Goal: Task Accomplishment & Management: Manage account settings

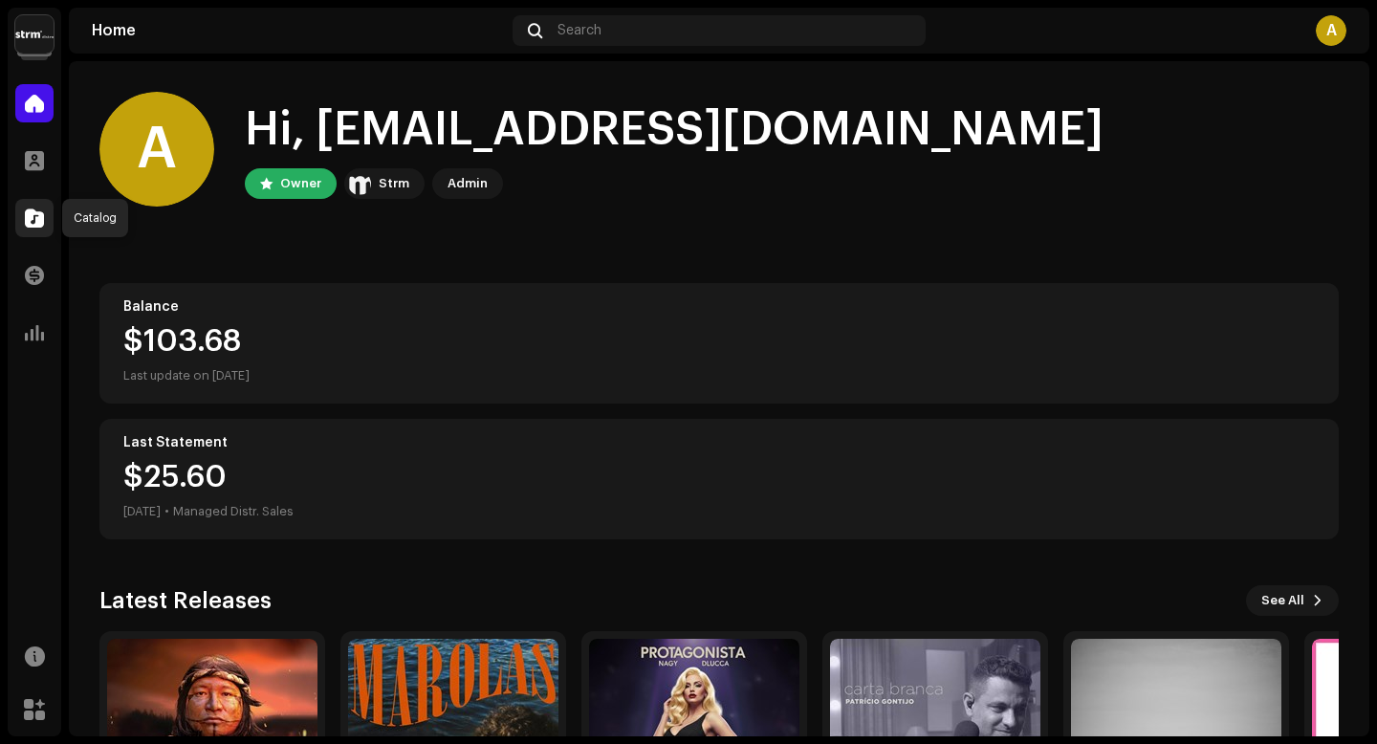
click at [33, 226] on span at bounding box center [34, 217] width 19 height 15
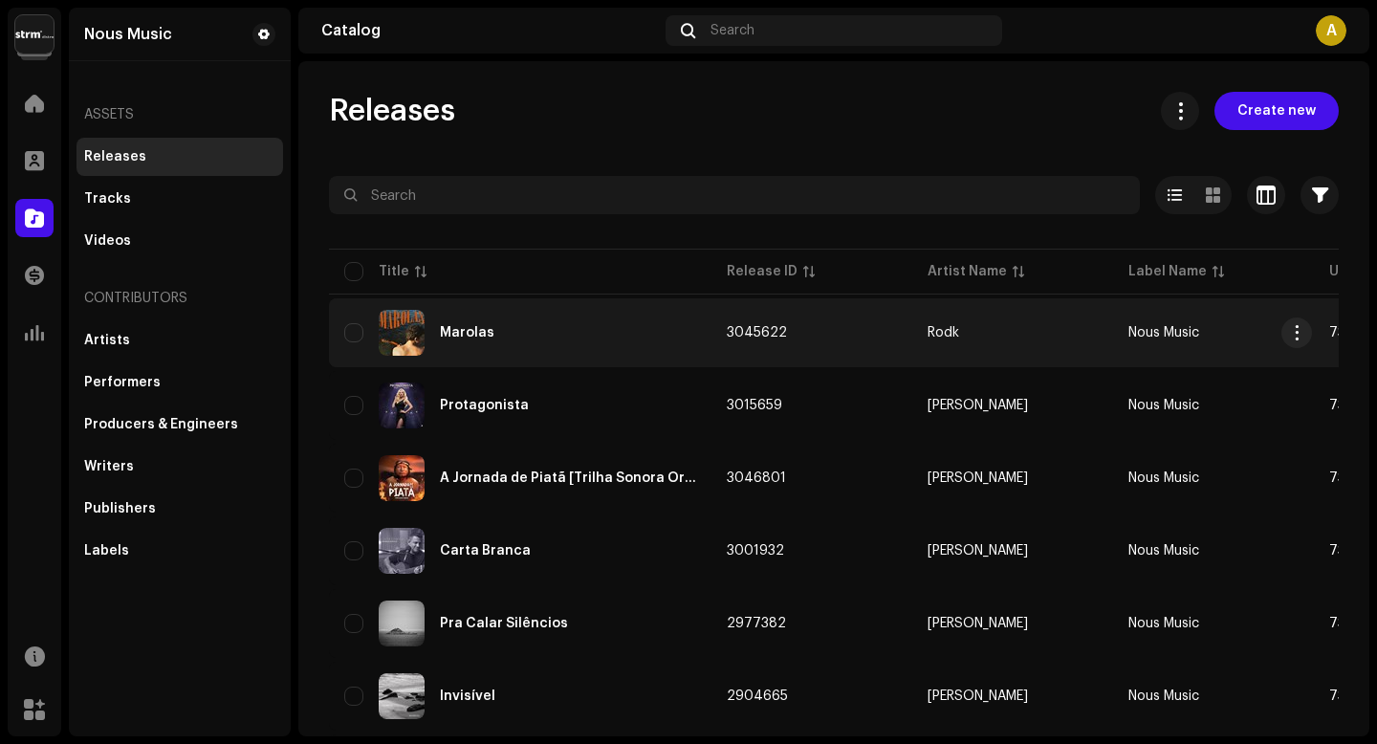
click at [481, 335] on div "Marolas" at bounding box center [467, 332] width 55 height 13
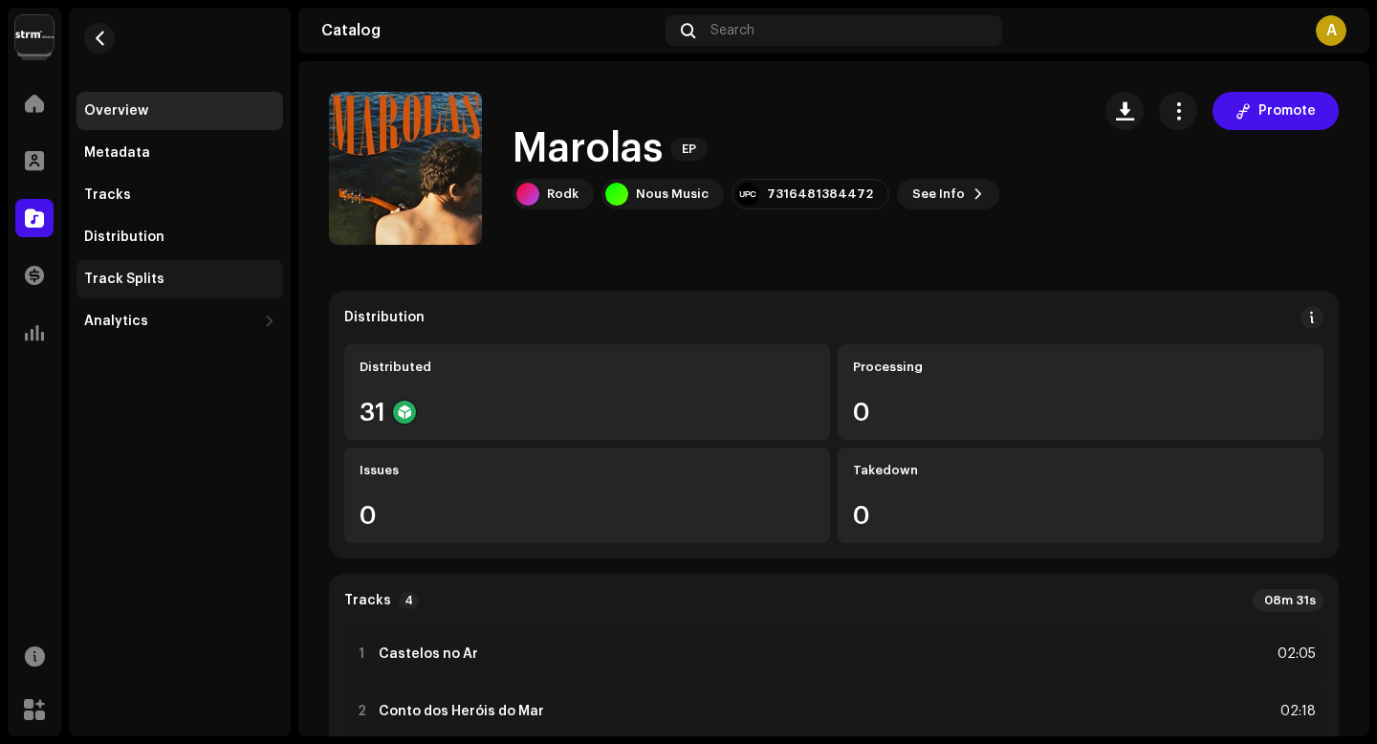
click at [167, 283] on div "Track Splits" at bounding box center [179, 279] width 191 height 15
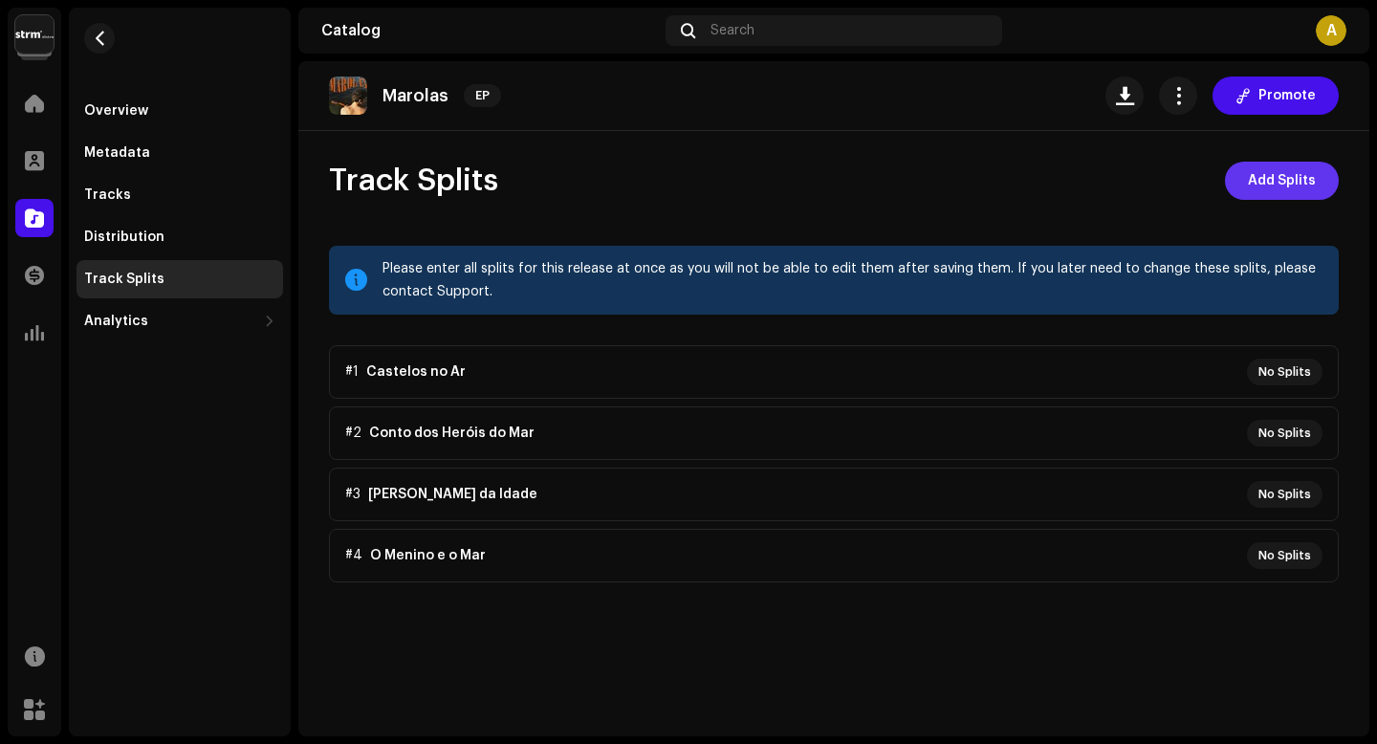
click at [1255, 176] on span "Add Splits" at bounding box center [1282, 181] width 68 height 38
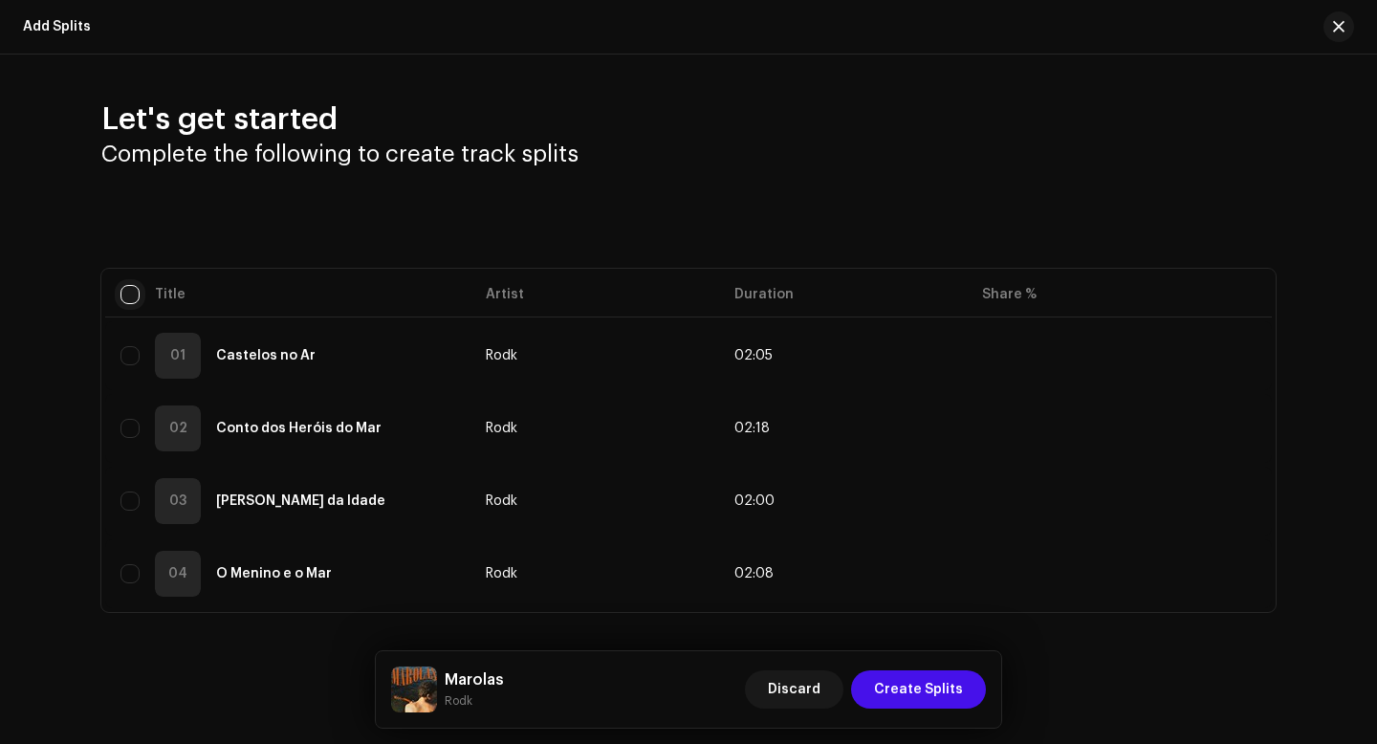
click at [124, 297] on input "checkbox" at bounding box center [129, 294] width 19 height 19
checkbox input "true"
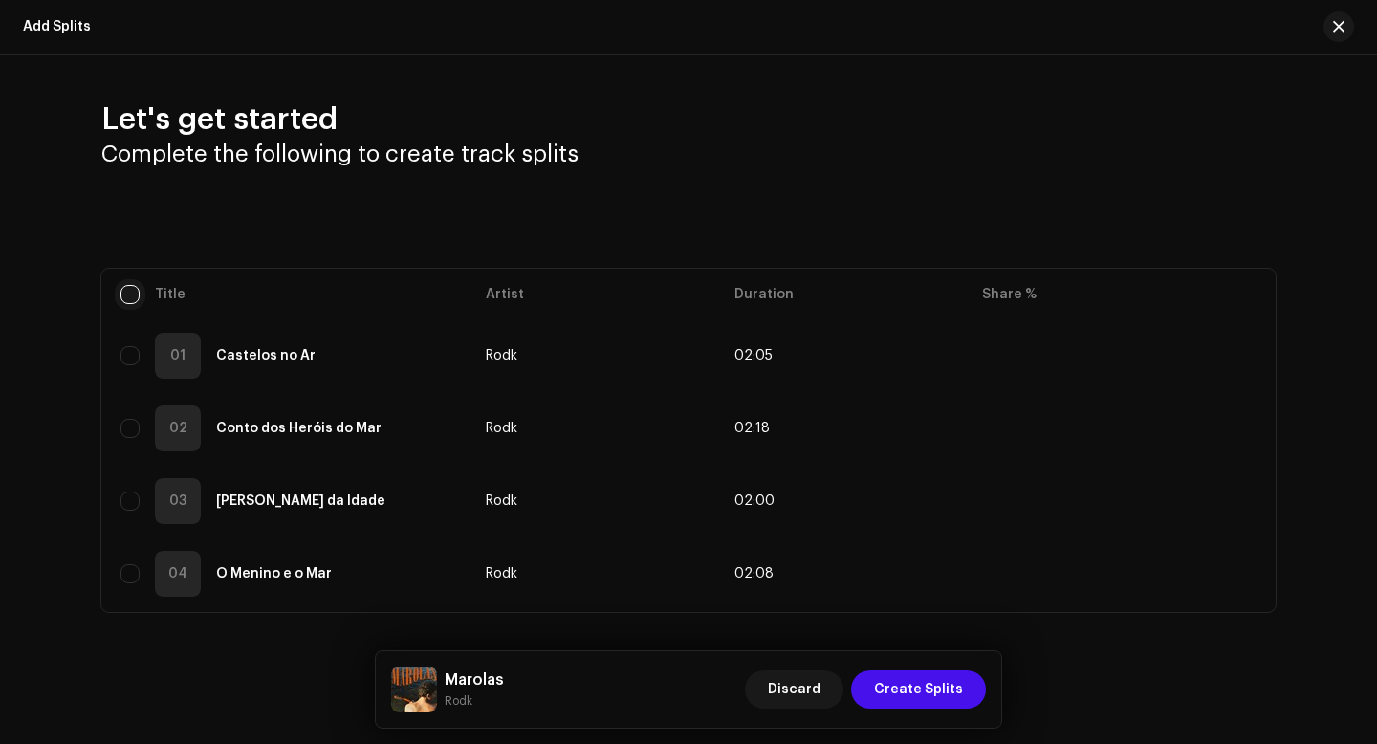
checkbox input "true"
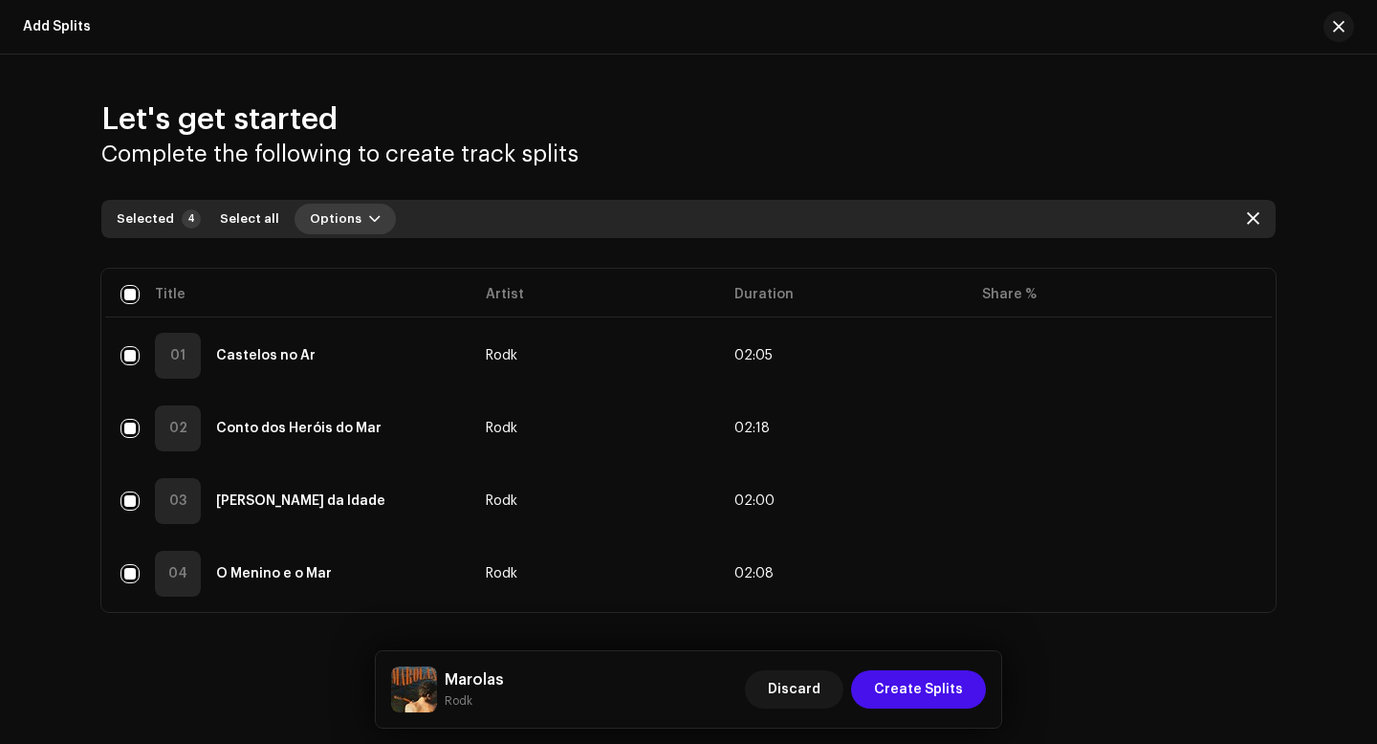
click at [369, 222] on span "button" at bounding box center [374, 218] width 11 height 15
click at [356, 266] on span "Add splits" at bounding box center [329, 261] width 67 height 15
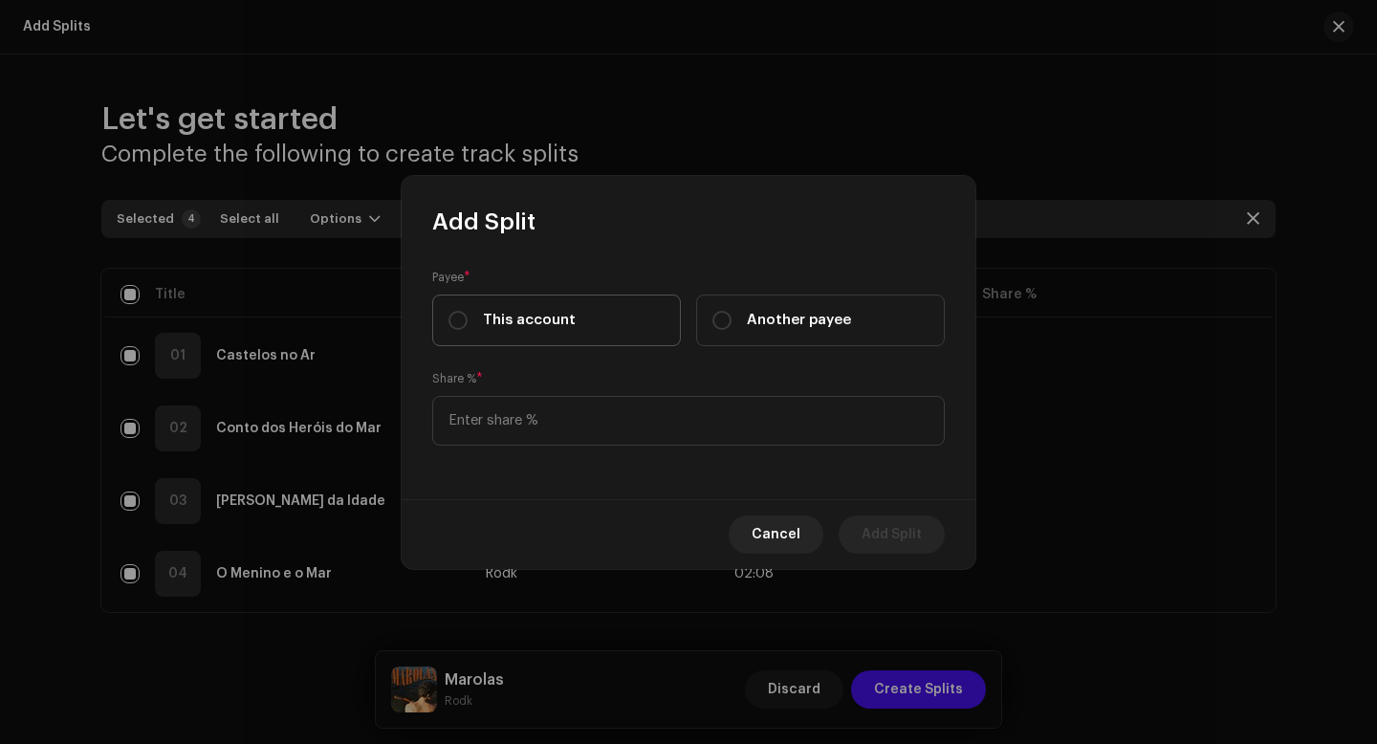
click at [574, 312] on label "This account" at bounding box center [556, 321] width 249 height 52
click at [468, 312] on input "This account" at bounding box center [457, 320] width 19 height 19
radio input "true"
click at [592, 429] on input at bounding box center [688, 421] width 513 height 50
type input "20.00"
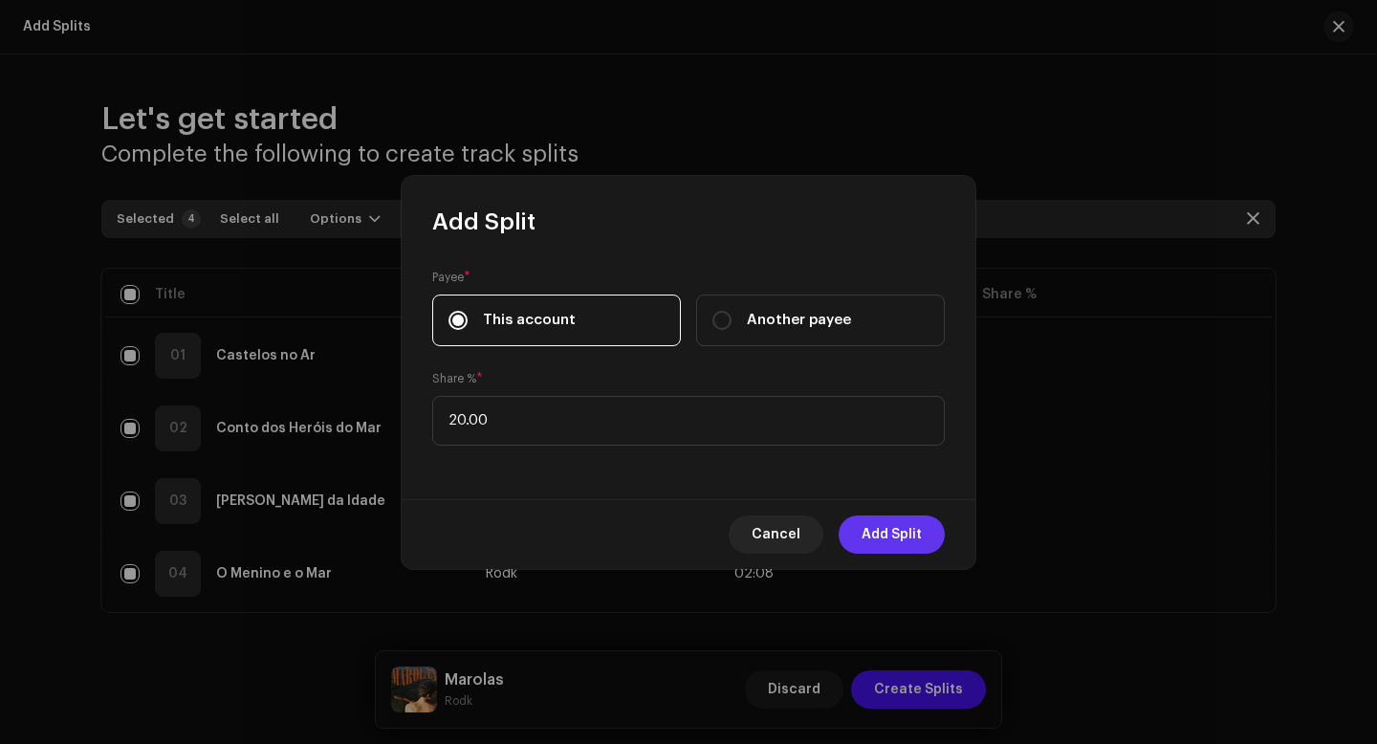
click at [890, 531] on span "Add Split" at bounding box center [892, 534] width 60 height 38
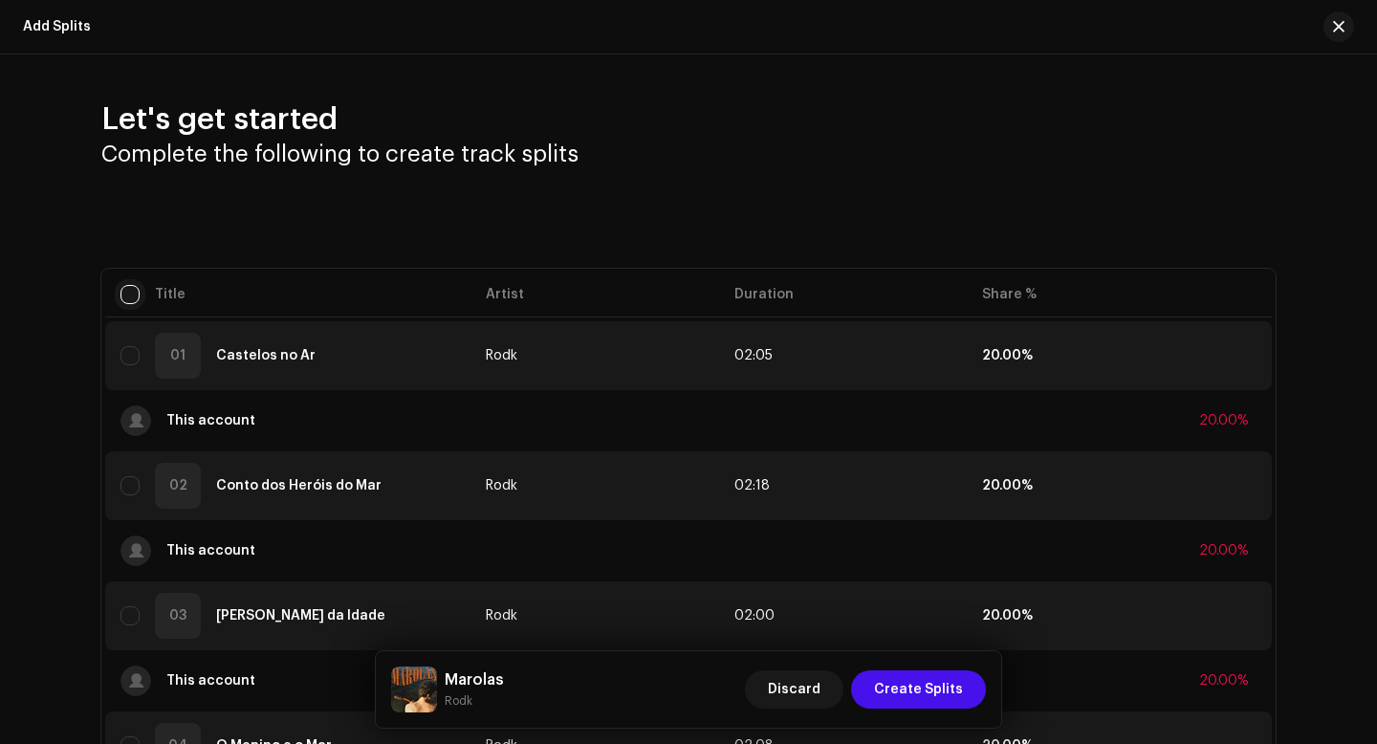
click at [126, 296] on input "checkbox" at bounding box center [129, 294] width 19 height 19
checkbox input "true"
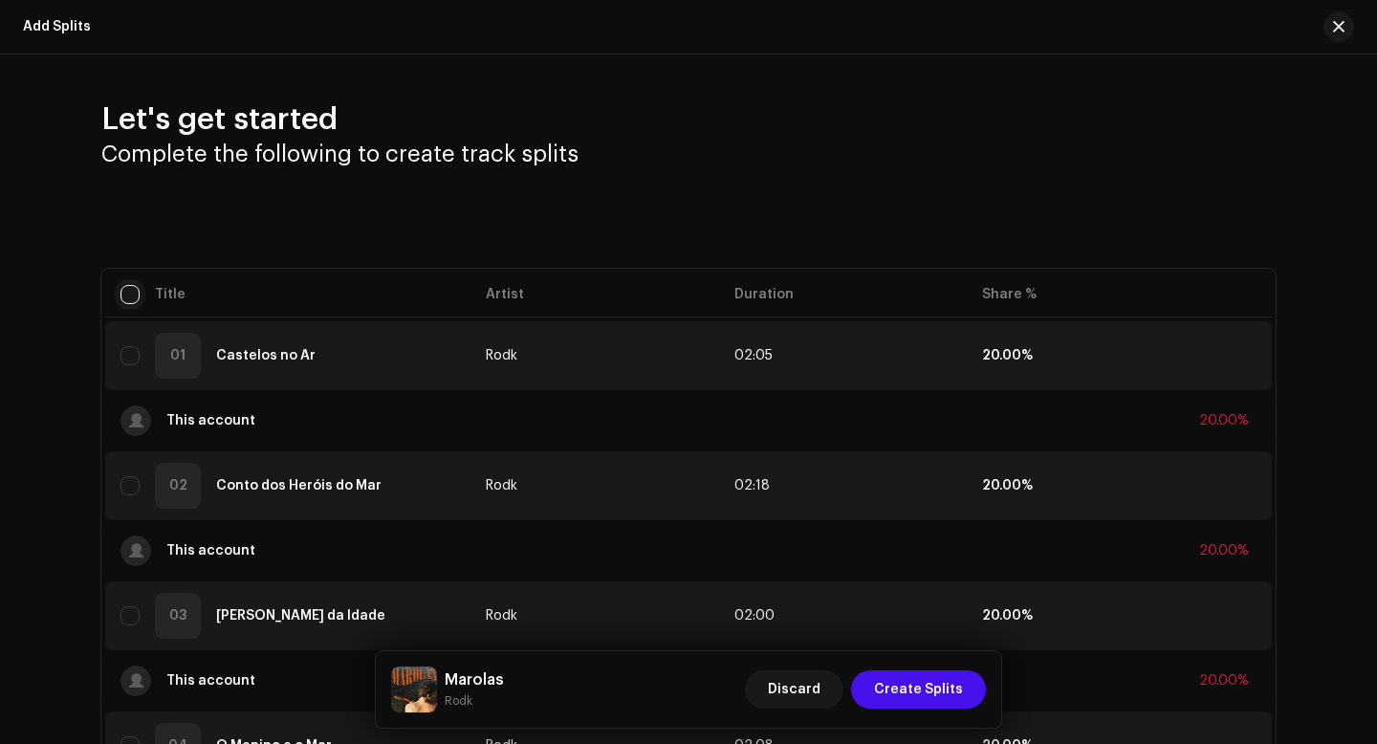
checkbox input "true"
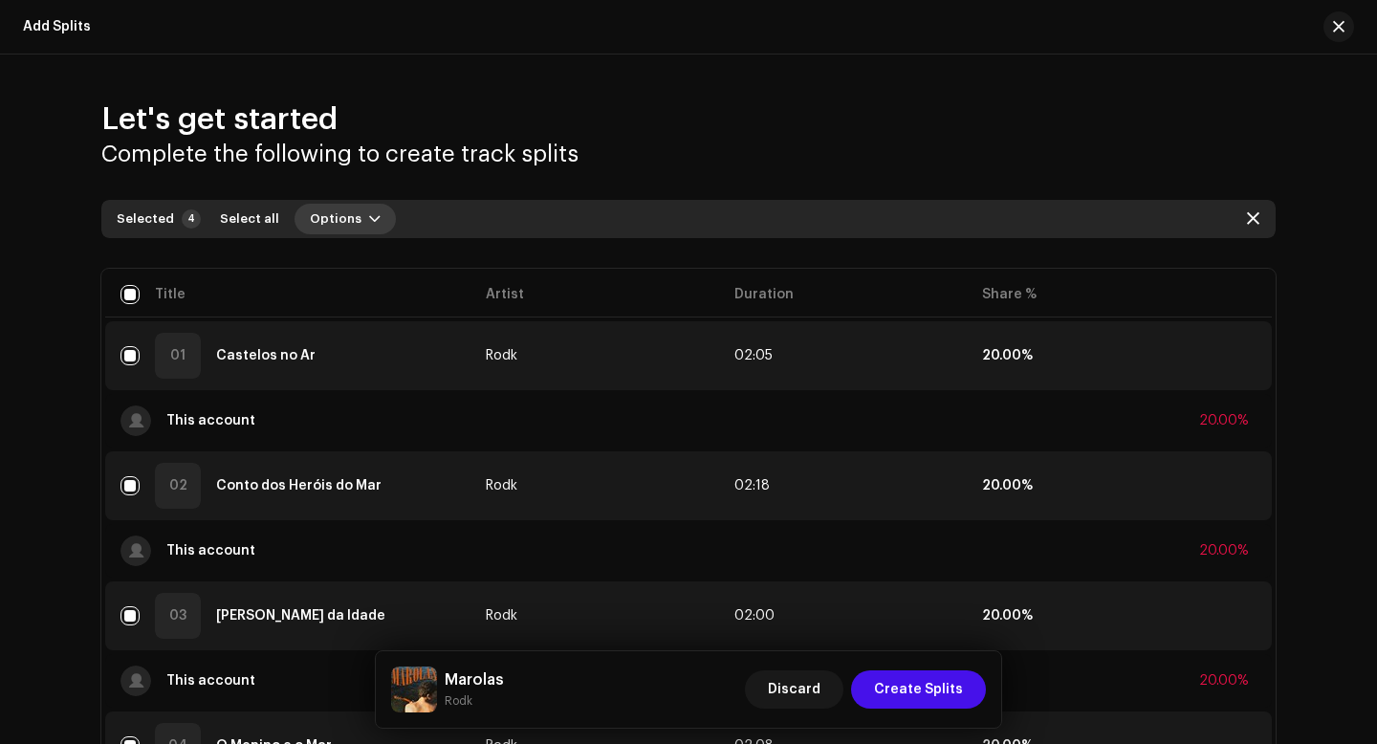
click at [334, 229] on span "Options" at bounding box center [336, 219] width 52 height 38
click at [354, 256] on span "Add splits" at bounding box center [329, 261] width 67 height 15
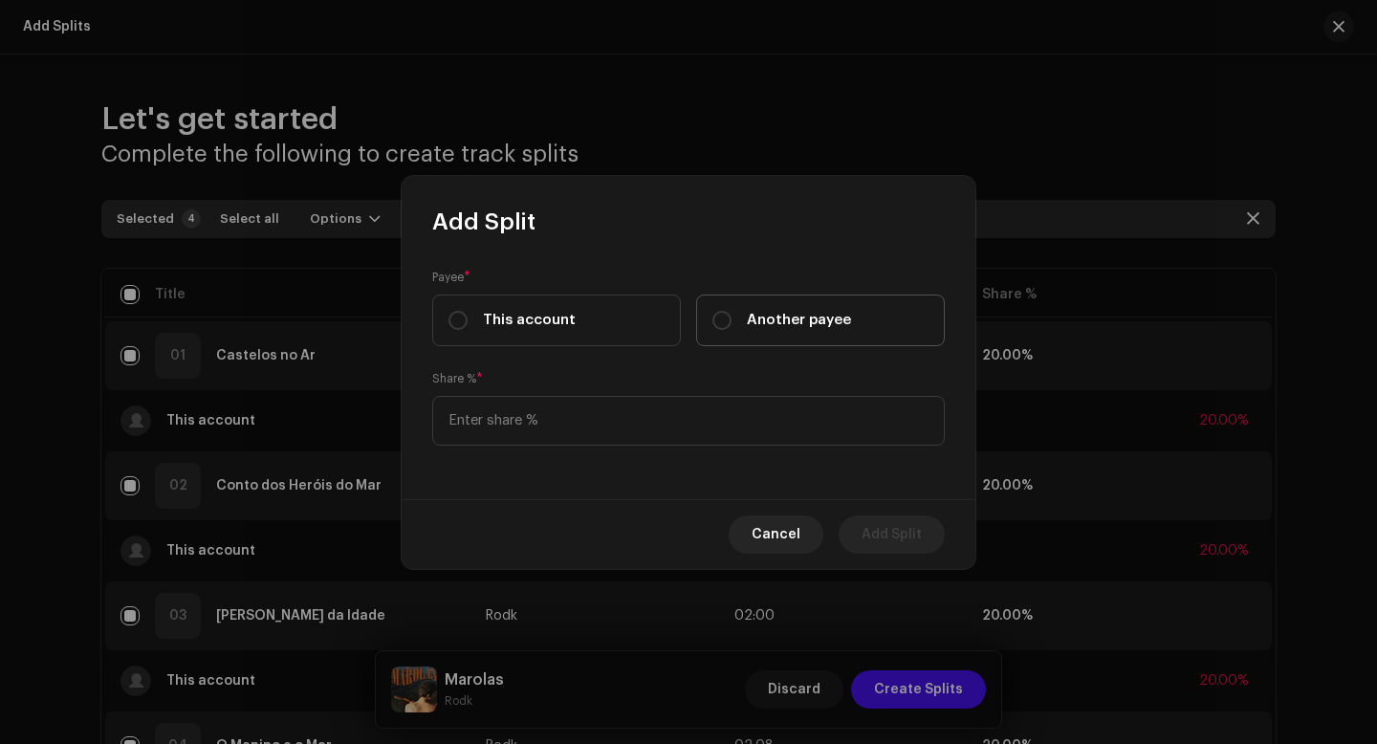
click at [747, 325] on span "Another payee" at bounding box center [799, 320] width 104 height 21
click at [732, 325] on input "Another payee" at bounding box center [721, 320] width 19 height 19
radio input "true"
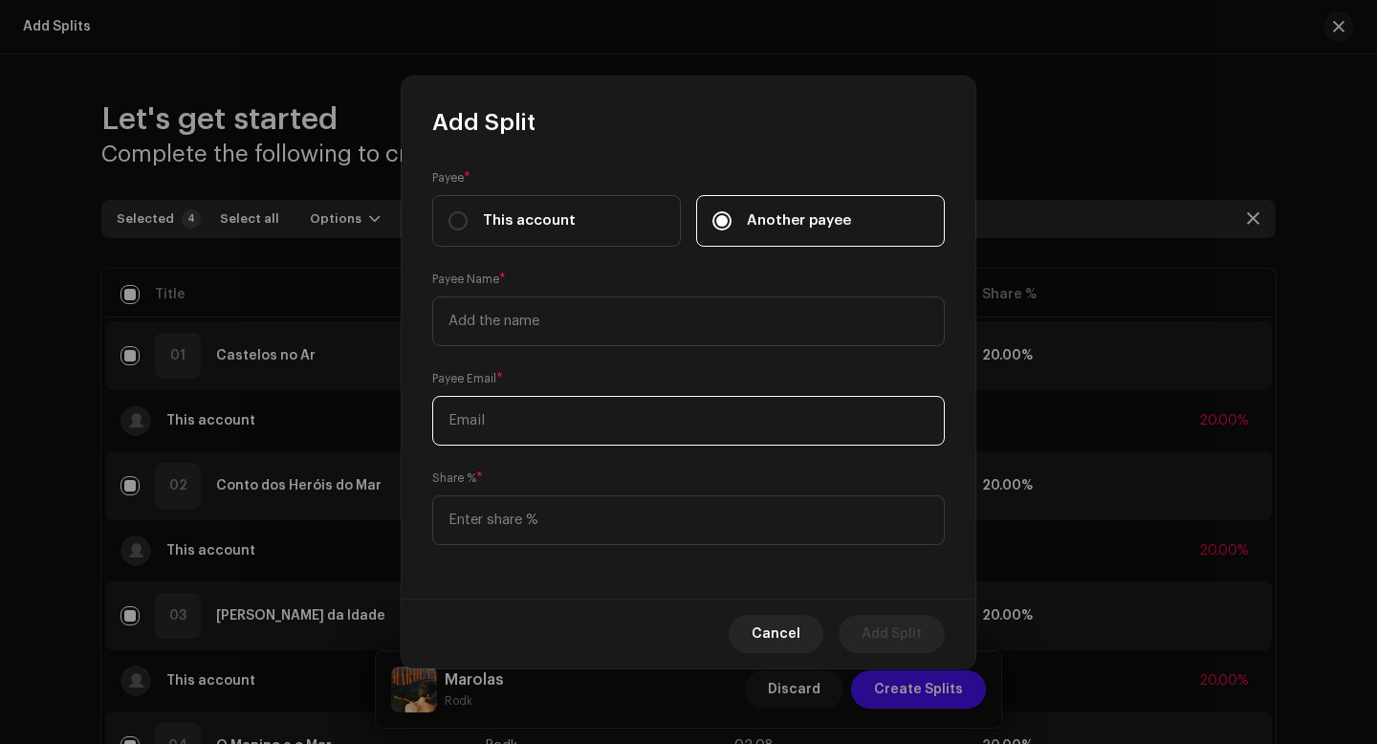
click at [603, 426] on input "text" at bounding box center [688, 421] width 513 height 50
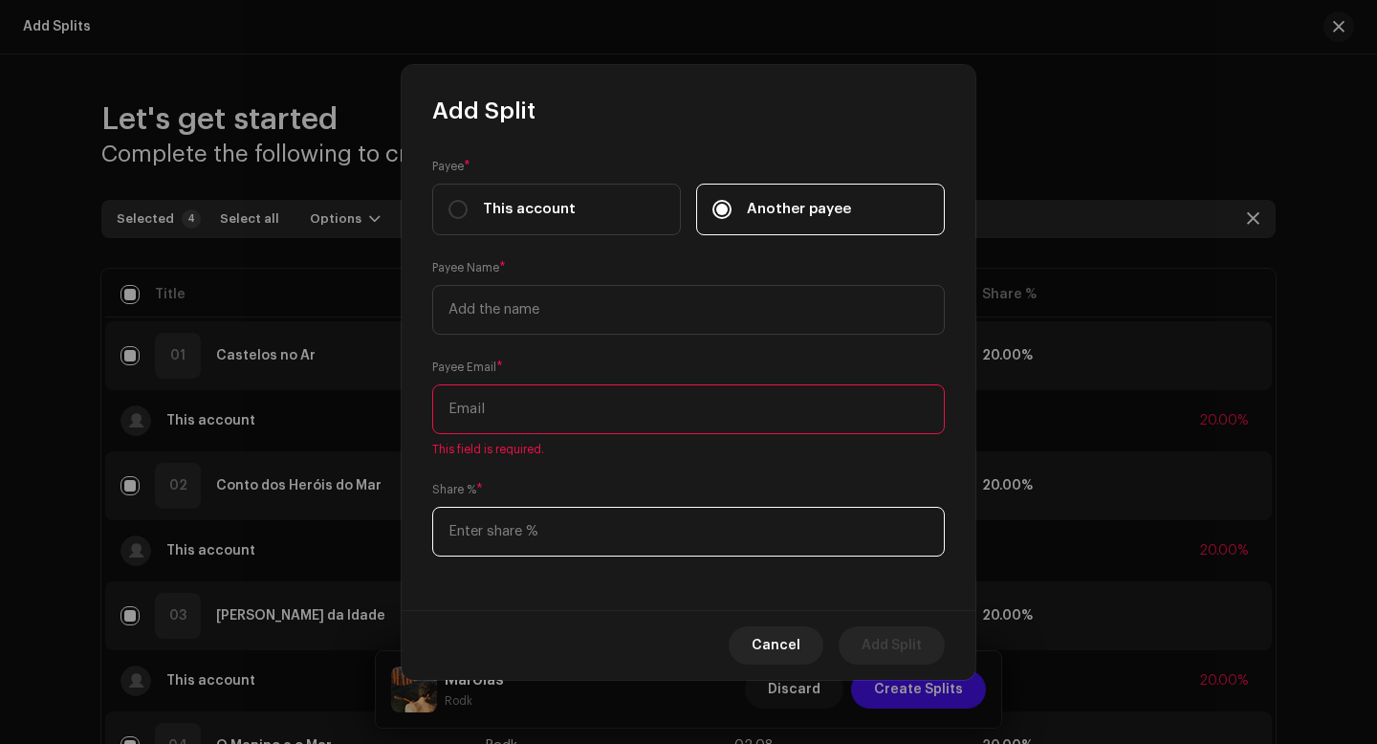
click at [475, 530] on input at bounding box center [688, 532] width 513 height 50
type input "80.00"
click at [499, 413] on input "text" at bounding box center [688, 409] width 513 height 50
paste input "[EMAIL_ADDRESS][DOMAIN_NAME]"
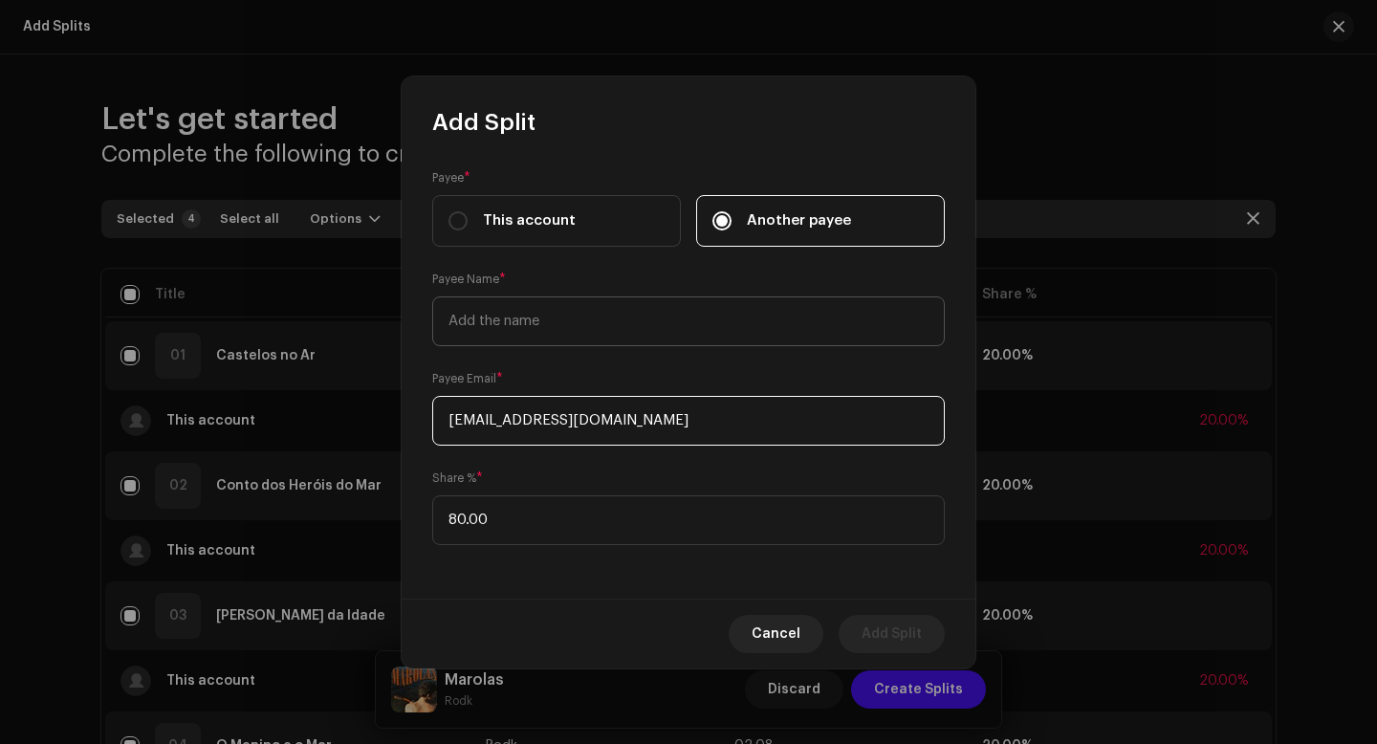
type input "[EMAIL_ADDRESS][DOMAIN_NAME]"
click at [553, 331] on input "text" at bounding box center [688, 321] width 513 height 50
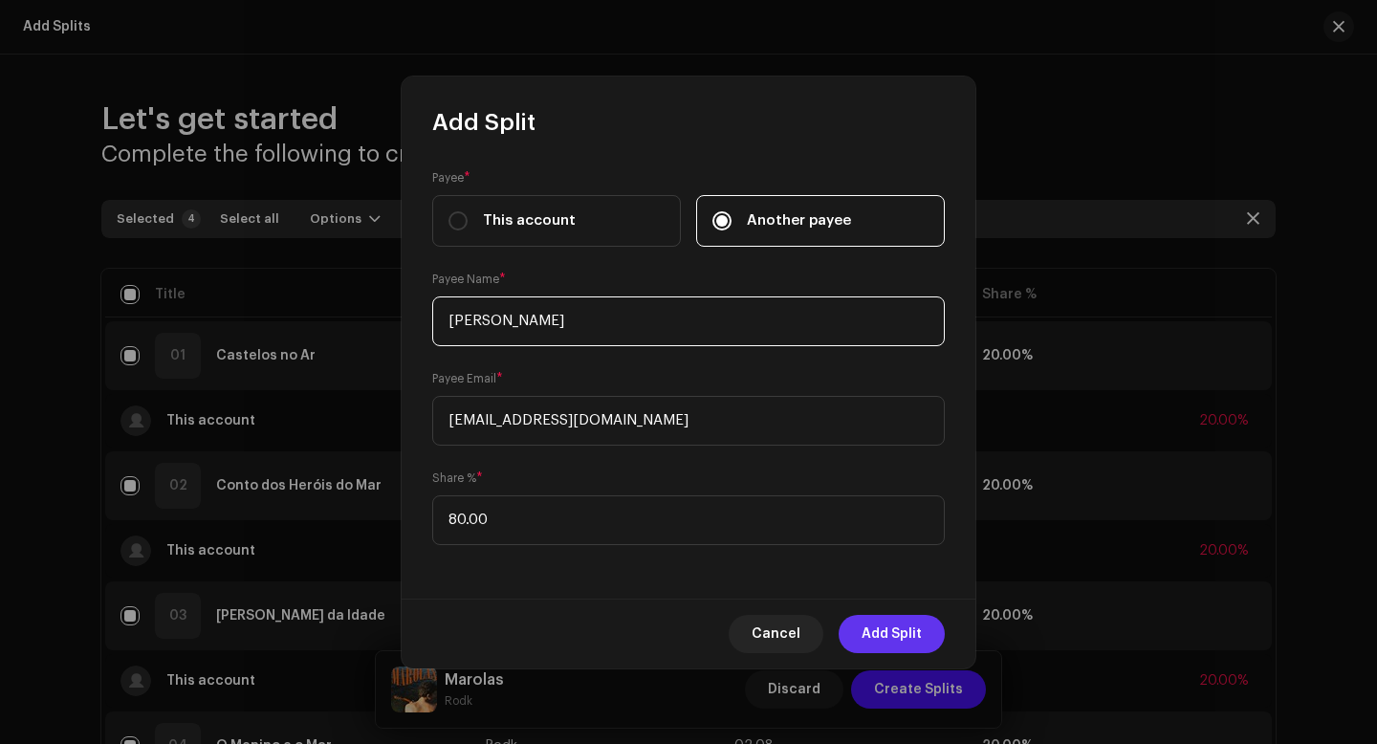
type input "[PERSON_NAME]"
click at [886, 624] on span "Add Split" at bounding box center [892, 634] width 60 height 38
checkbox input "false"
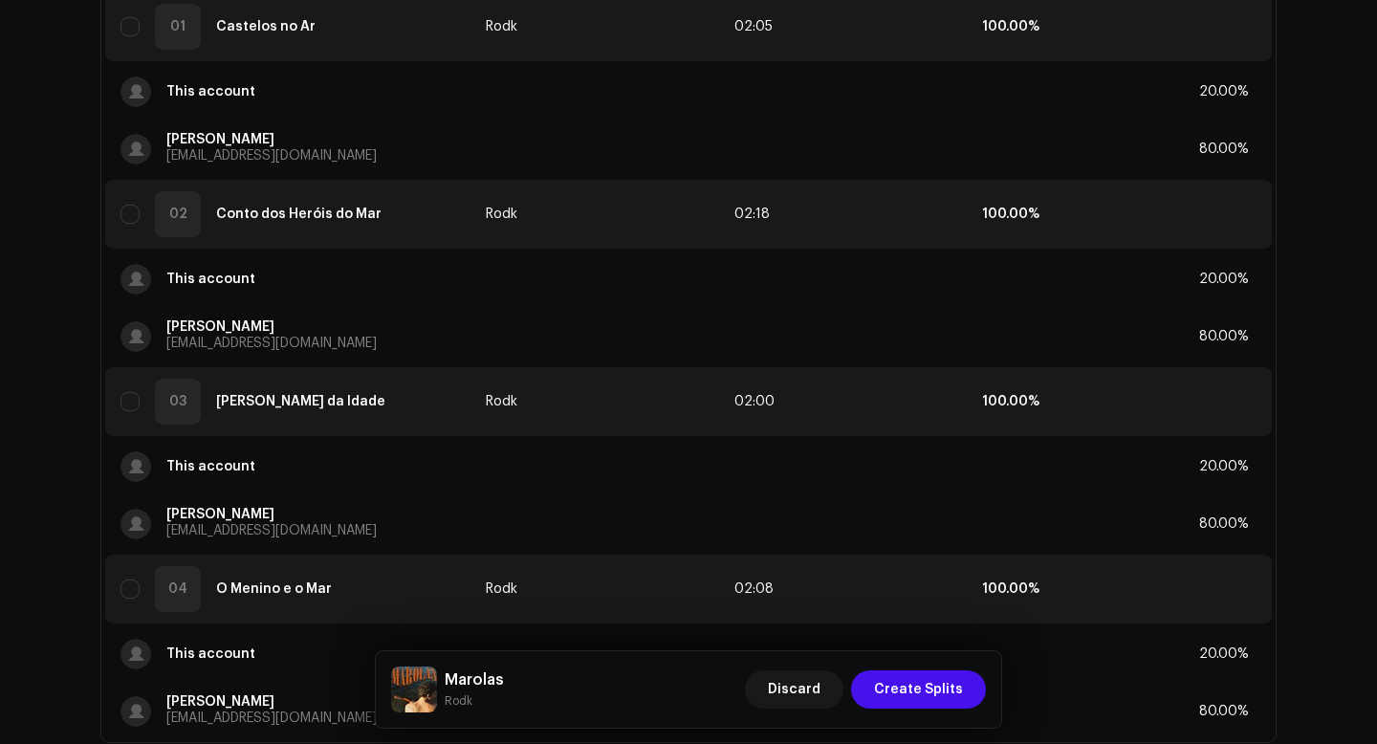
scroll to position [476, 0]
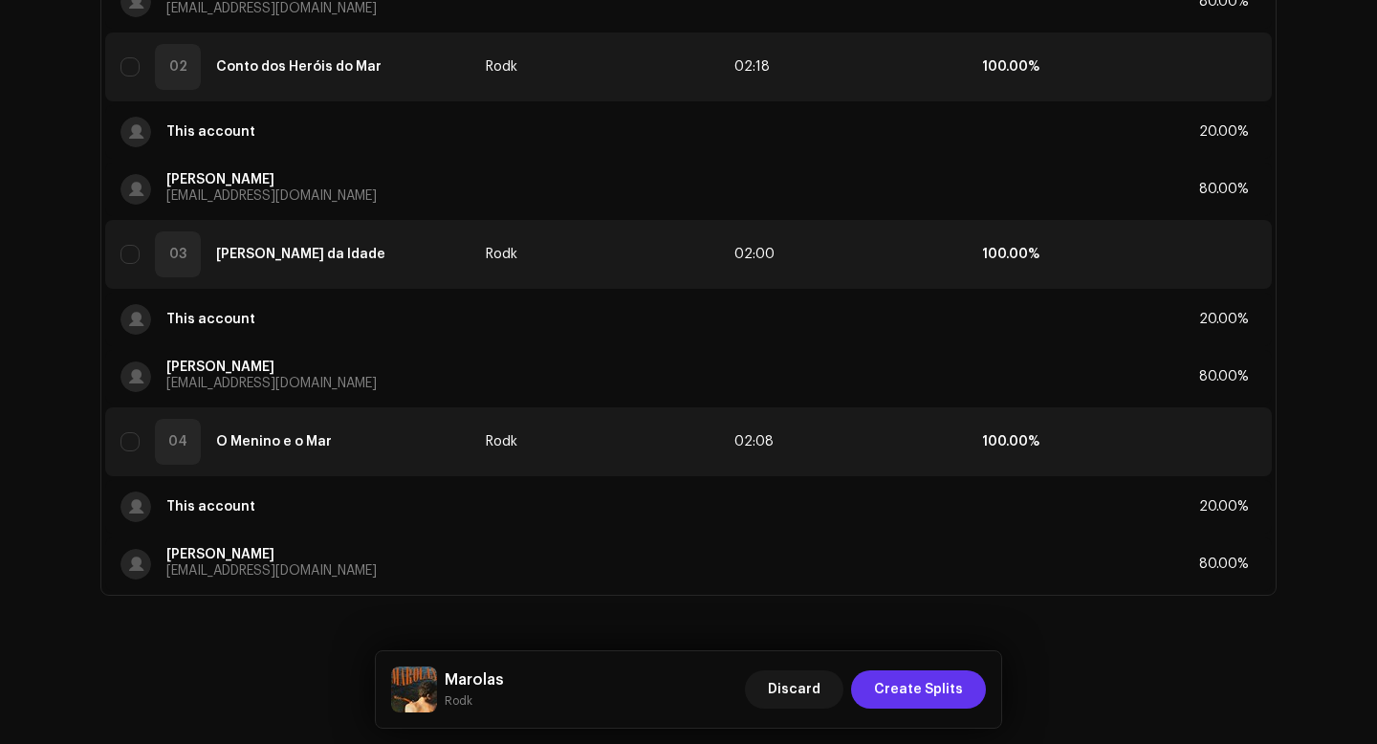
click at [917, 688] on span "Create Splits" at bounding box center [918, 689] width 89 height 38
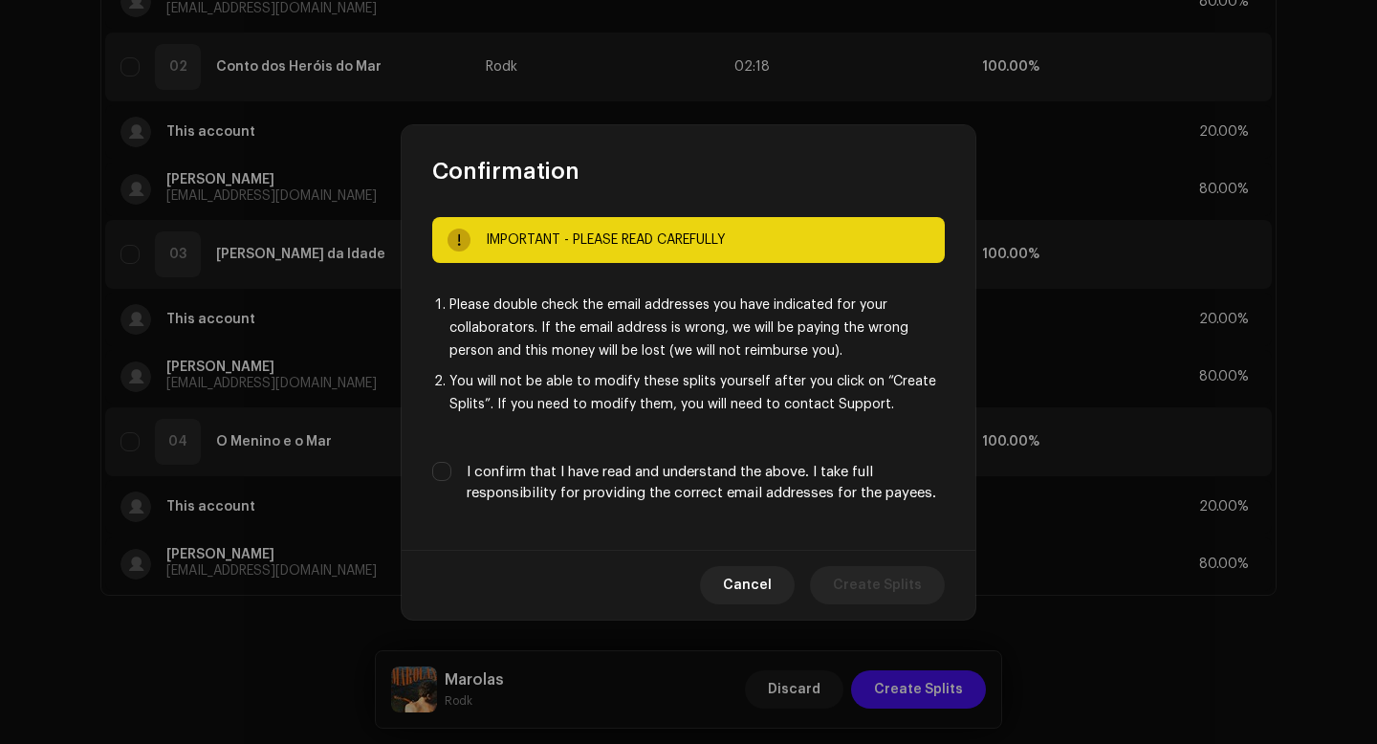
click at [765, 499] on label "I confirm that I have read and understand the above. I take full responsibility…" at bounding box center [706, 483] width 478 height 42
click at [451, 481] on input "I confirm that I have read and understand the above. I take full responsibility…" at bounding box center [441, 471] width 19 height 19
checkbox input "true"
click at [855, 579] on span "Create Splits" at bounding box center [877, 585] width 89 height 38
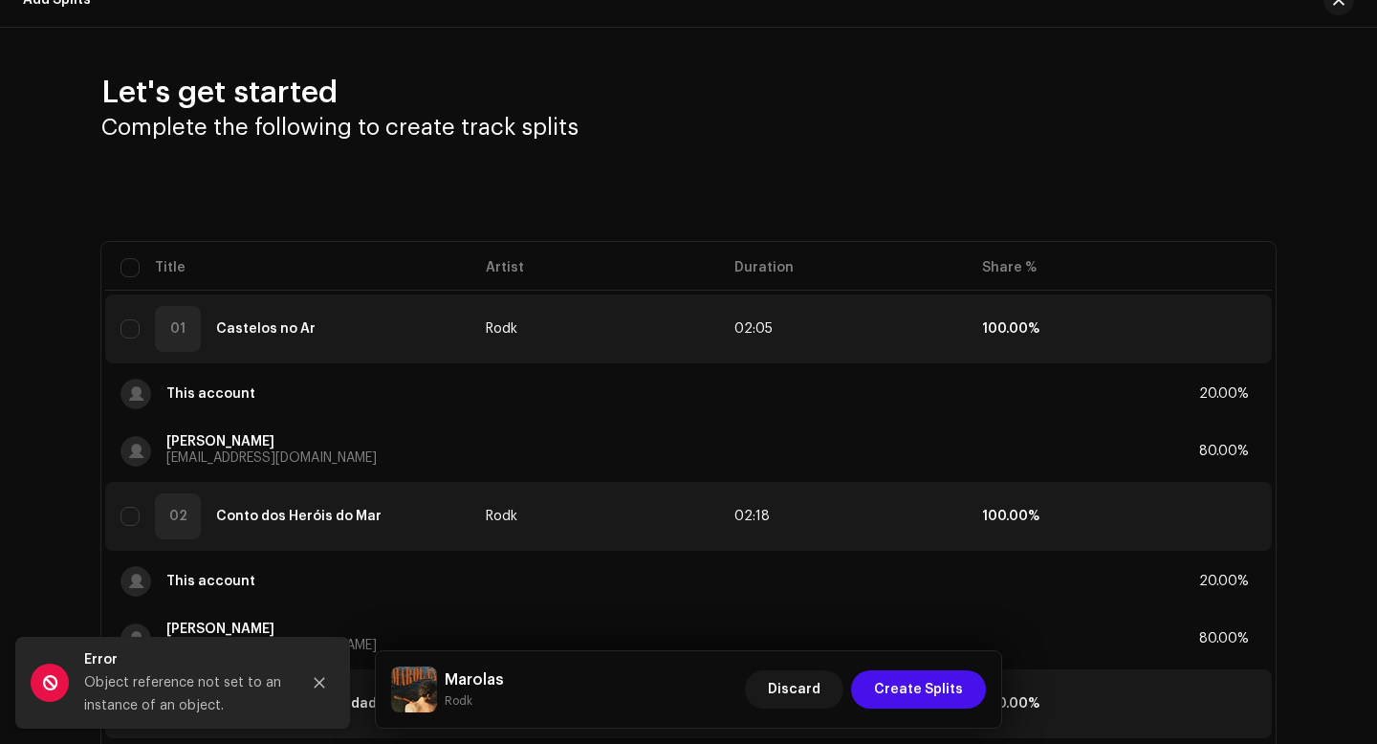
scroll to position [0, 0]
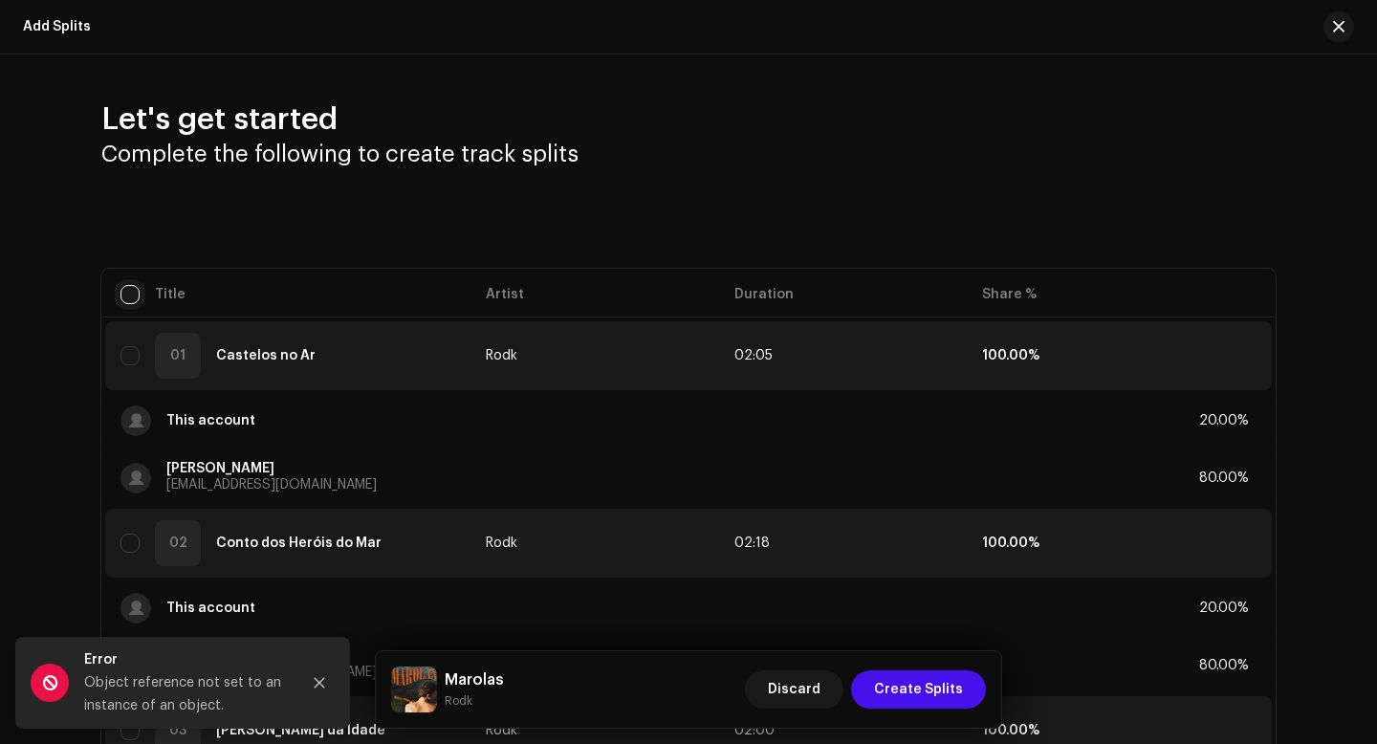
click at [123, 300] on input "checkbox" at bounding box center [129, 294] width 19 height 19
checkbox input "true"
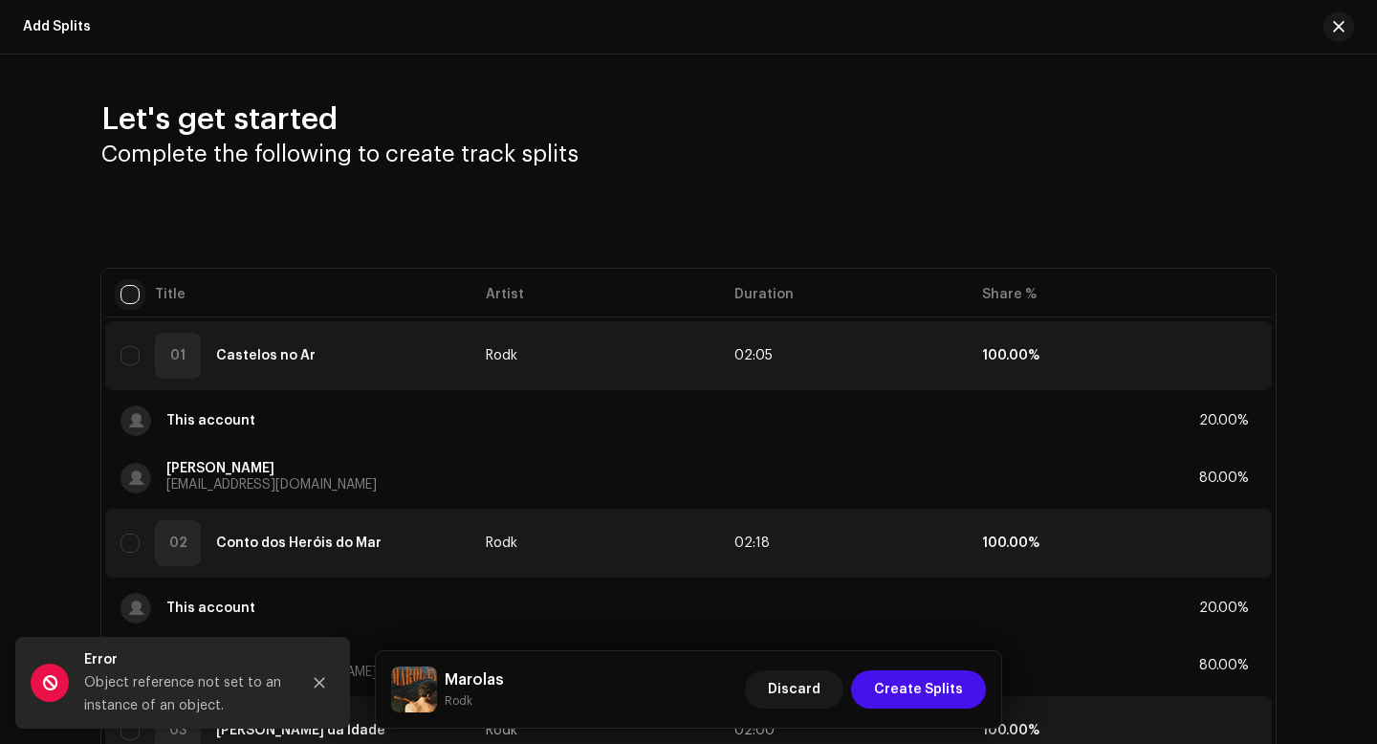
checkbox input "true"
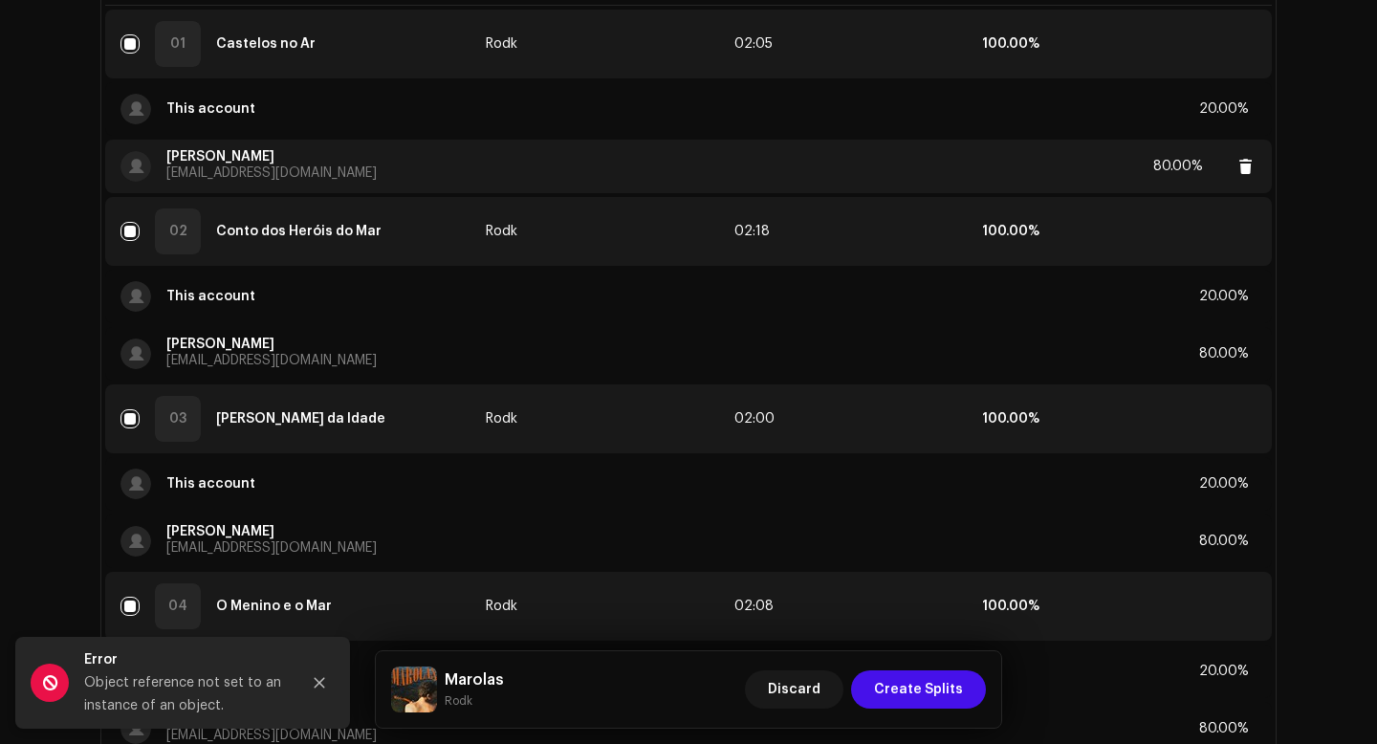
scroll to position [476, 0]
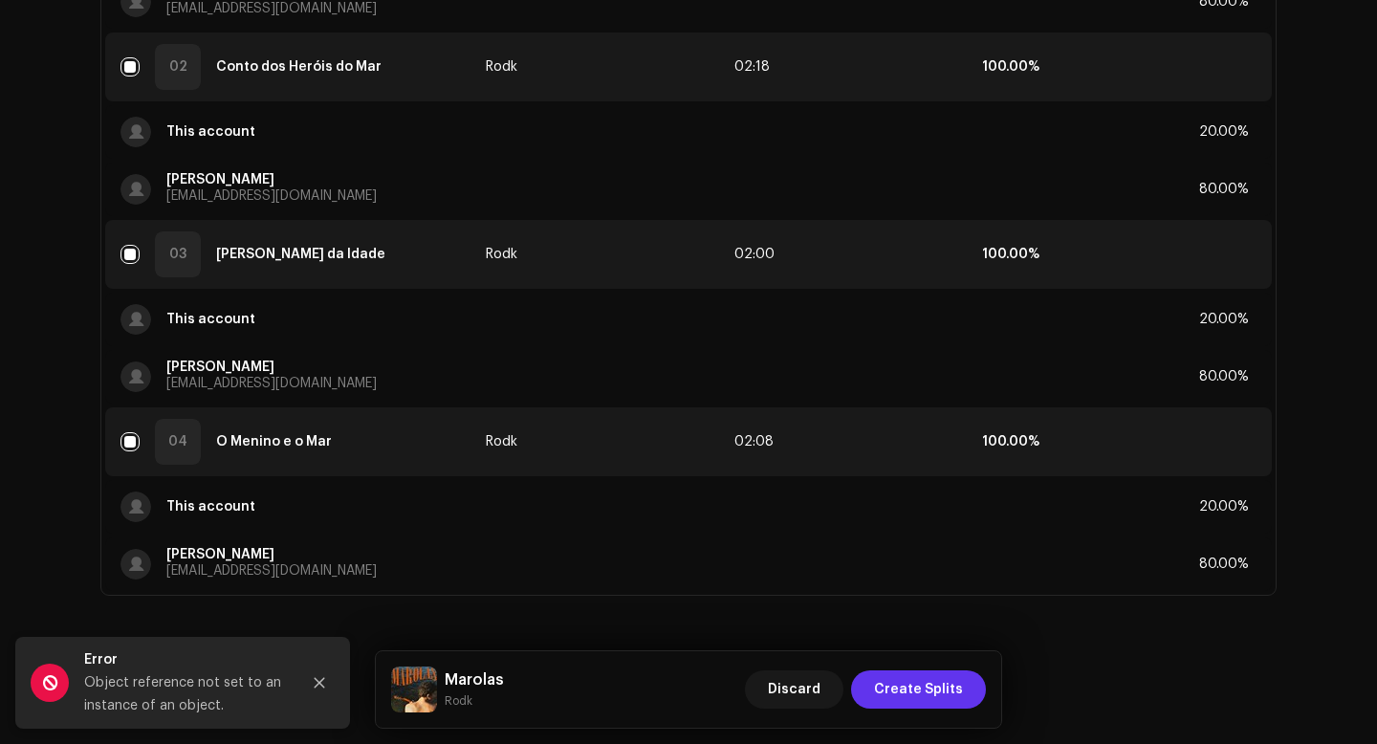
click at [958, 691] on span "Create Splits" at bounding box center [918, 689] width 89 height 38
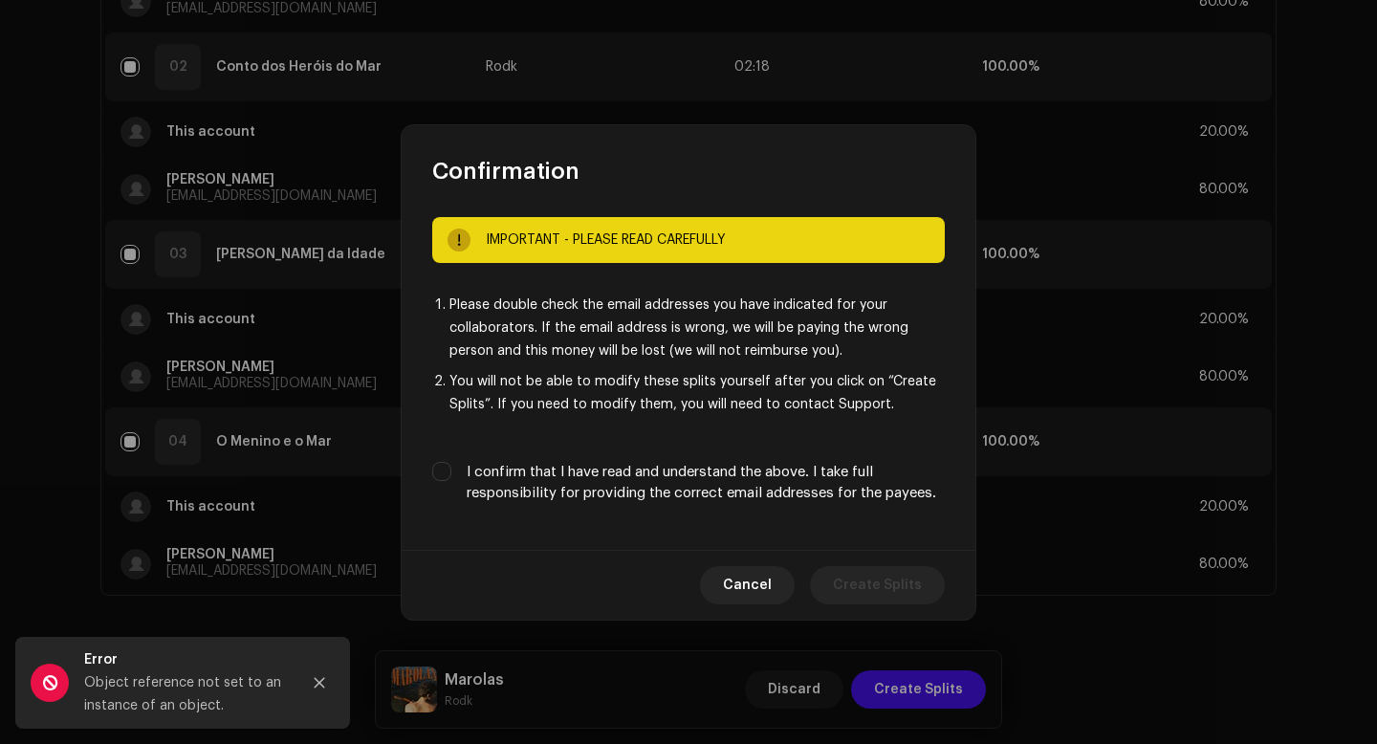
click at [800, 482] on label "I confirm that I have read and understand the above. I take full responsibility…" at bounding box center [706, 483] width 478 height 42
click at [451, 481] on input "I confirm that I have read and understand the above. I take full responsibility…" at bounding box center [441, 471] width 19 height 19
checkbox input "true"
click at [898, 588] on span "Create Splits" at bounding box center [877, 585] width 89 height 38
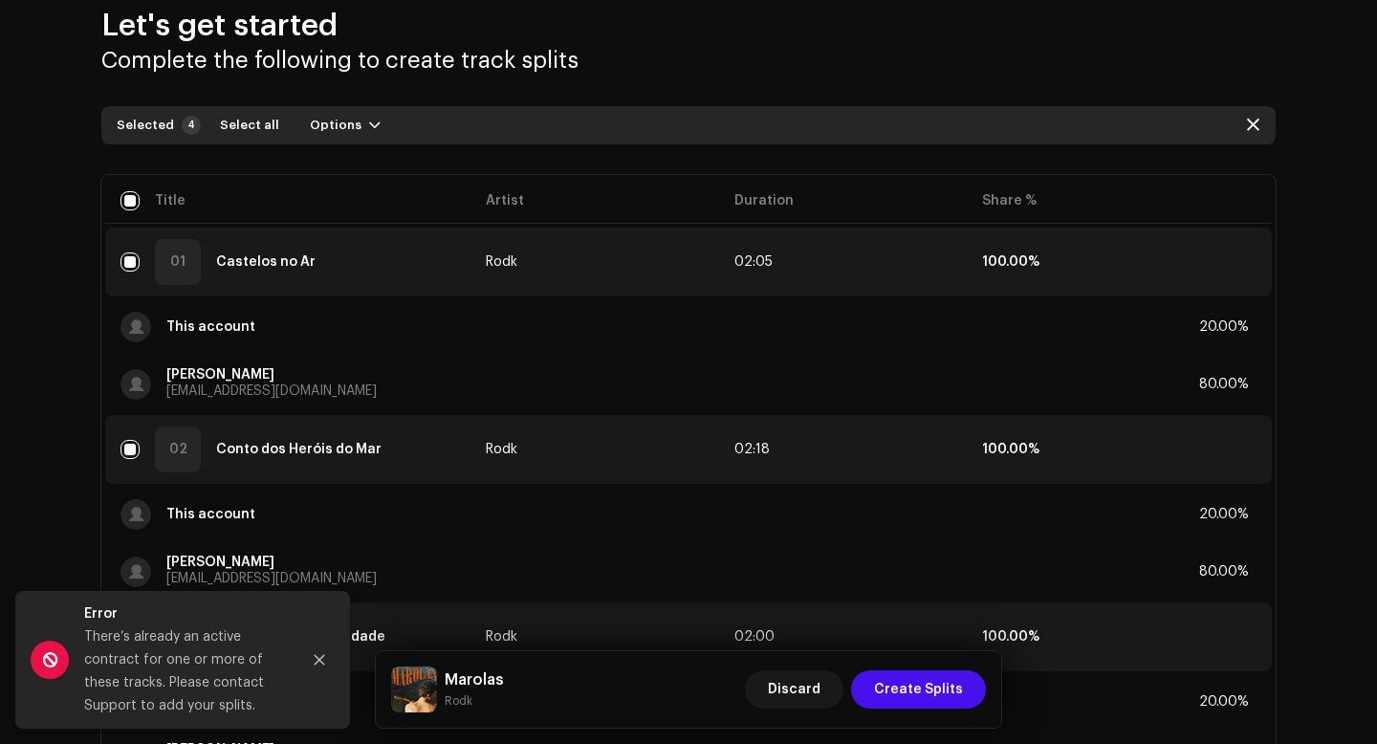
scroll to position [0, 0]
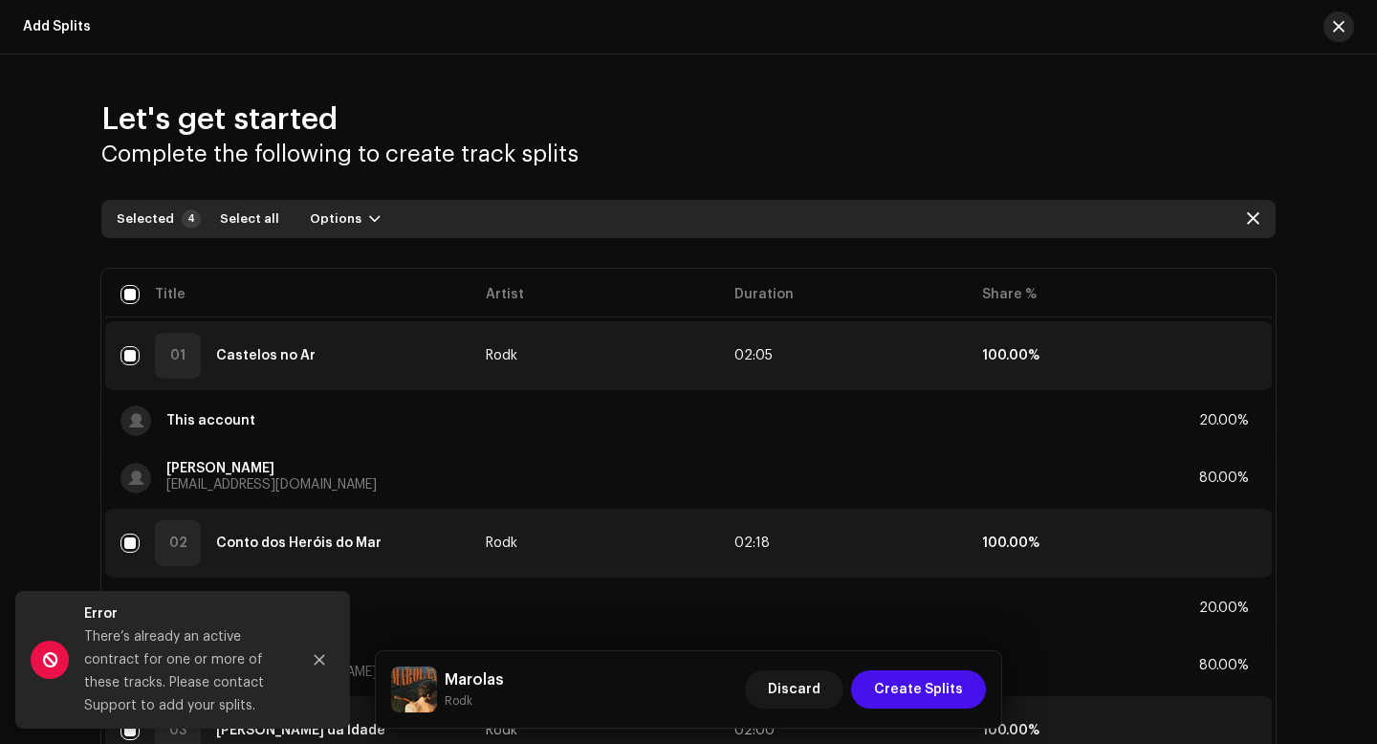
click at [1333, 24] on span "button" at bounding box center [1338, 26] width 11 height 15
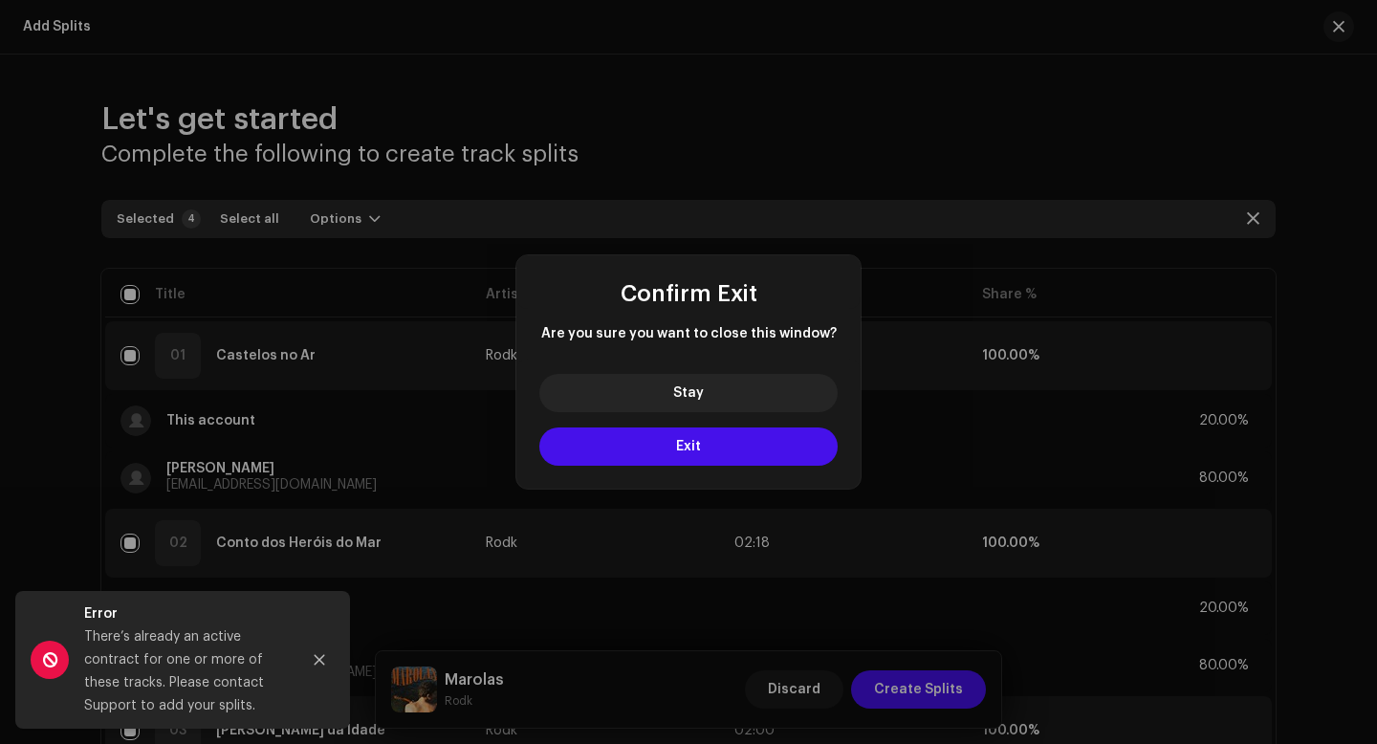
click at [912, 101] on div "Confirm Exit Are you sure you want to close this window? Stay Exit" at bounding box center [688, 372] width 1377 height 744
click at [730, 397] on button "Stay" at bounding box center [688, 393] width 298 height 38
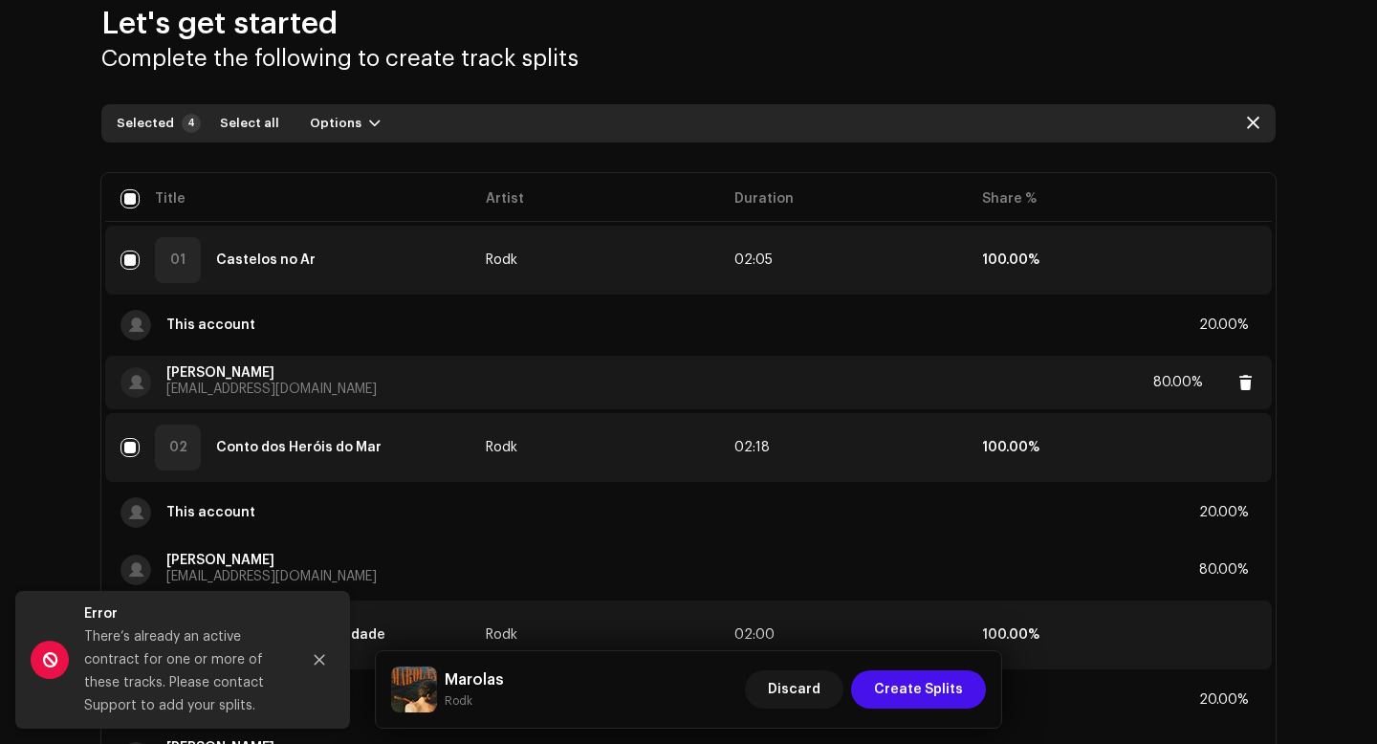
scroll to position [70, 0]
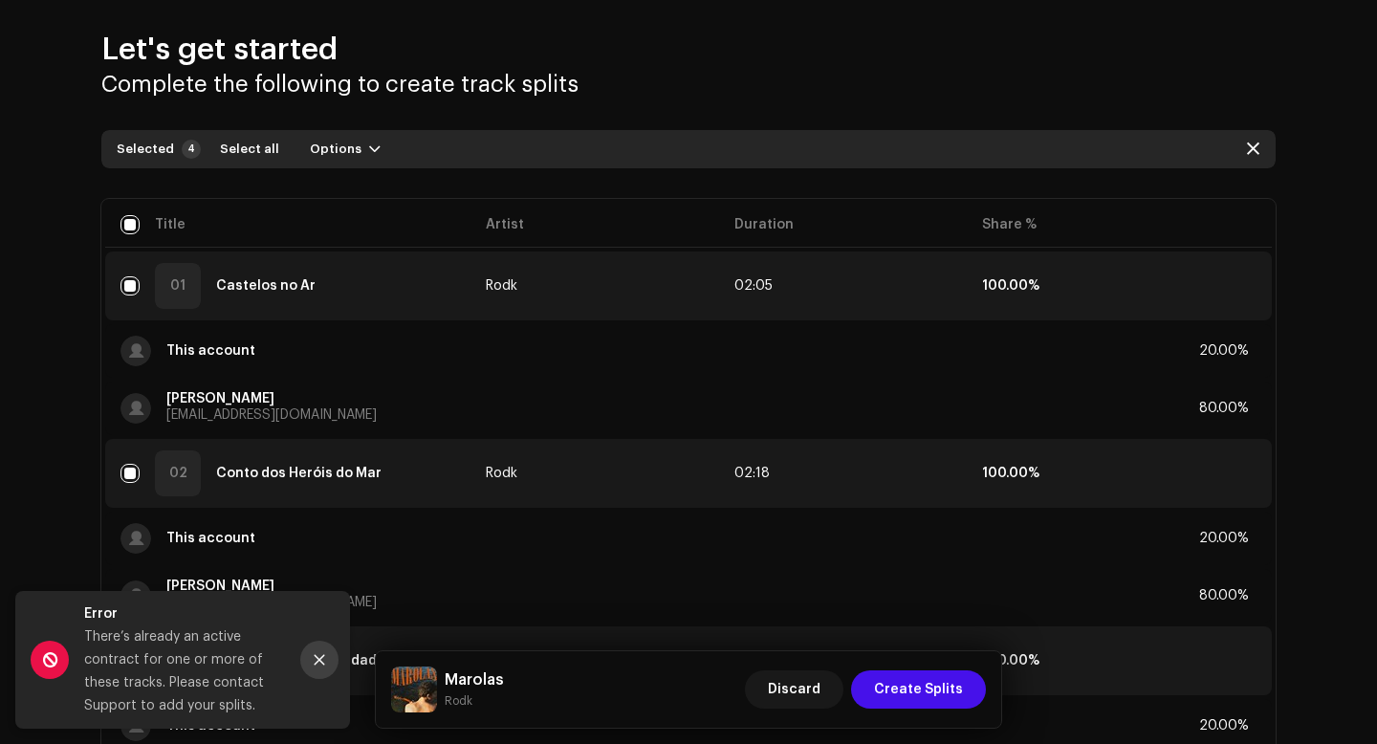
click at [317, 655] on icon "Close" at bounding box center [319, 659] width 13 height 13
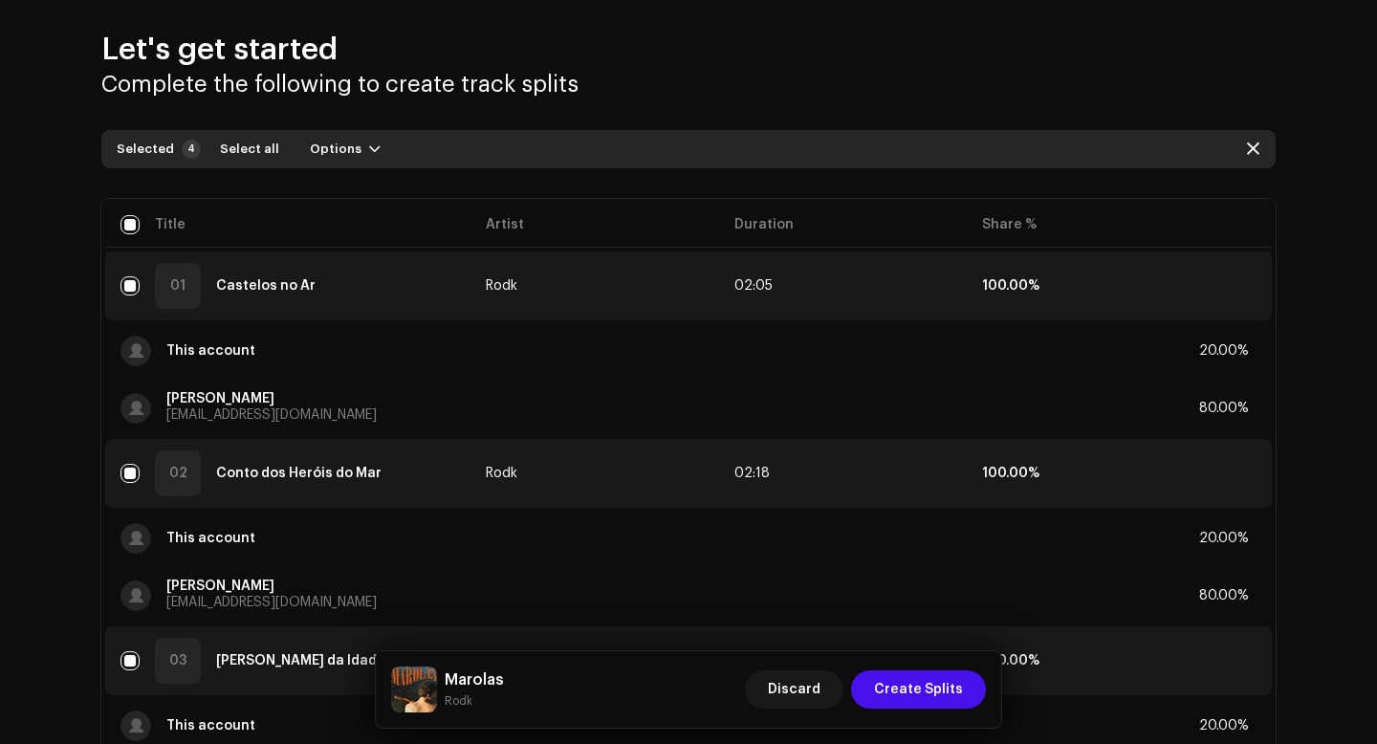
click at [7, 484] on div "Let's get started Complete the following to create track splits Selected 4 Sele…" at bounding box center [688, 568] width 1377 height 1166
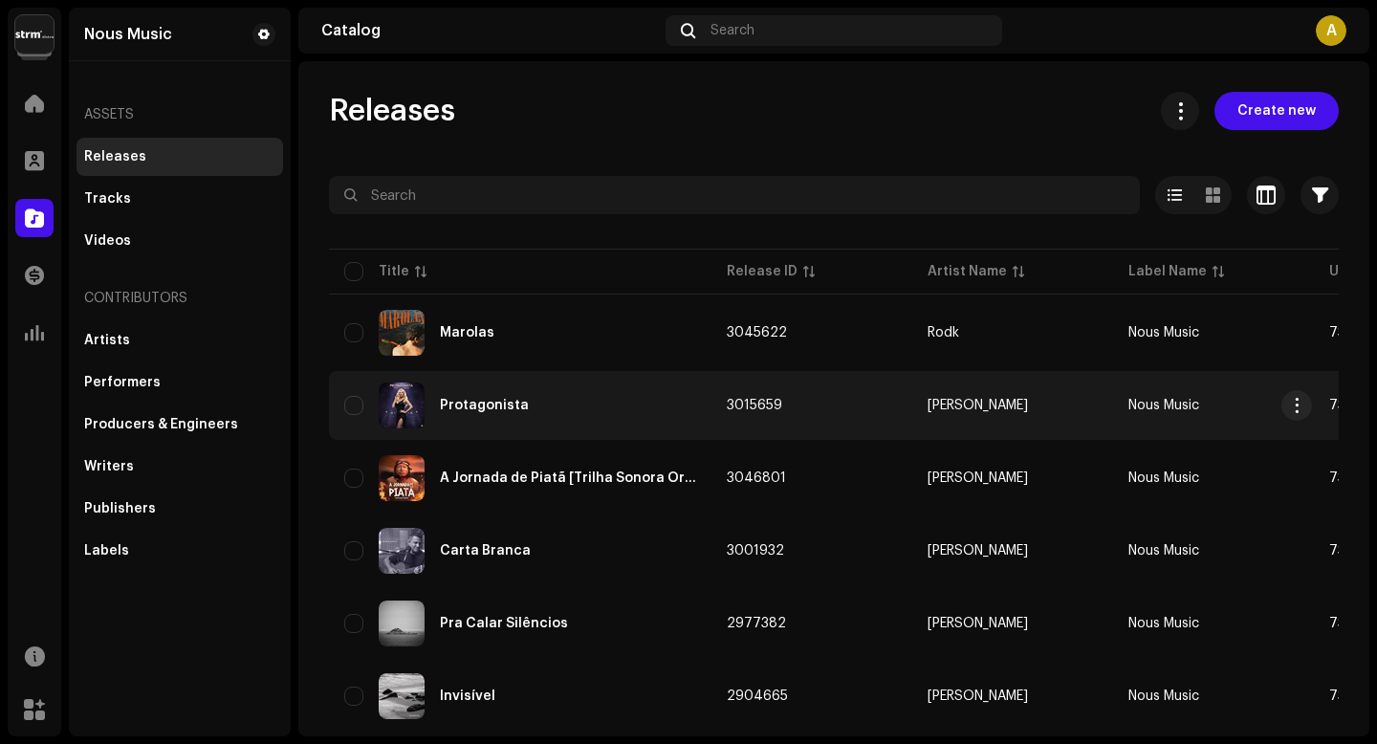
click at [498, 404] on div "Protagonista" at bounding box center [484, 405] width 89 height 13
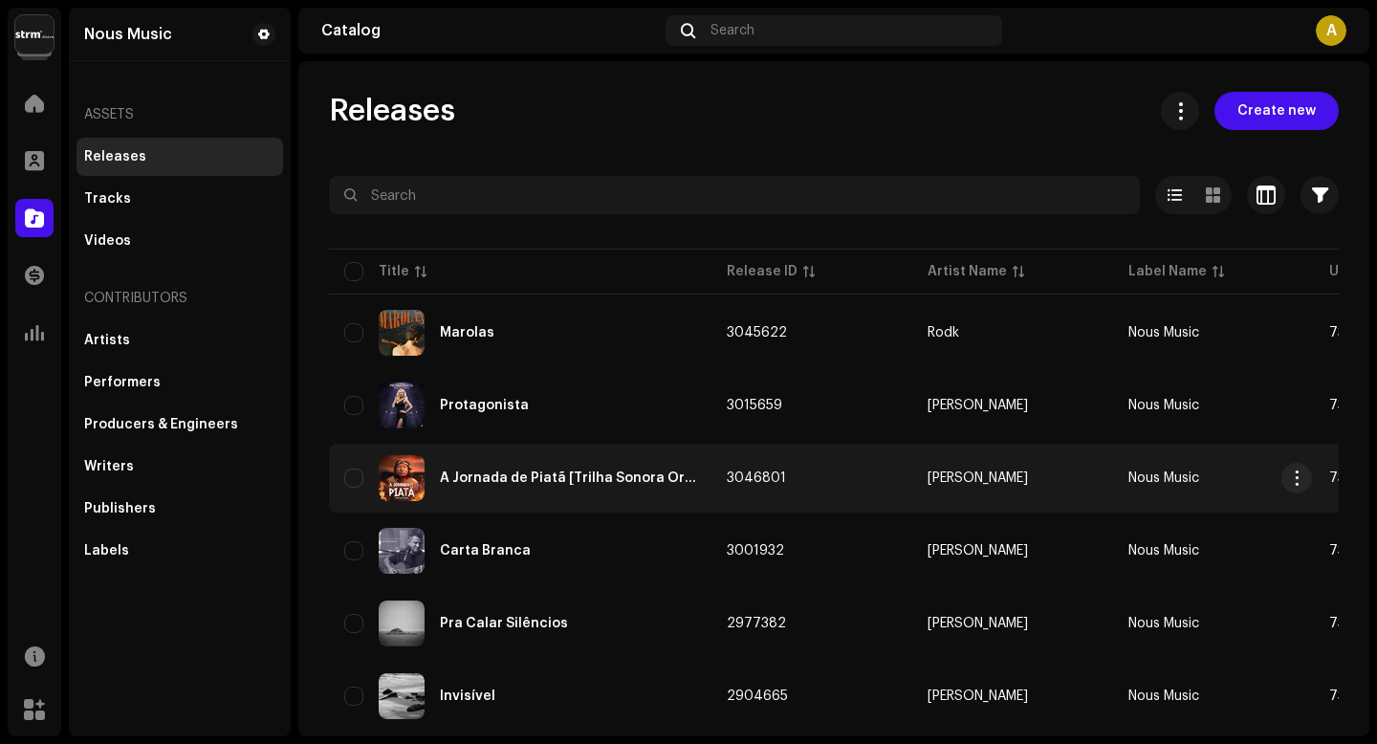
click at [543, 497] on div "A Jornada de Piatã [Trilha Sonora Original]" at bounding box center [520, 478] width 352 height 46
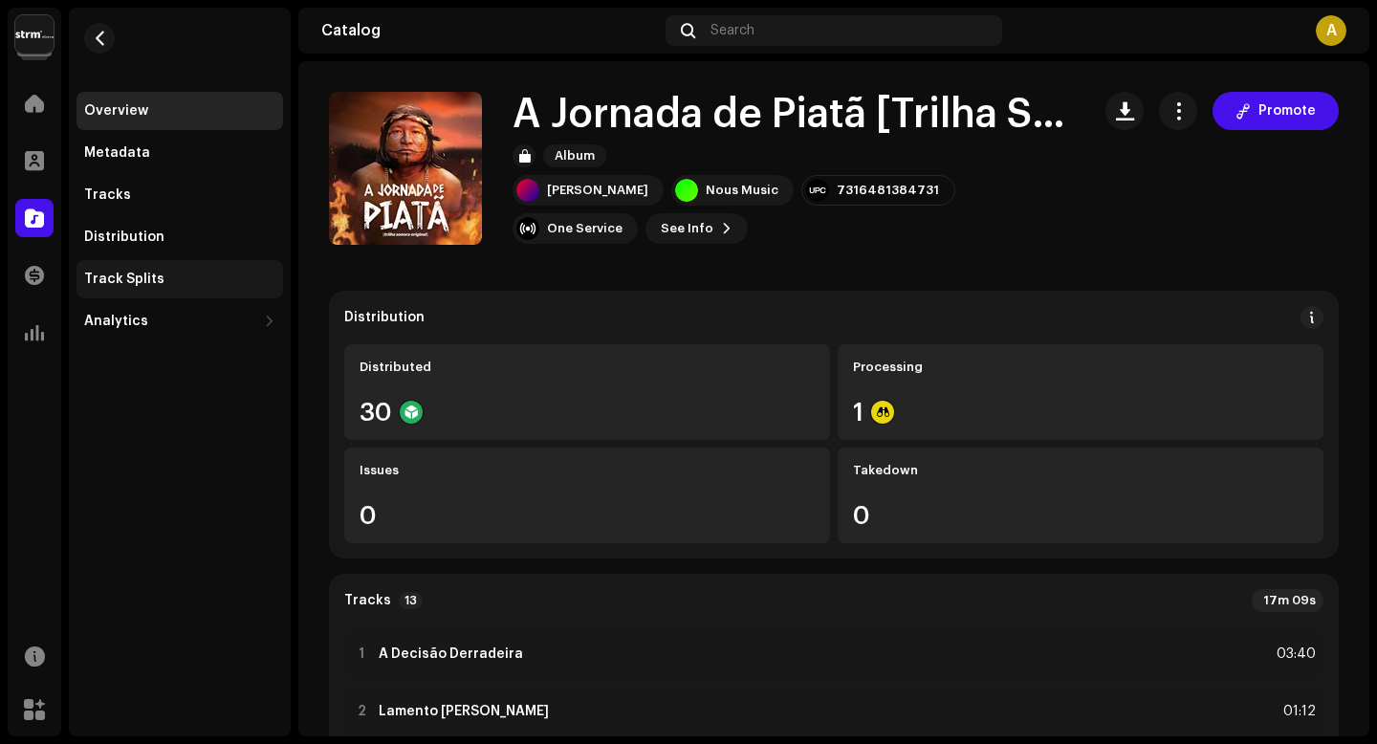
click at [240, 276] on div "Track Splits" at bounding box center [179, 279] width 191 height 15
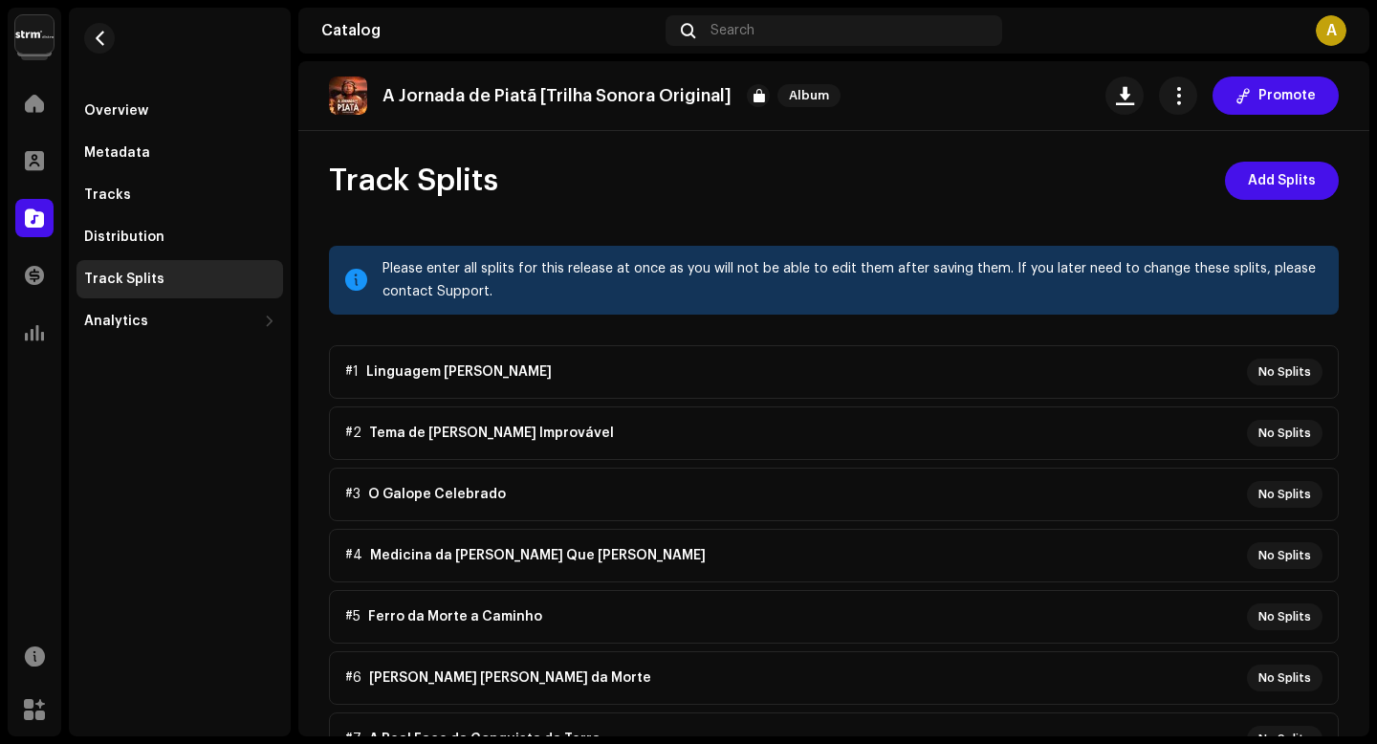
click at [1290, 203] on div "Track Splits Add Splits Please enter all splits for this release at once as you…" at bounding box center [833, 648] width 1071 height 972
click at [1279, 187] on span "Add Splits" at bounding box center [1282, 181] width 68 height 38
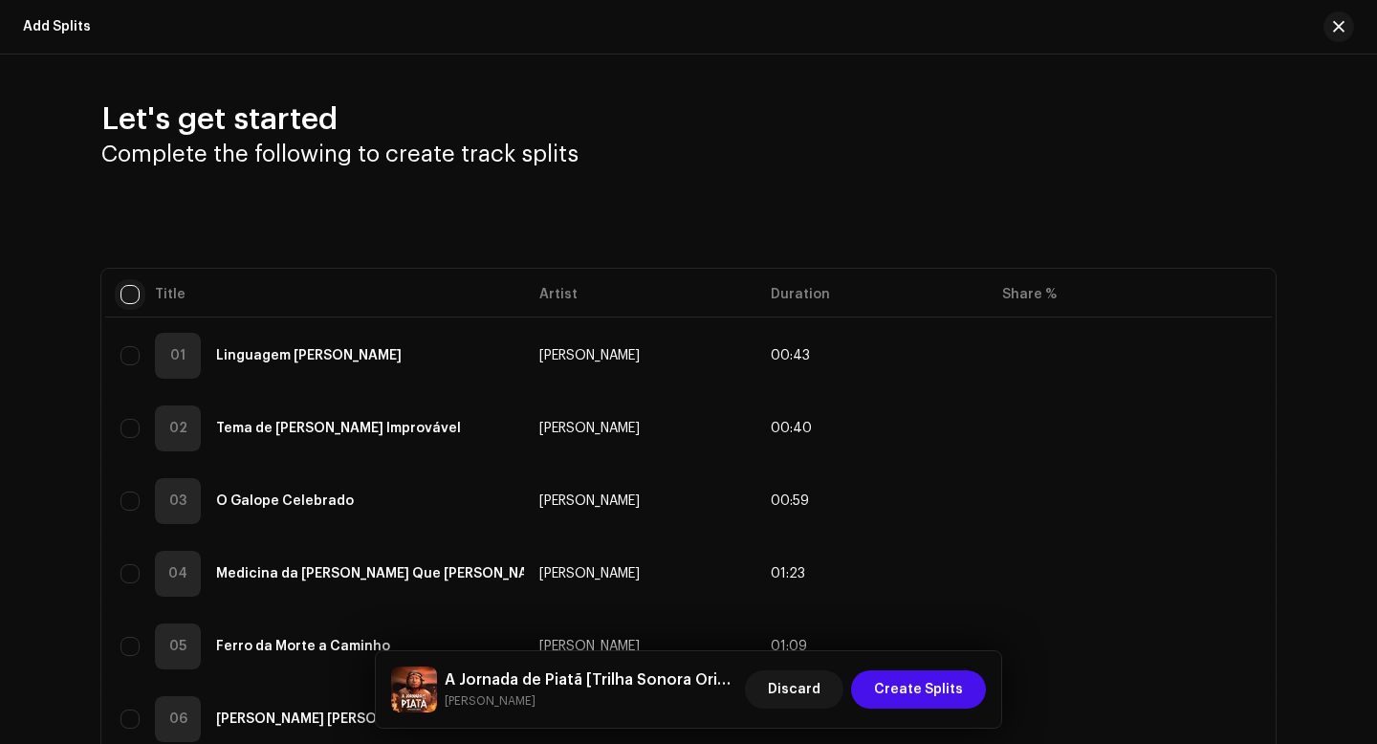
click at [123, 295] on input "checkbox" at bounding box center [129, 294] width 19 height 19
checkbox input "true"
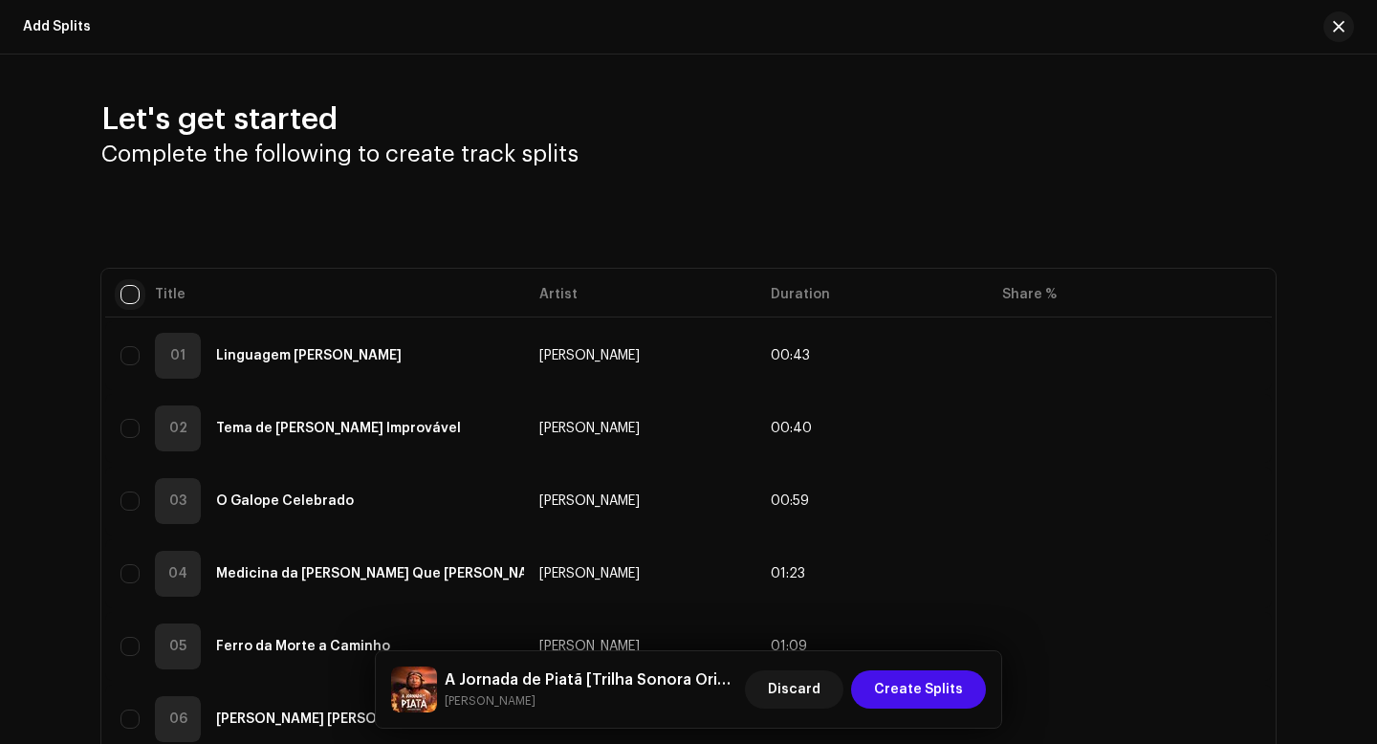
checkbox input "true"
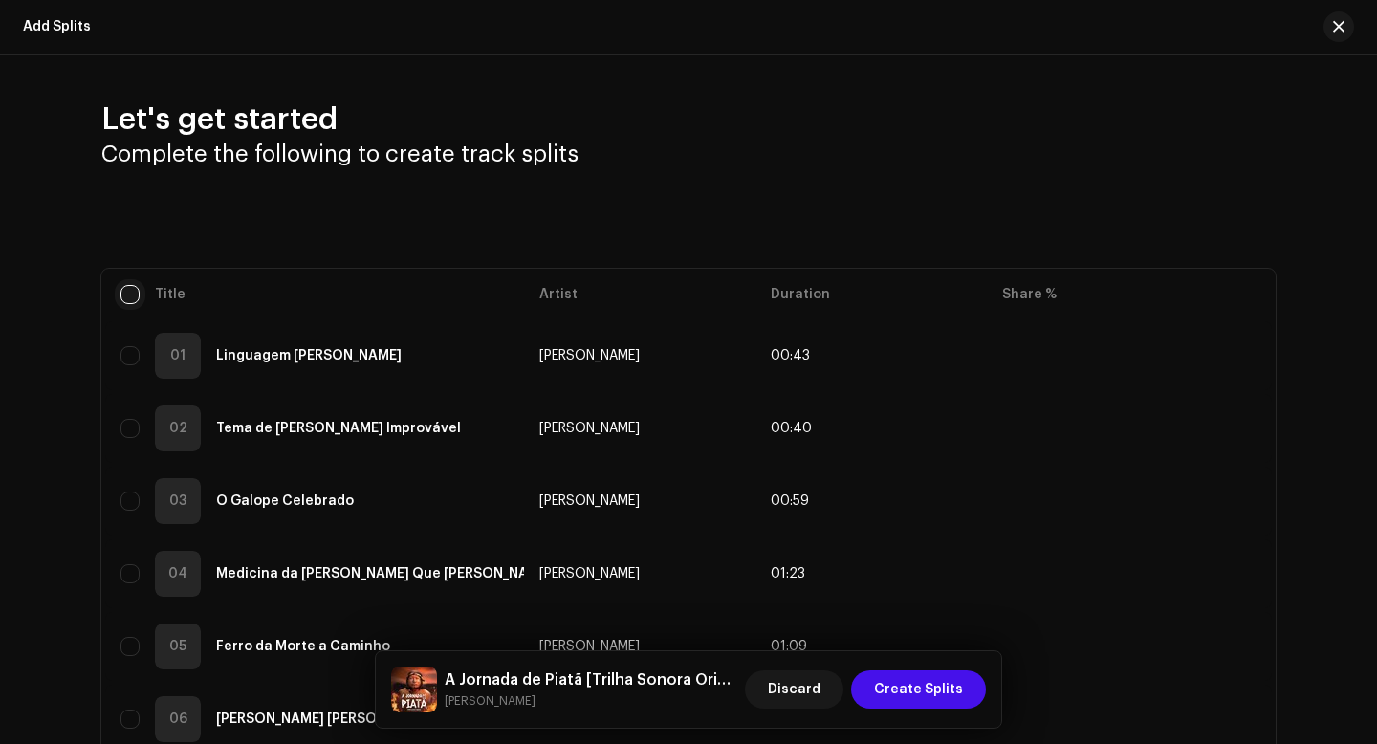
checkbox input "true"
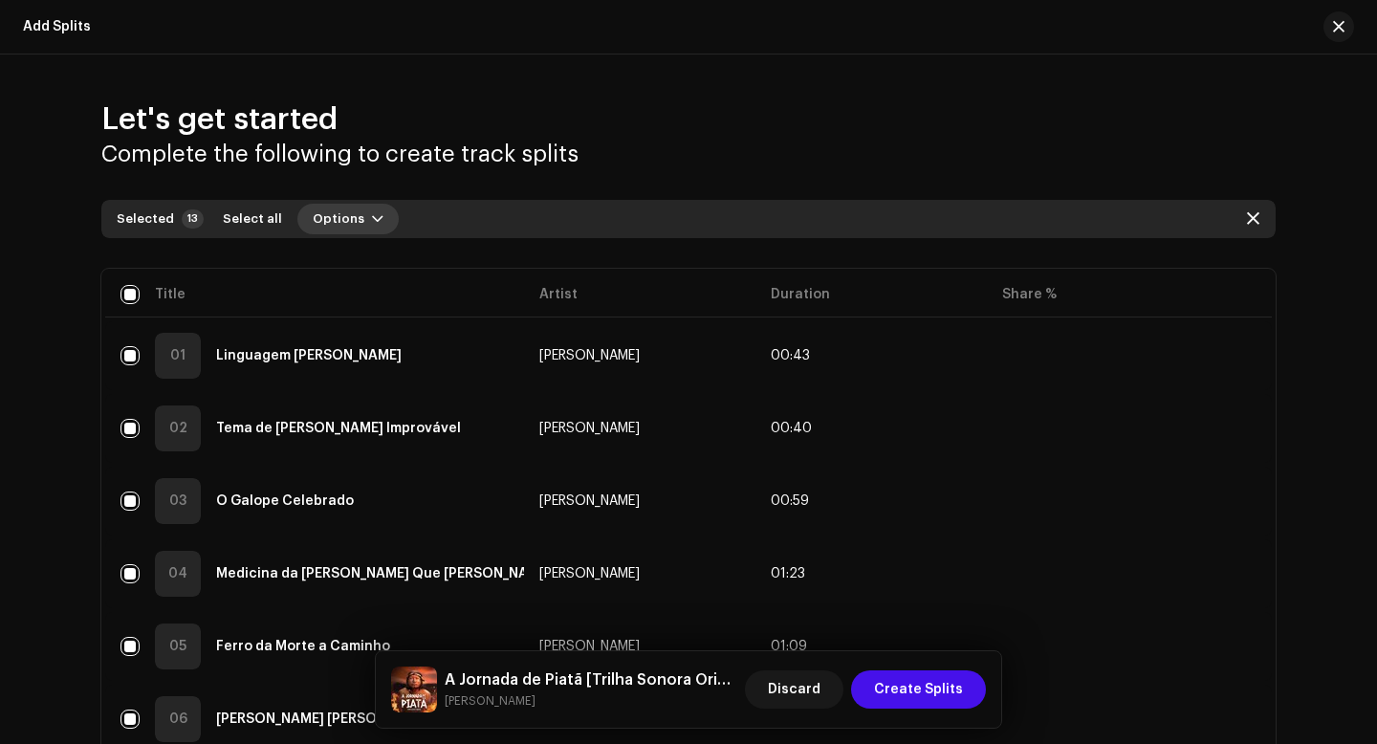
click at [372, 214] on span "button" at bounding box center [377, 218] width 11 height 15
click at [364, 274] on div "Add splits" at bounding box center [389, 262] width 193 height 38
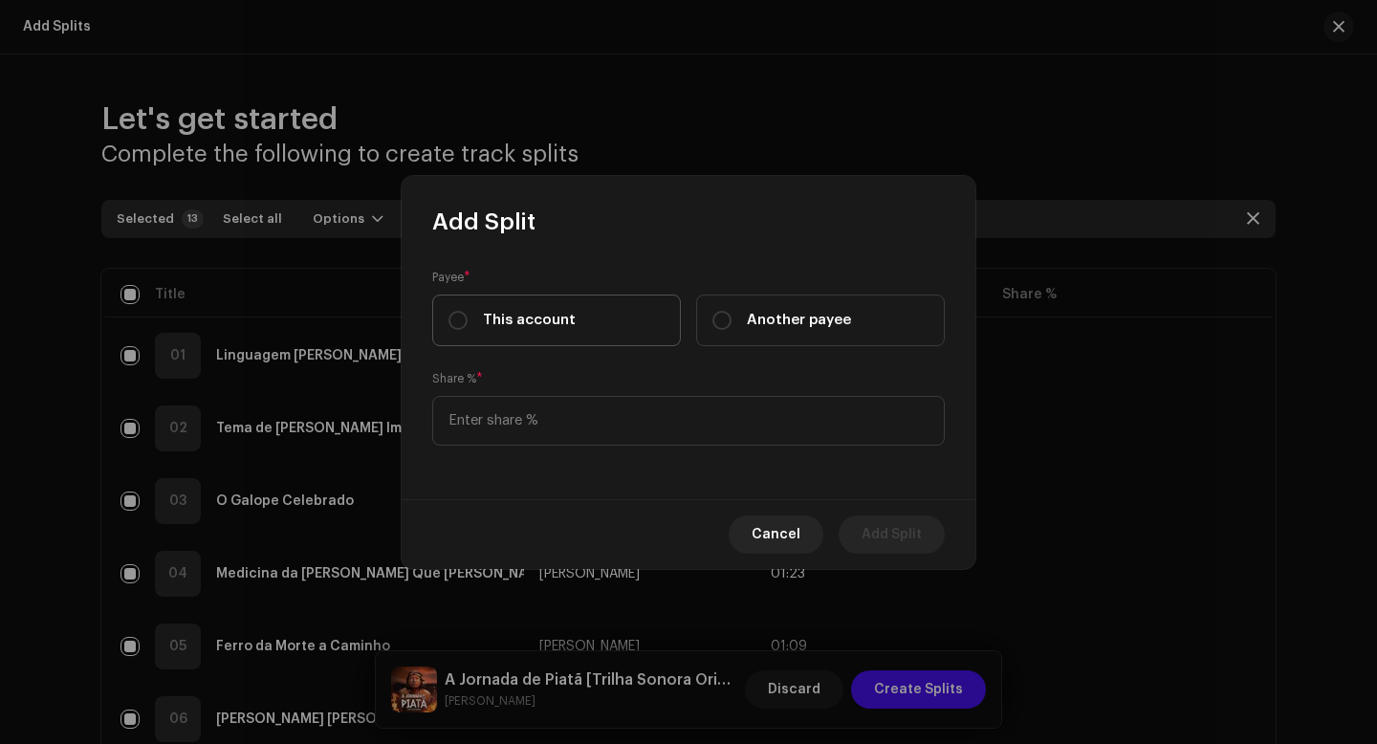
click at [643, 306] on label "This account" at bounding box center [556, 321] width 249 height 52
click at [468, 311] on input "This account" at bounding box center [457, 320] width 19 height 19
radio input "true"
click at [630, 439] on input at bounding box center [688, 421] width 513 height 50
type input "20.00"
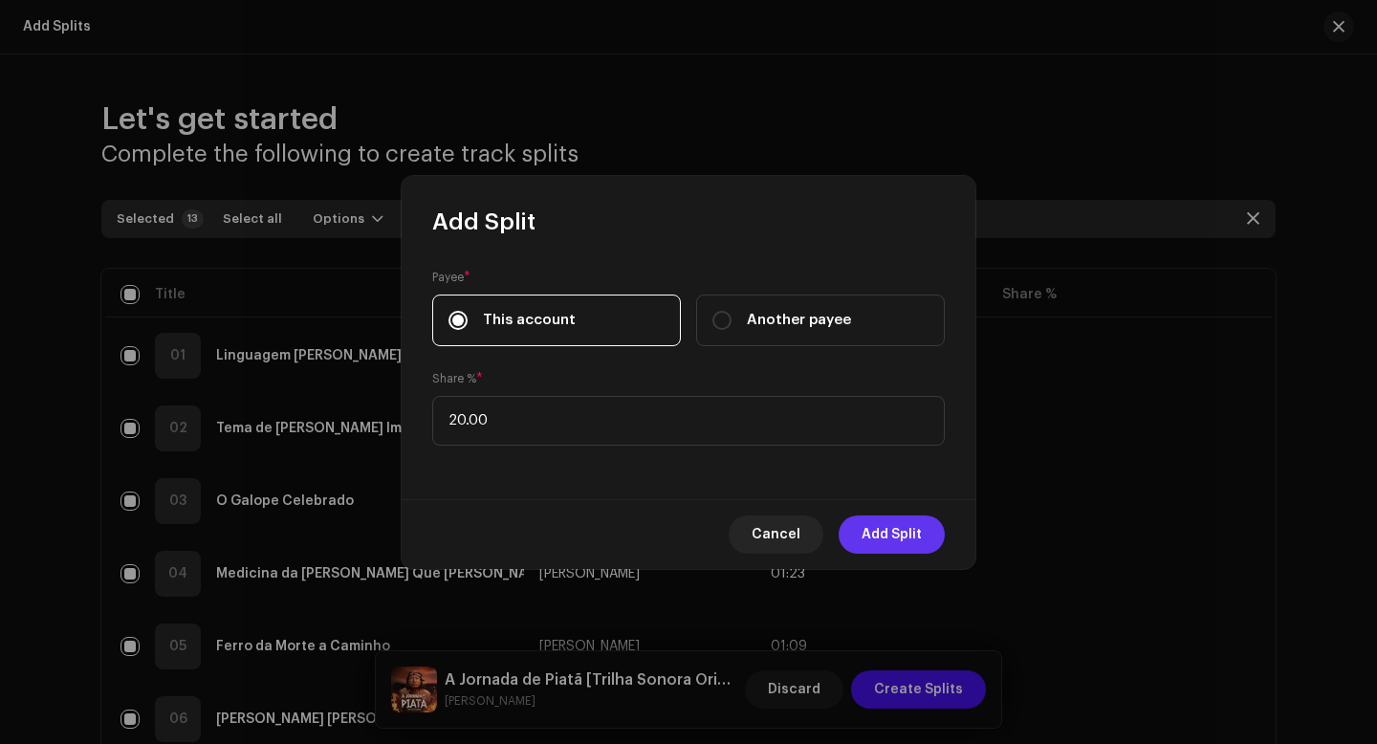
click at [920, 525] on span "Add Split" at bounding box center [892, 534] width 60 height 38
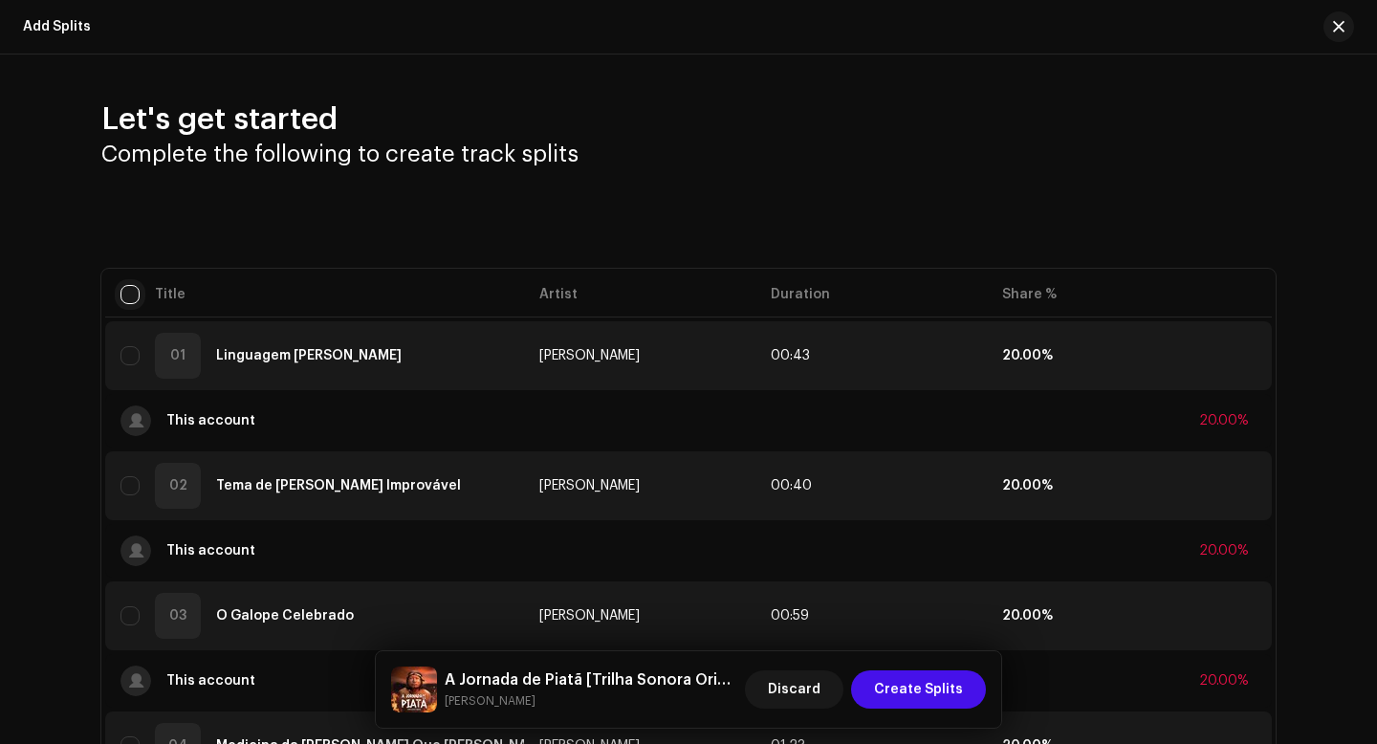
click at [126, 289] on input "checkbox" at bounding box center [129, 294] width 19 height 19
checkbox input "true"
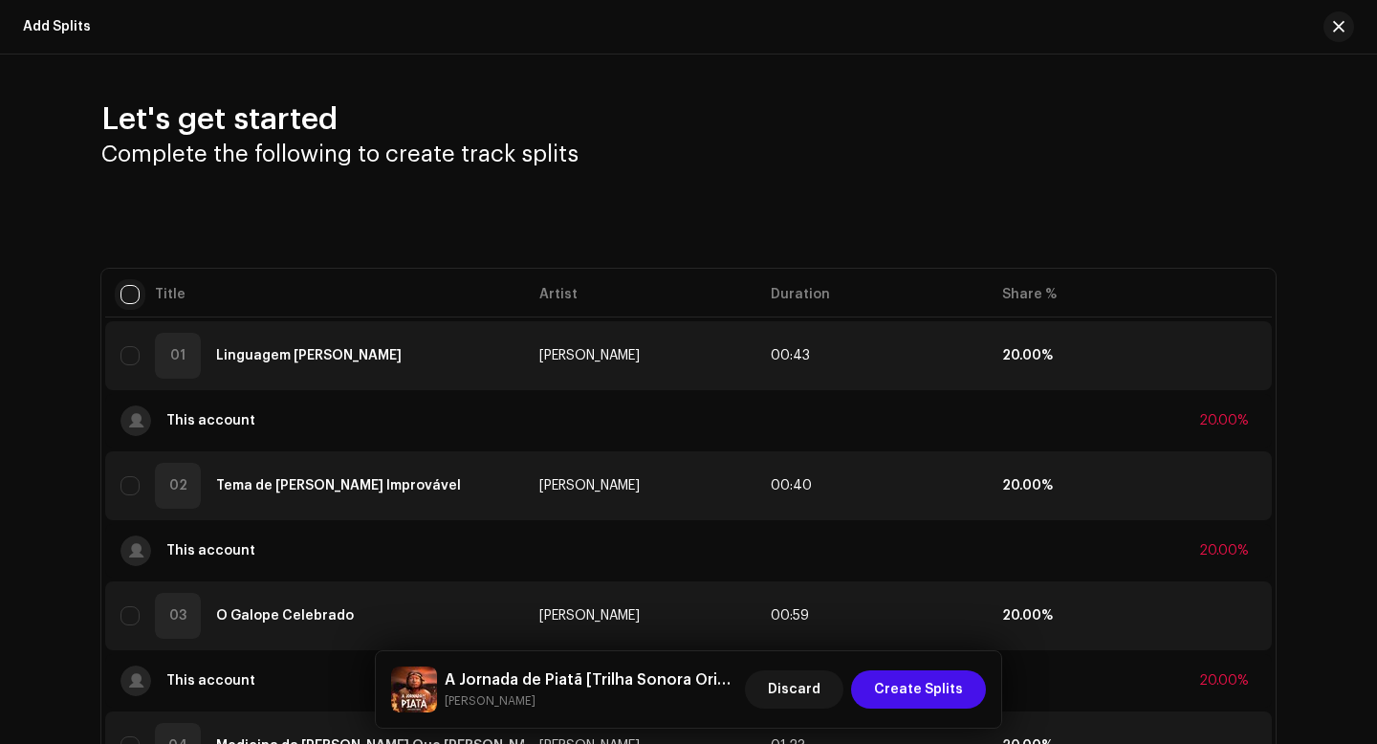
checkbox input "true"
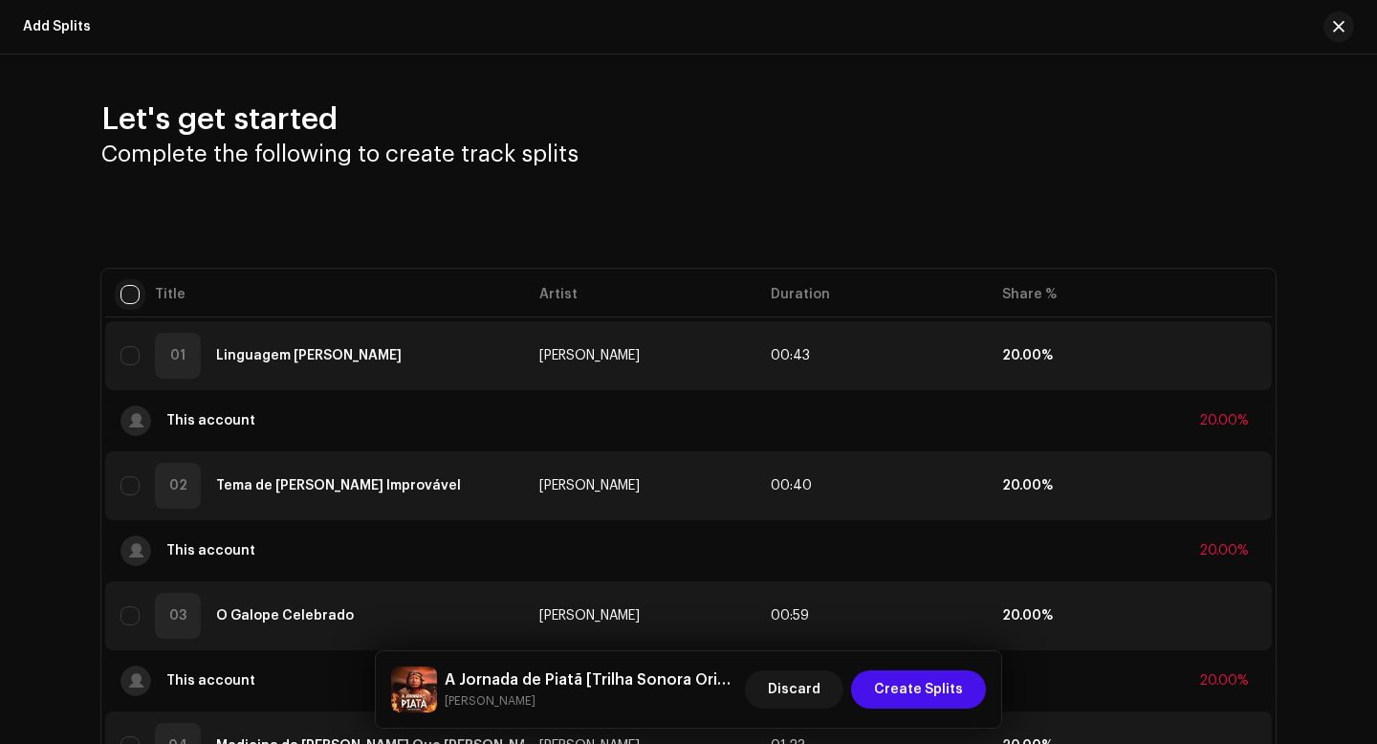
checkbox input "true"
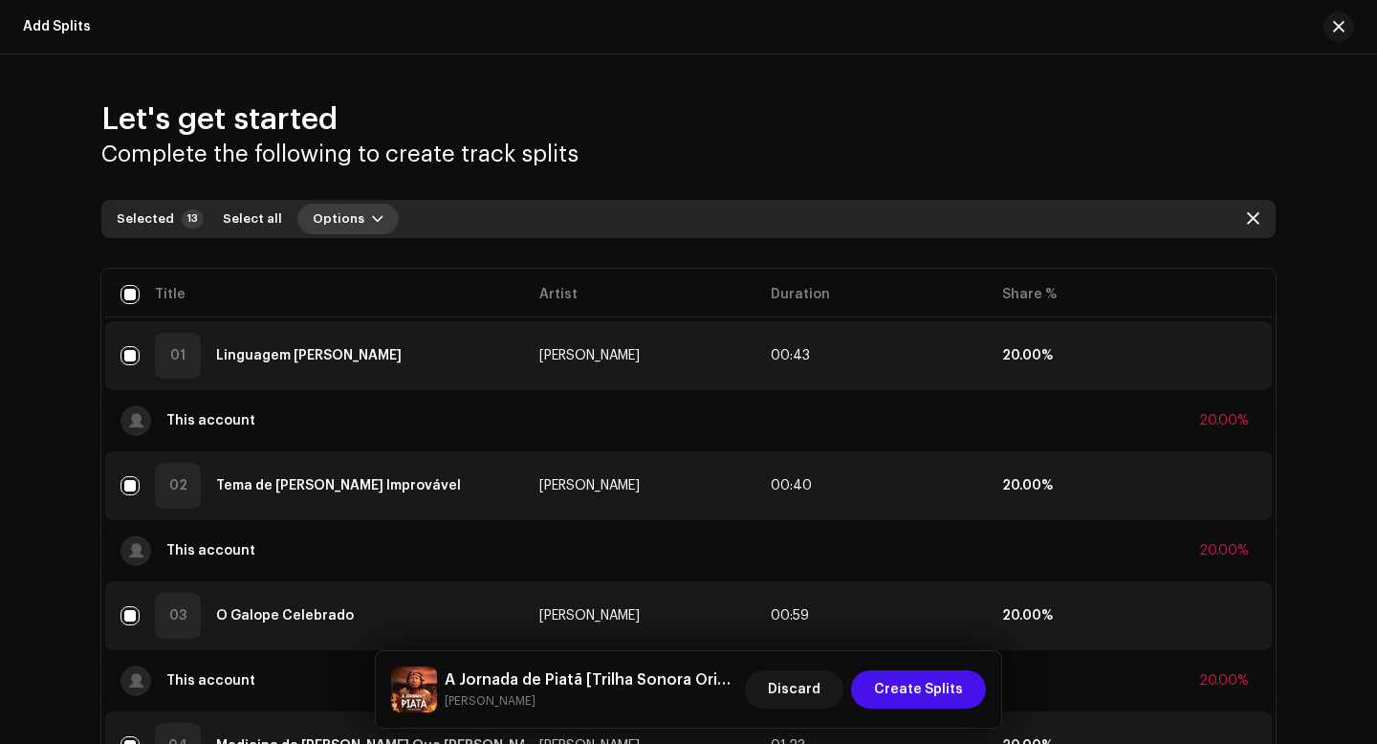
click at [346, 219] on button "Options" at bounding box center [347, 219] width 101 height 31
click at [586, 207] on div "Selected 13 Select all Options" at bounding box center [688, 219] width 1174 height 38
click at [127, 289] on input "checkbox" at bounding box center [129, 294] width 19 height 19
checkbox input "false"
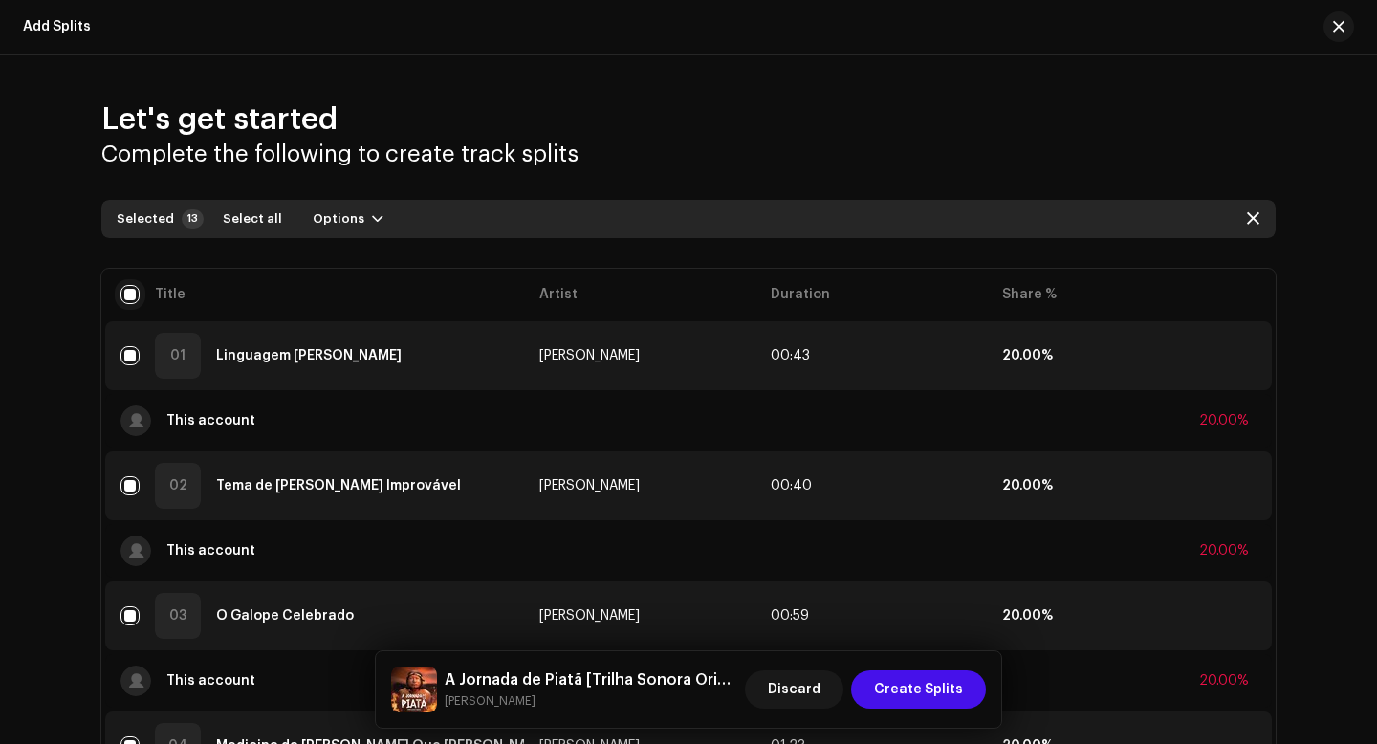
checkbox input "false"
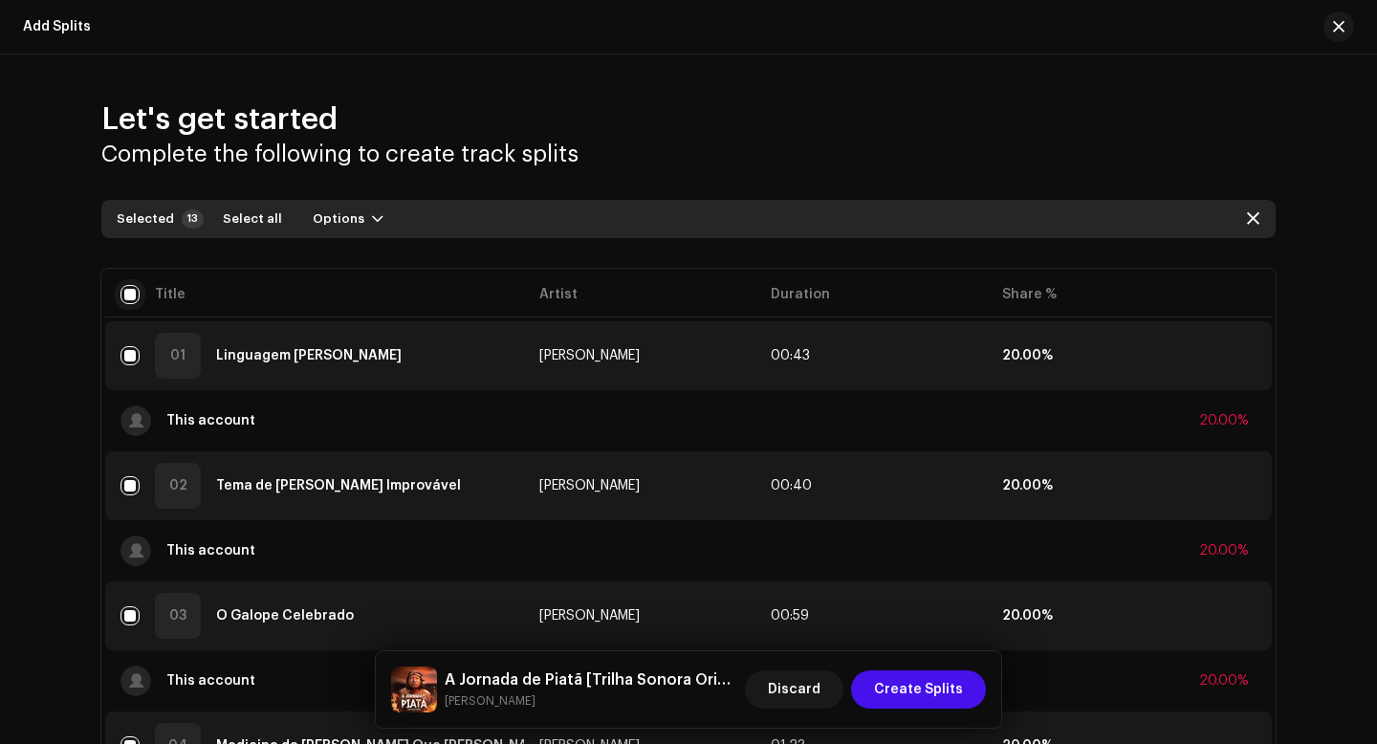
checkbox input "false"
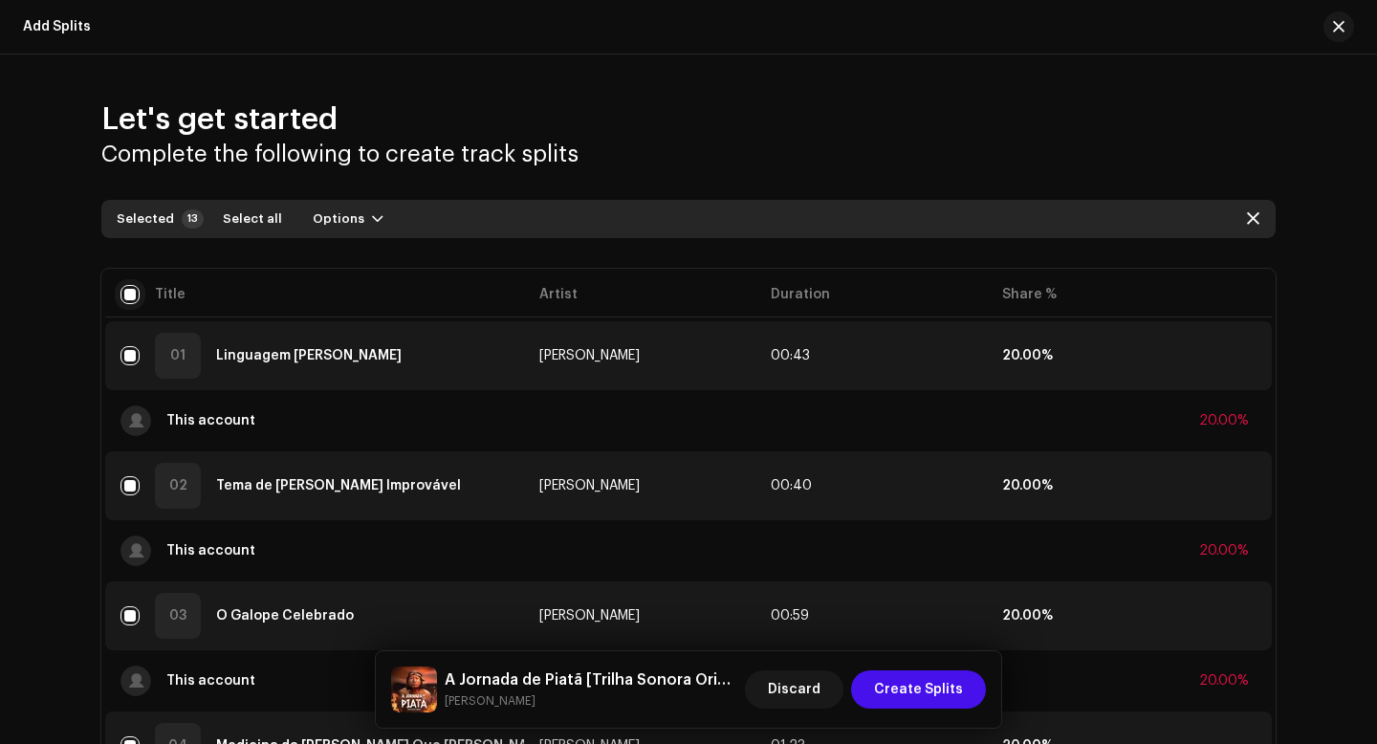
checkbox input "false"
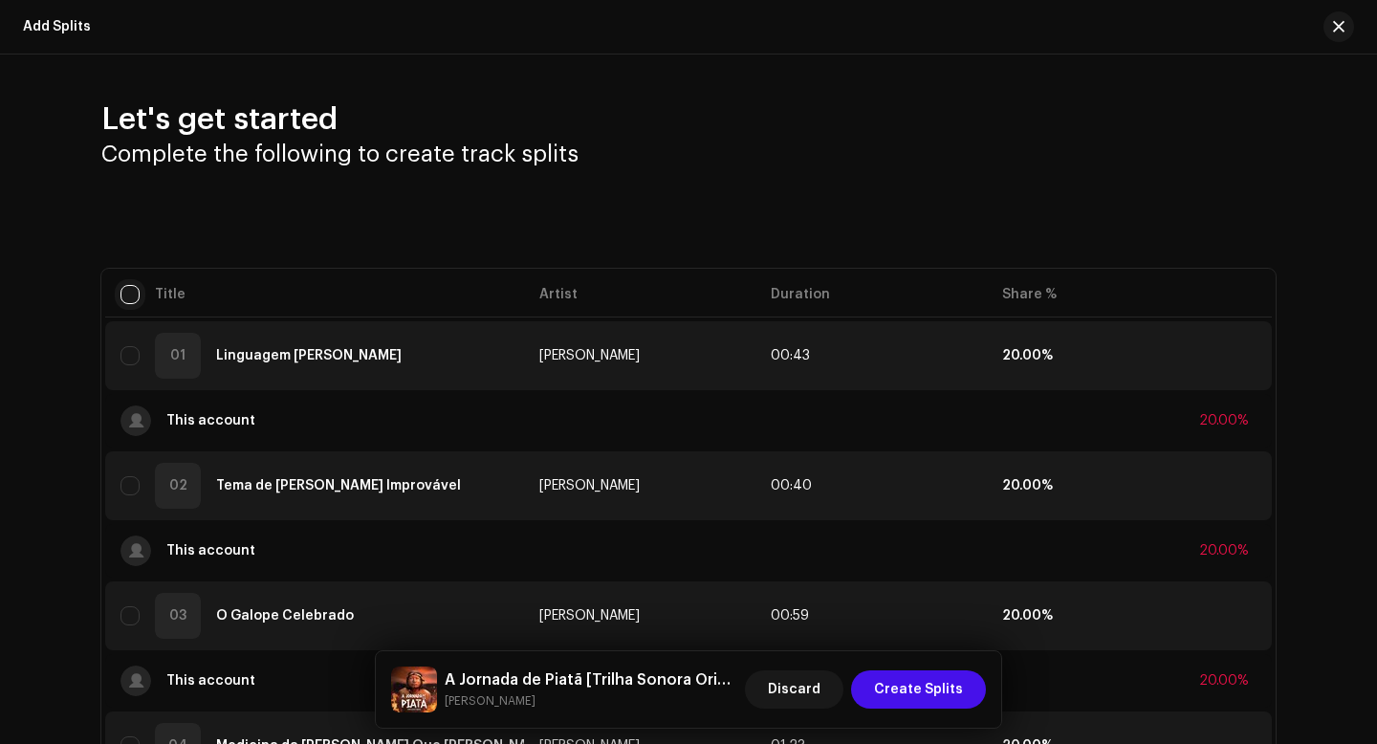
click at [127, 289] on input "checkbox" at bounding box center [129, 294] width 19 height 19
checkbox input "true"
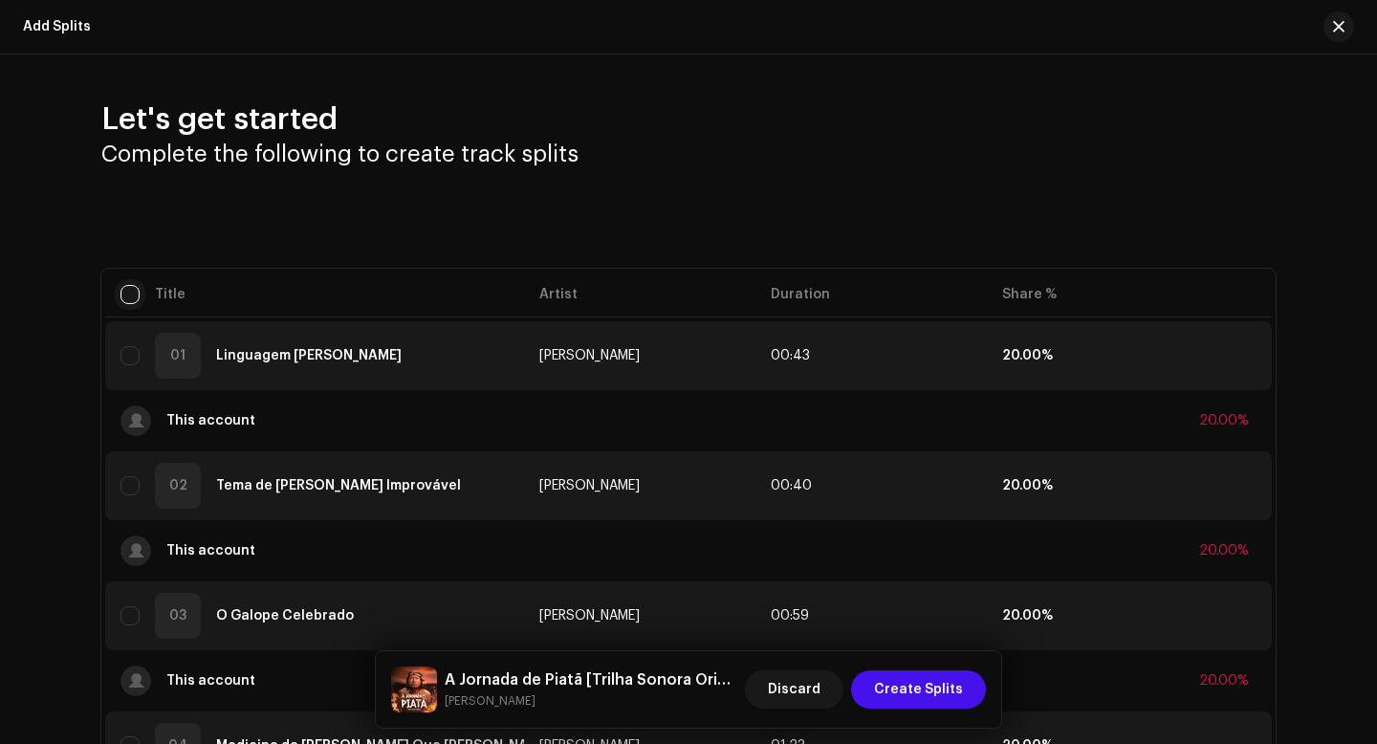
checkbox input "true"
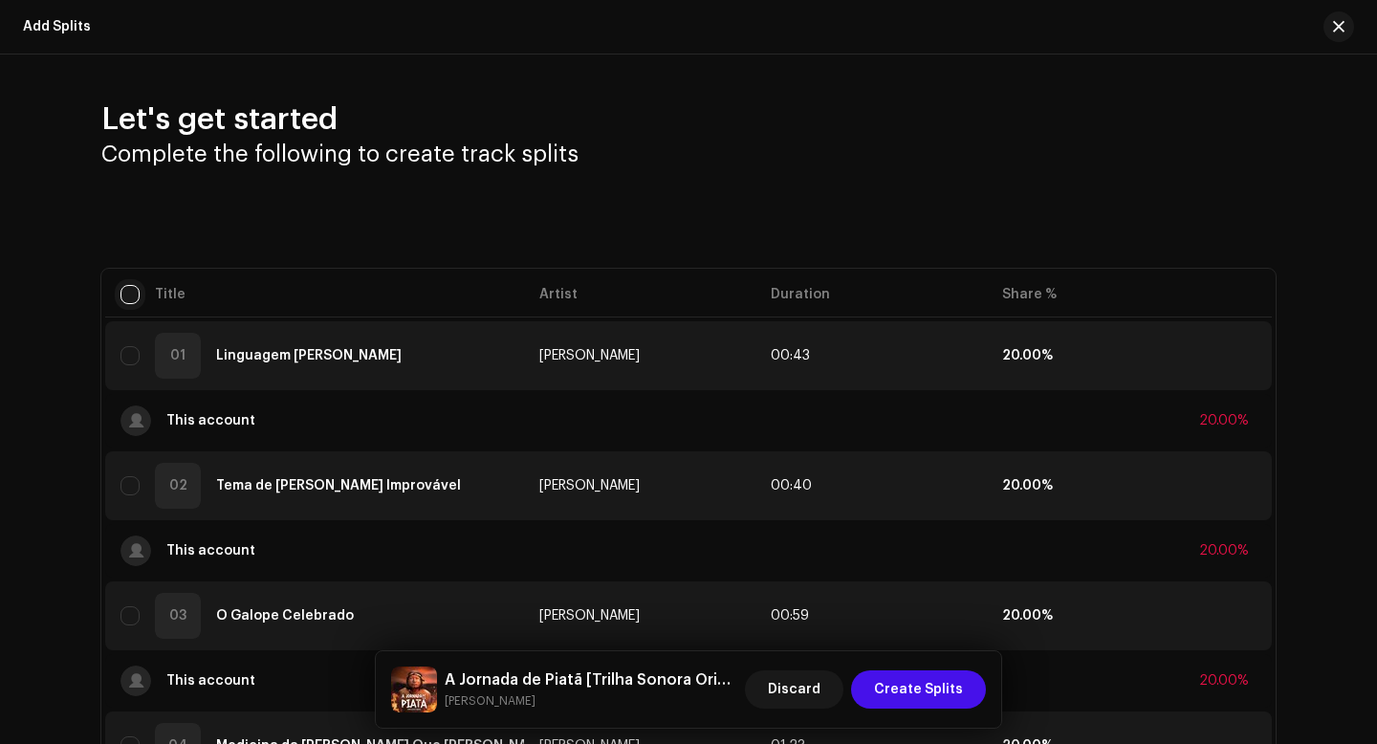
checkbox input "true"
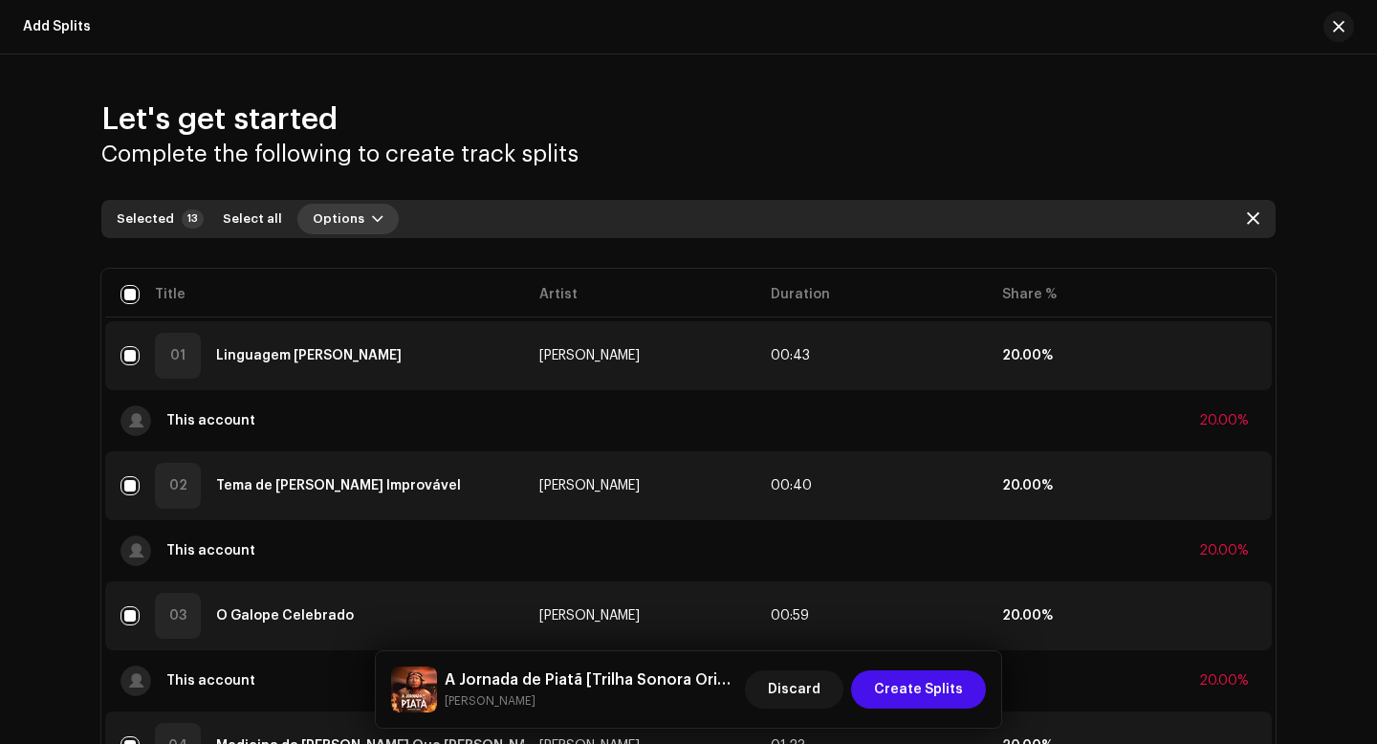
click at [336, 226] on span "Options" at bounding box center [339, 219] width 52 height 38
click at [128, 291] on input "checkbox" at bounding box center [129, 294] width 19 height 19
checkbox input "false"
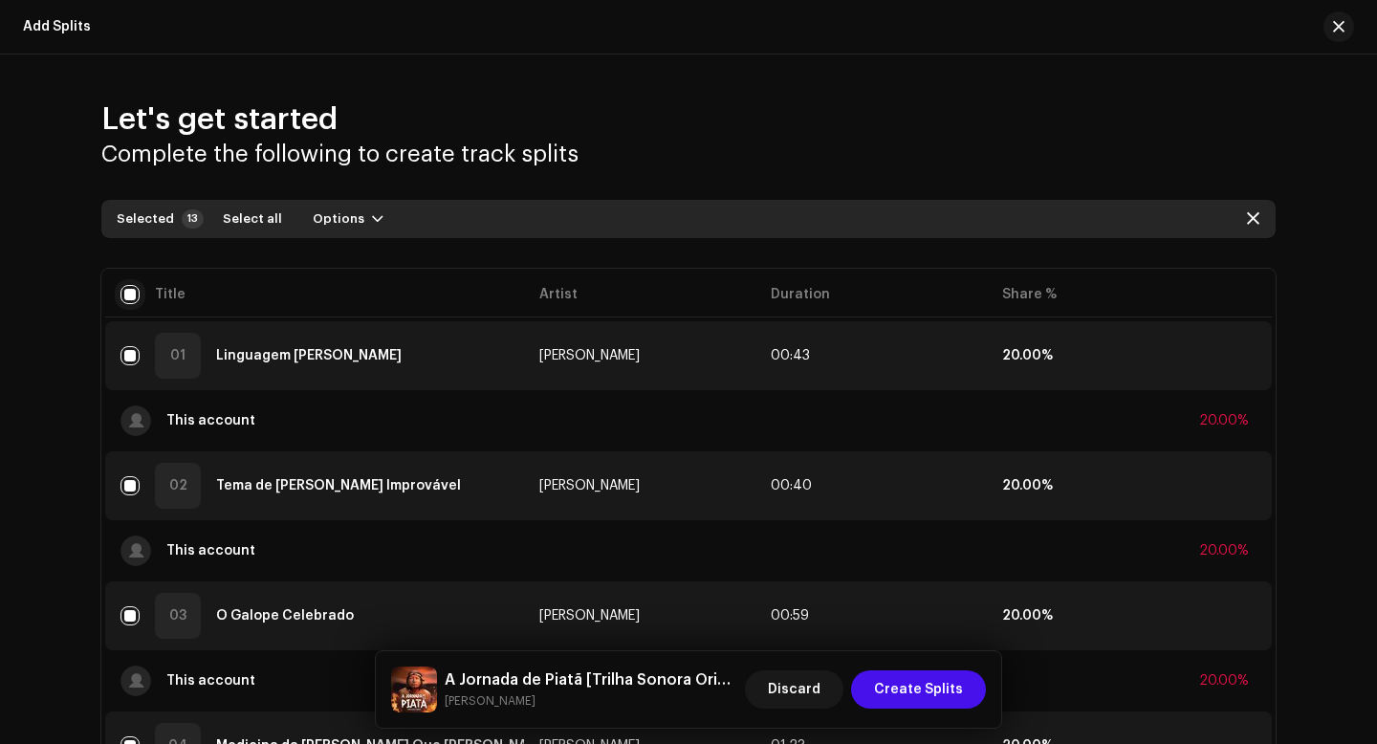
checkbox input "false"
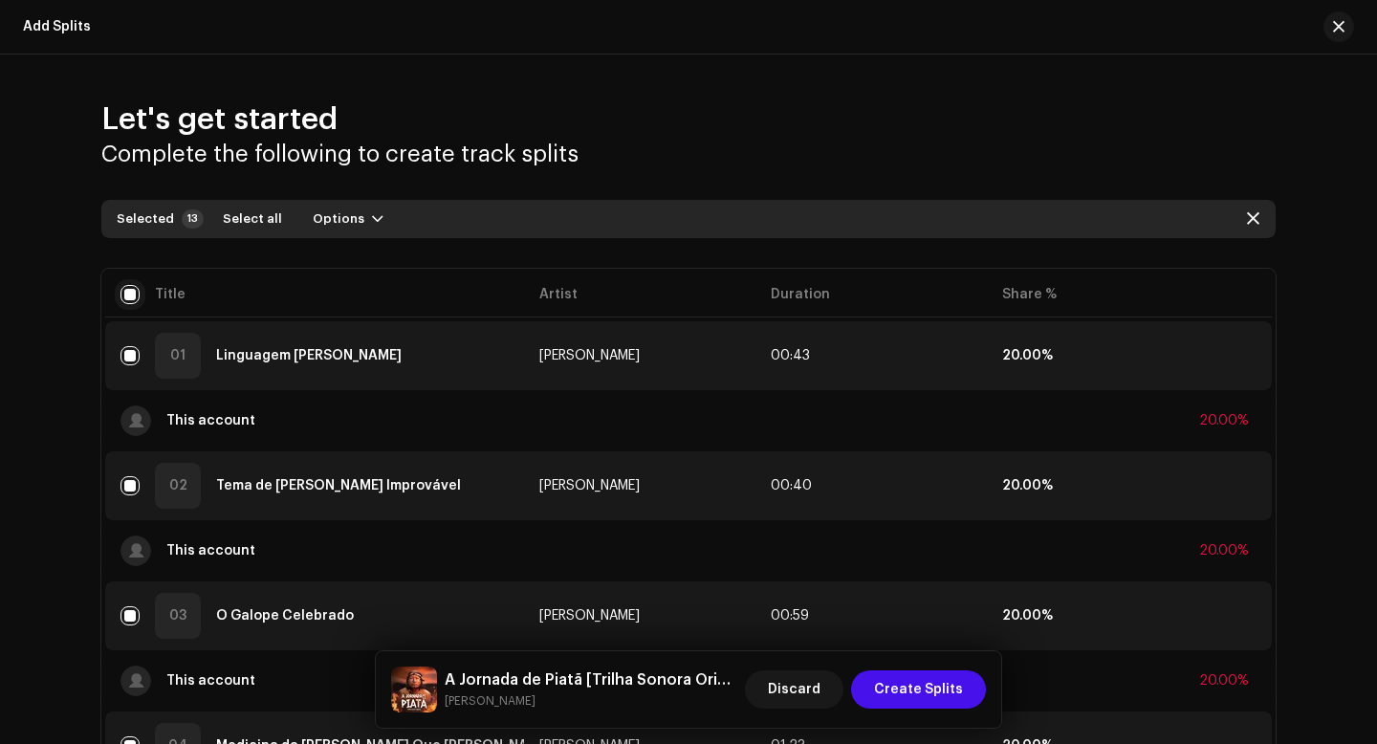
checkbox input "false"
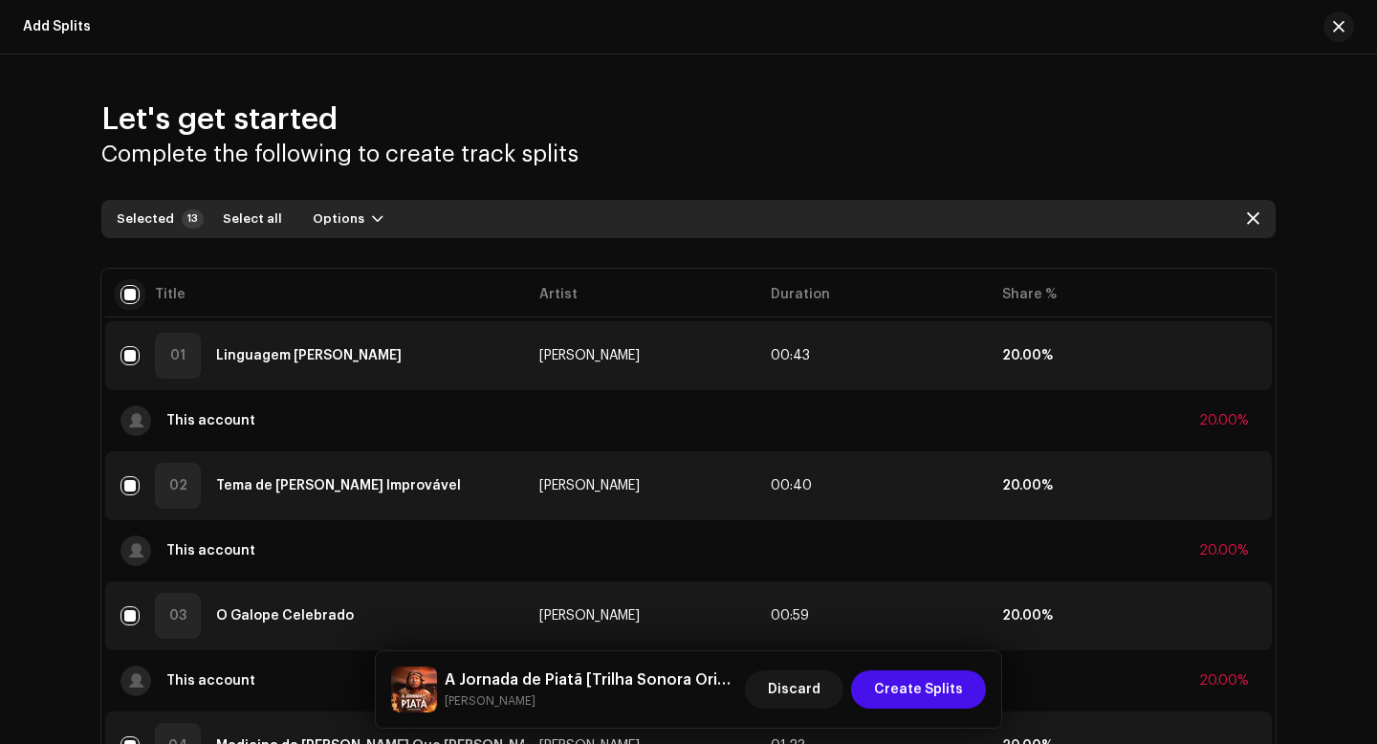
checkbox input "false"
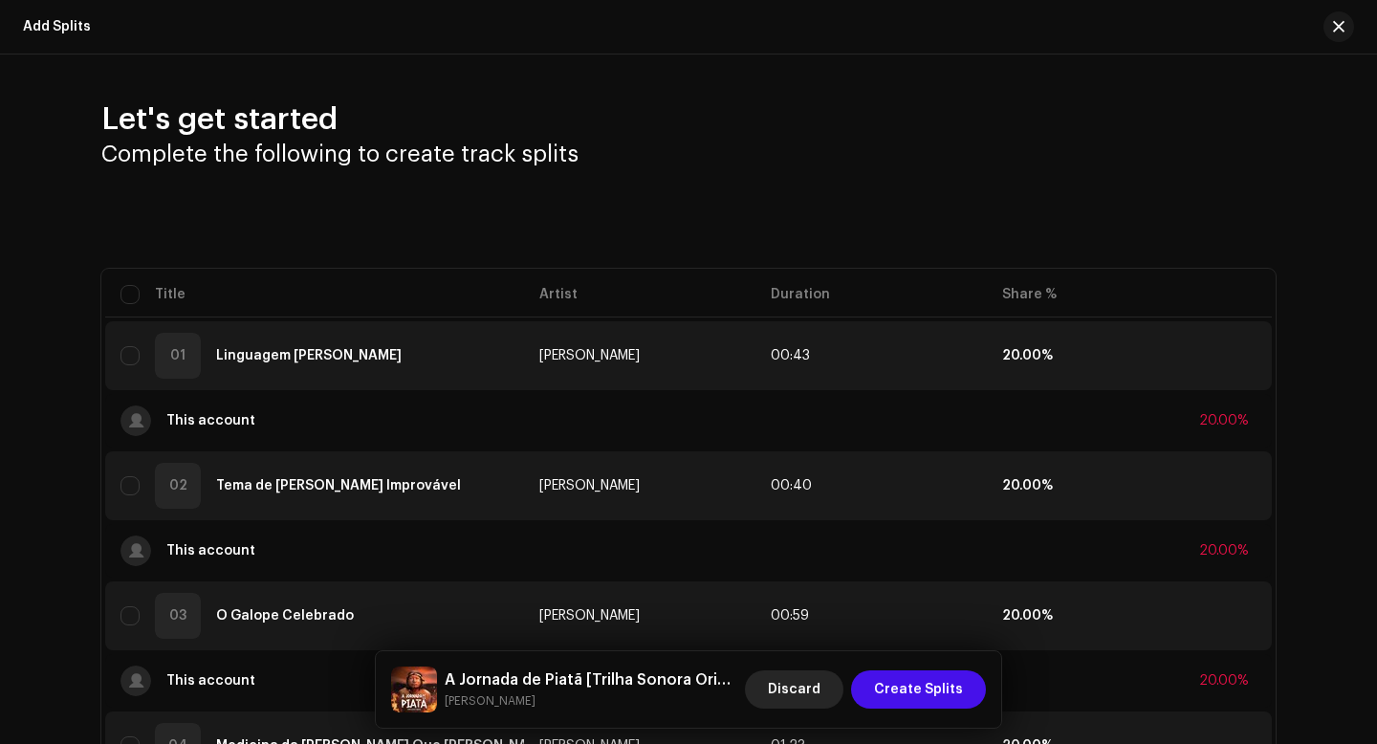
click at [805, 697] on span "Discard" at bounding box center [794, 689] width 53 height 38
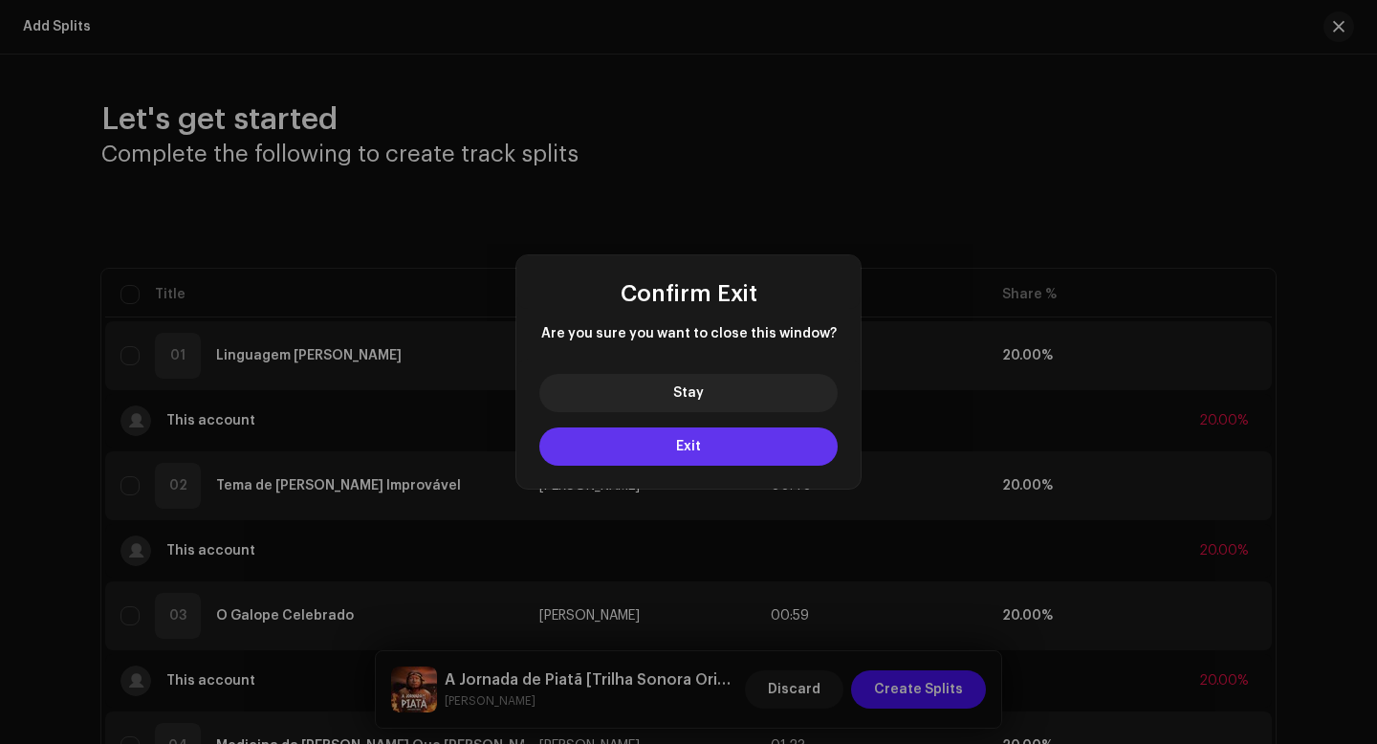
click at [755, 435] on button "Exit" at bounding box center [688, 446] width 298 height 38
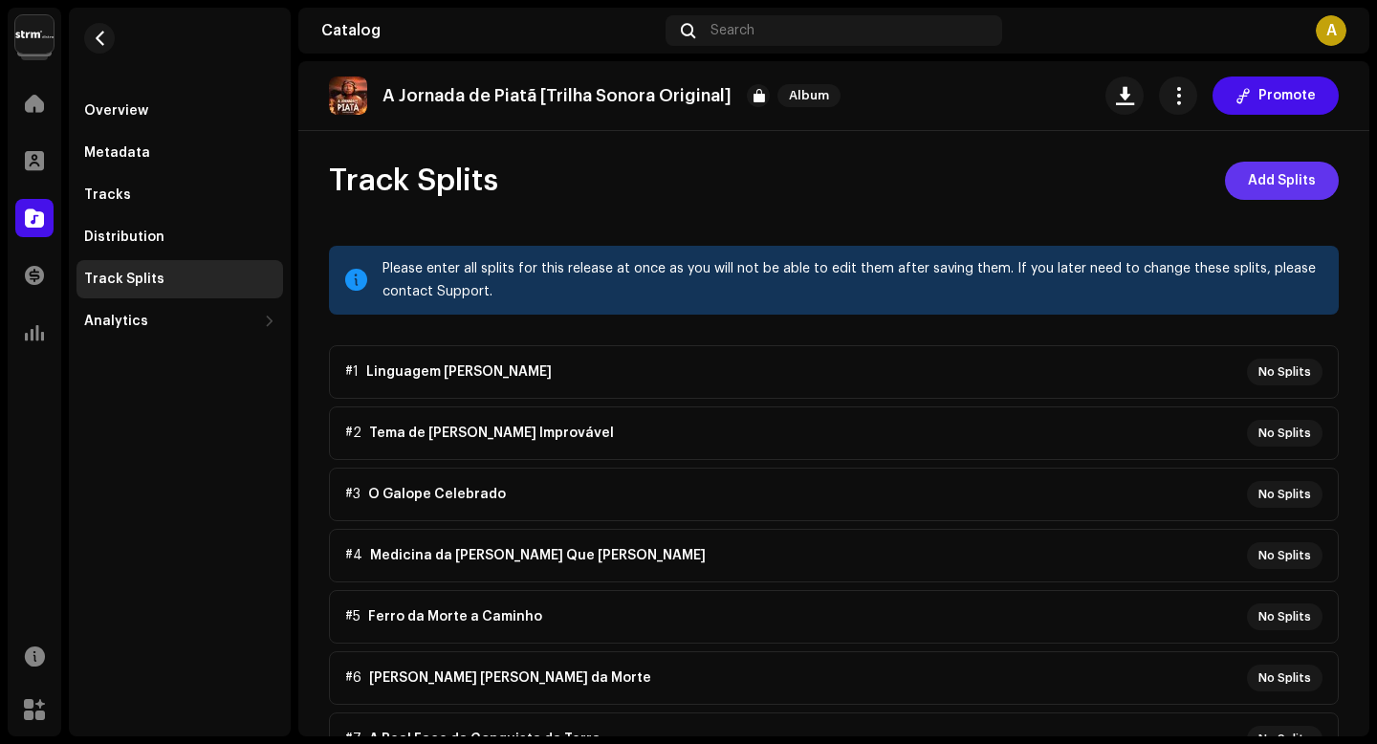
click at [1297, 187] on span "Add Splits" at bounding box center [1282, 181] width 68 height 38
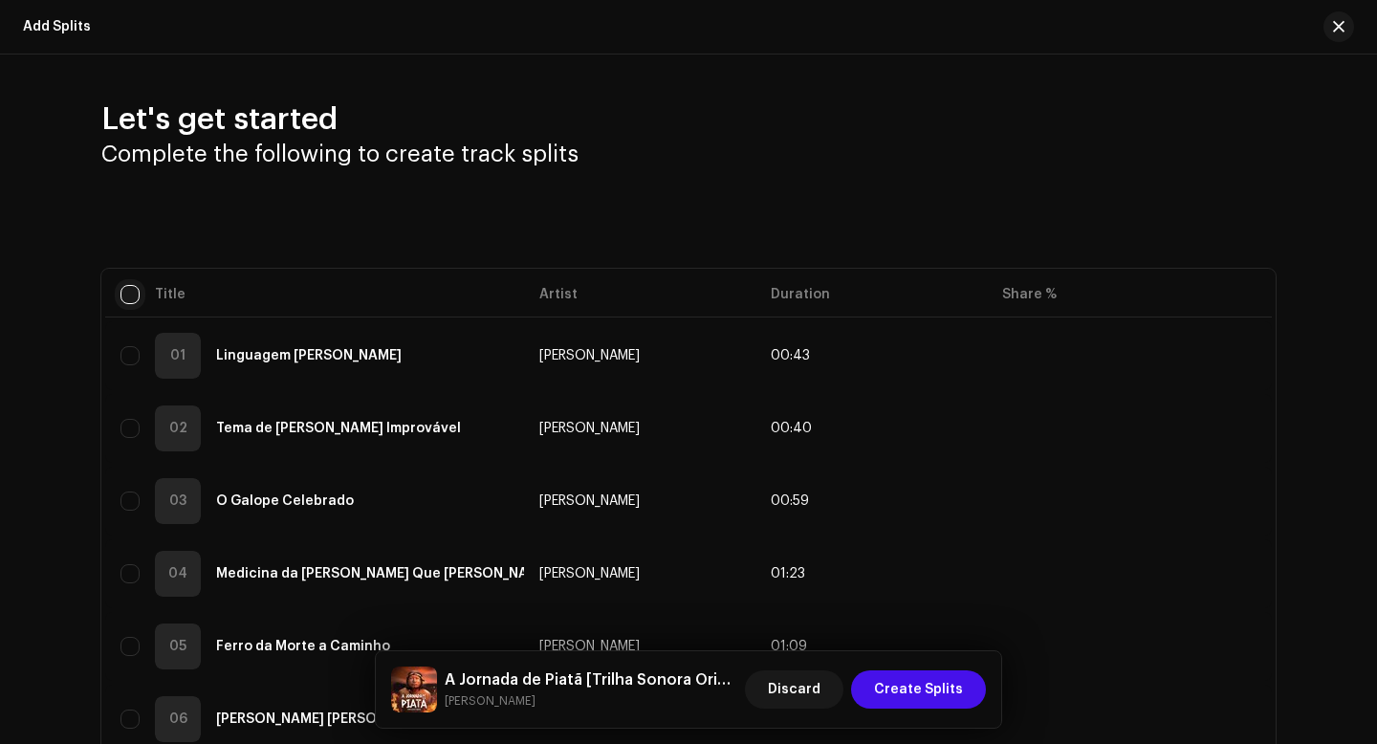
click at [127, 297] on input "checkbox" at bounding box center [129, 294] width 19 height 19
checkbox input "true"
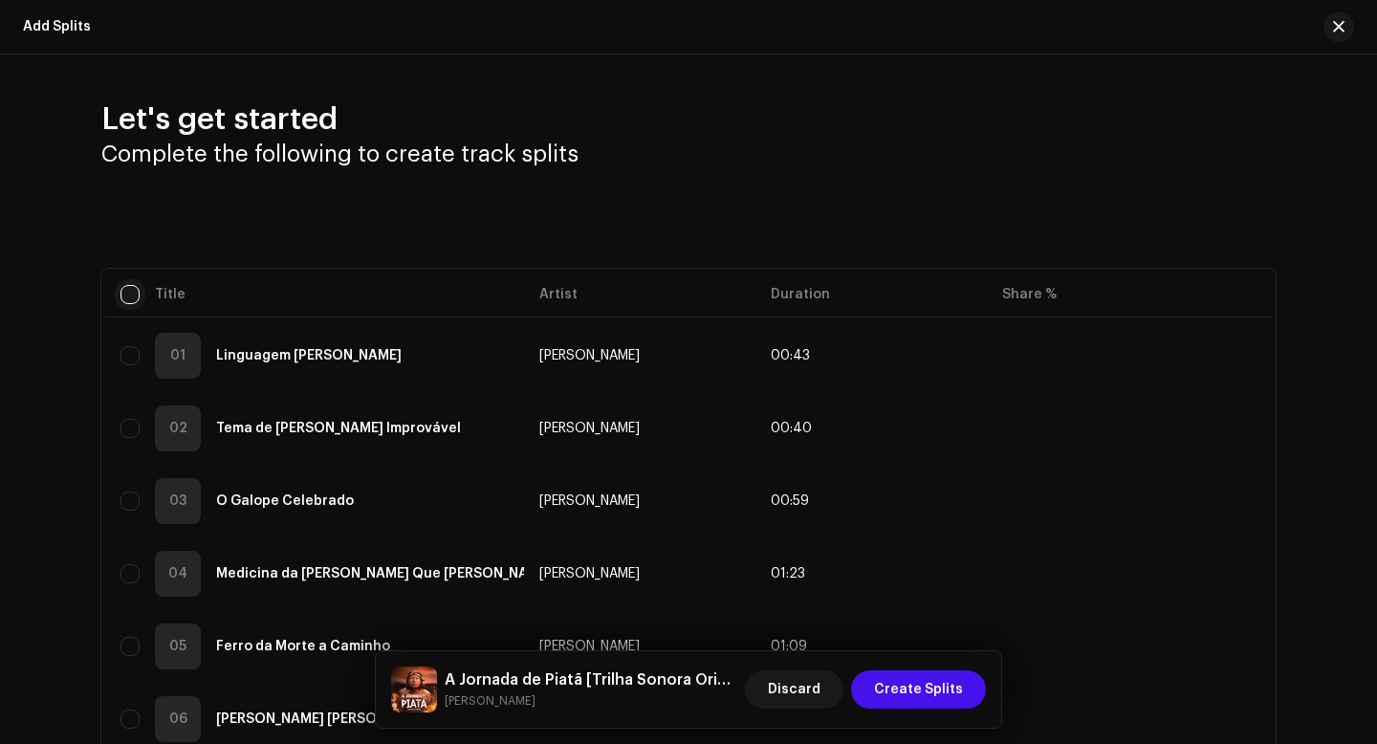
checkbox input "true"
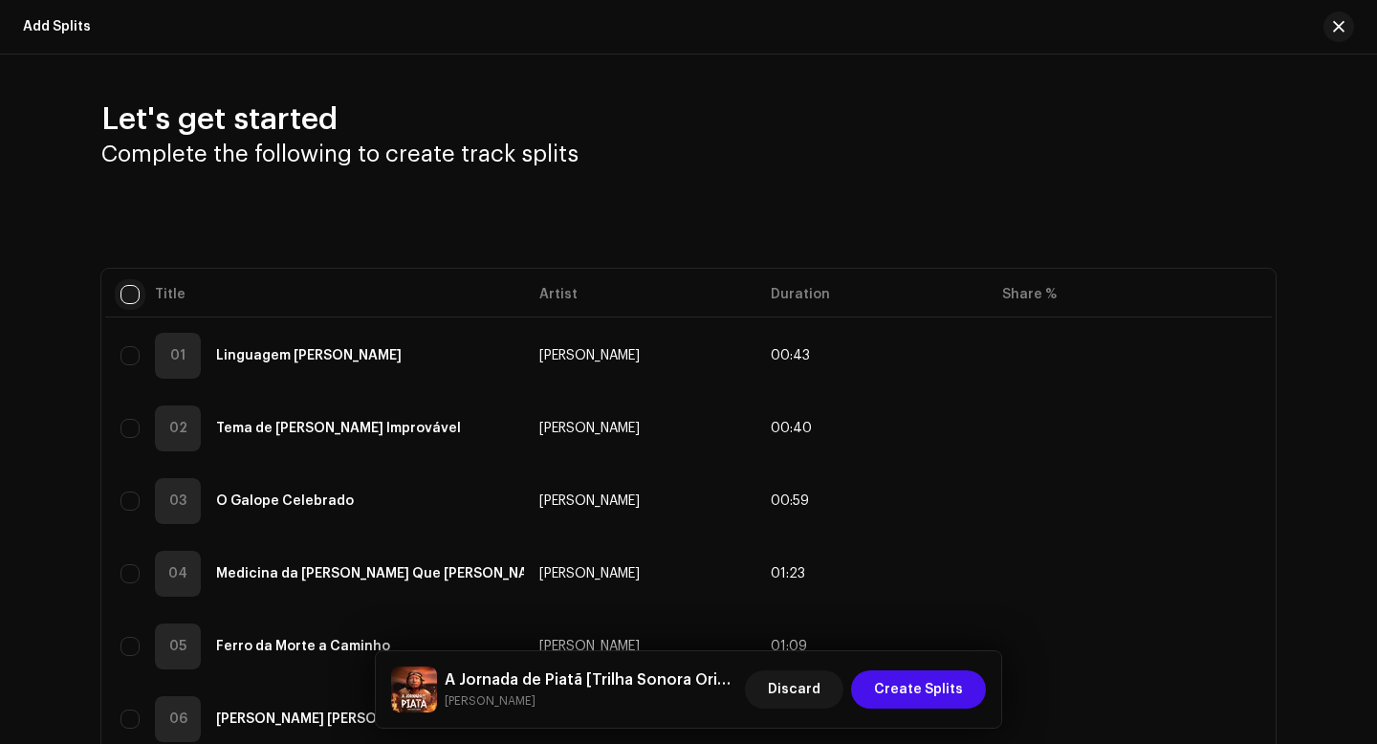
checkbox input "true"
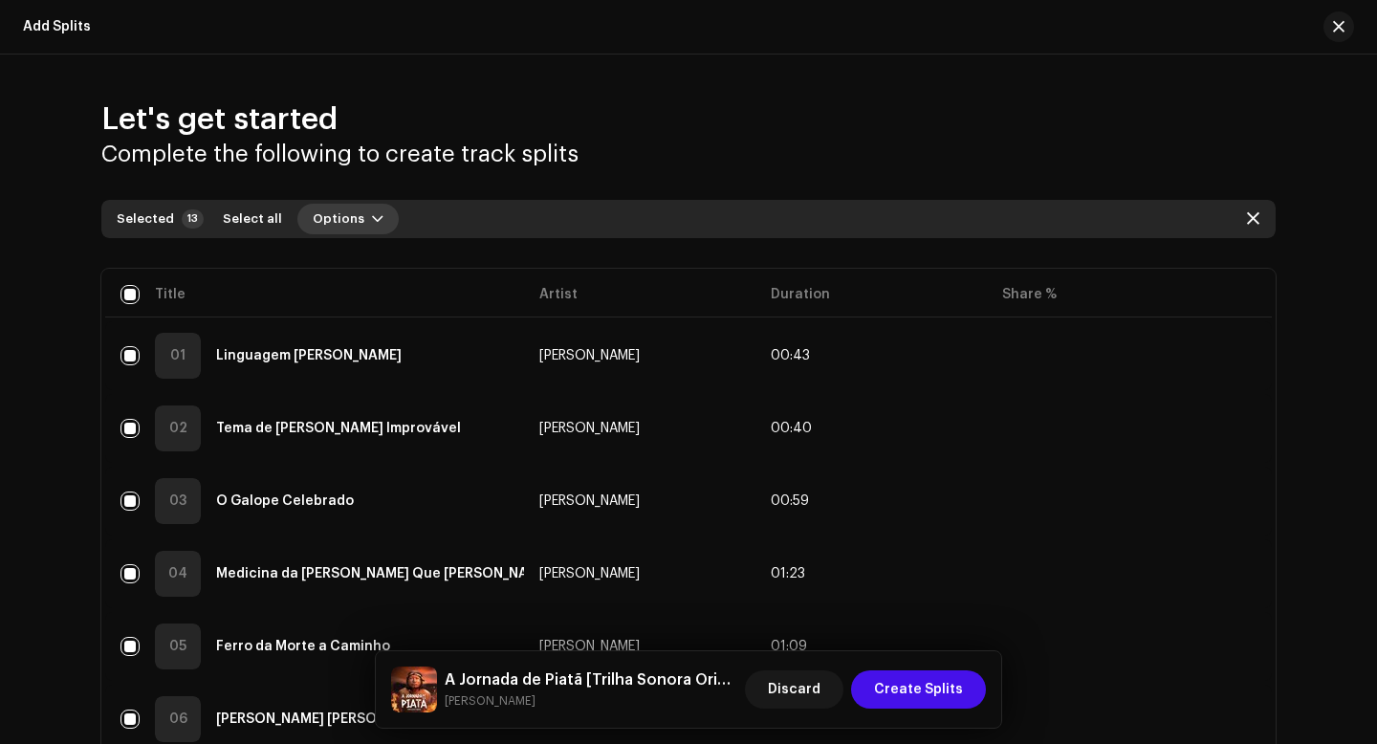
click at [351, 226] on button "Options" at bounding box center [347, 219] width 101 height 31
click at [355, 261] on span "Add splits" at bounding box center [333, 261] width 67 height 15
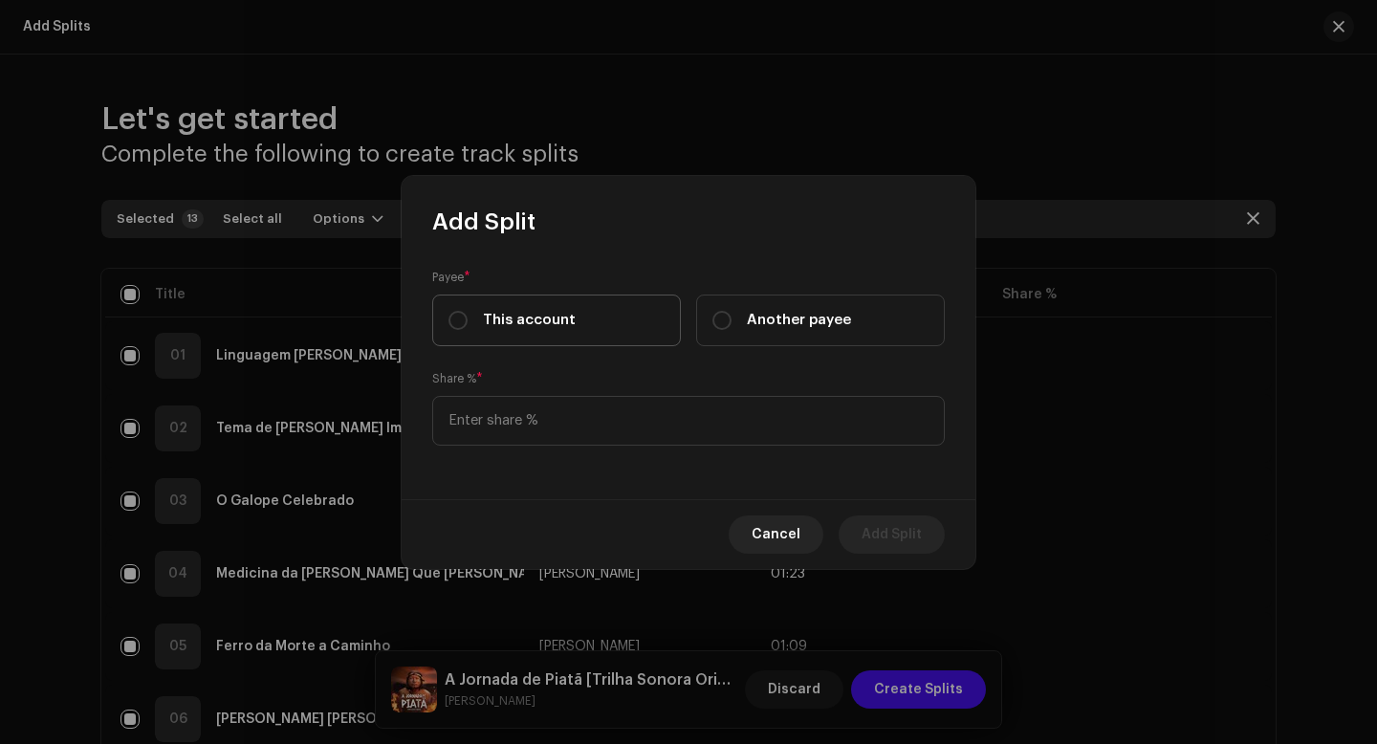
click at [516, 323] on span "This account" at bounding box center [529, 320] width 93 height 21
click at [468, 323] on input "This account" at bounding box center [457, 320] width 19 height 19
radio input "true"
click at [546, 401] on input at bounding box center [688, 421] width 513 height 50
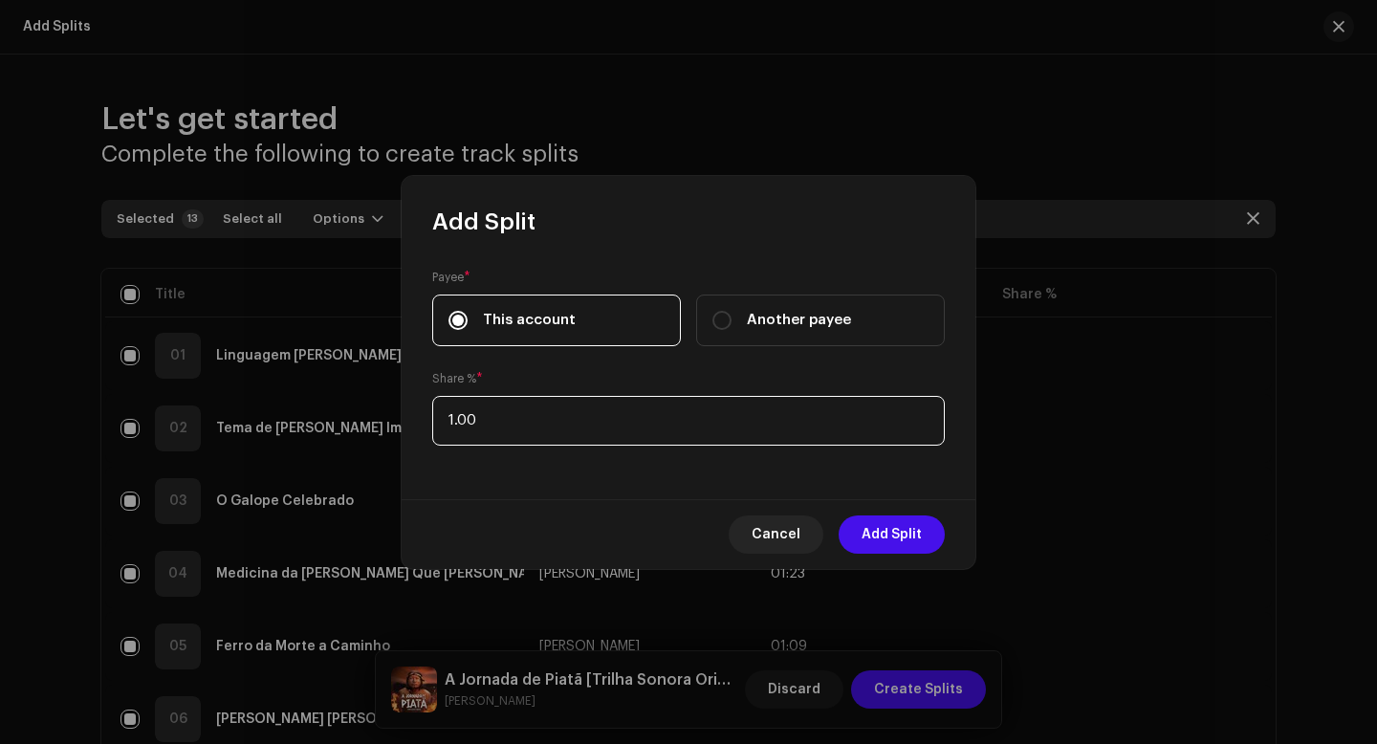
type input "10.00"
click at [904, 531] on span "Add Split" at bounding box center [892, 534] width 60 height 38
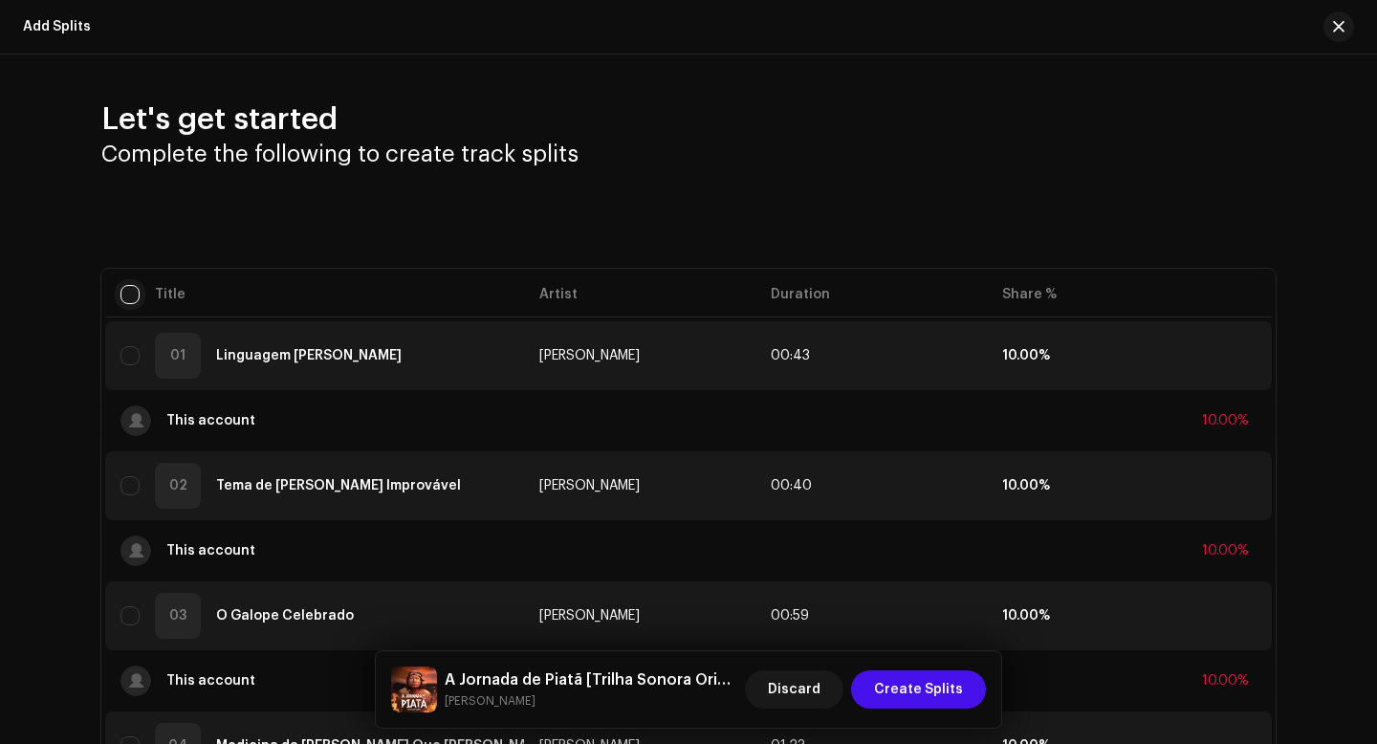
click at [122, 290] on input "checkbox" at bounding box center [129, 294] width 19 height 19
checkbox input "true"
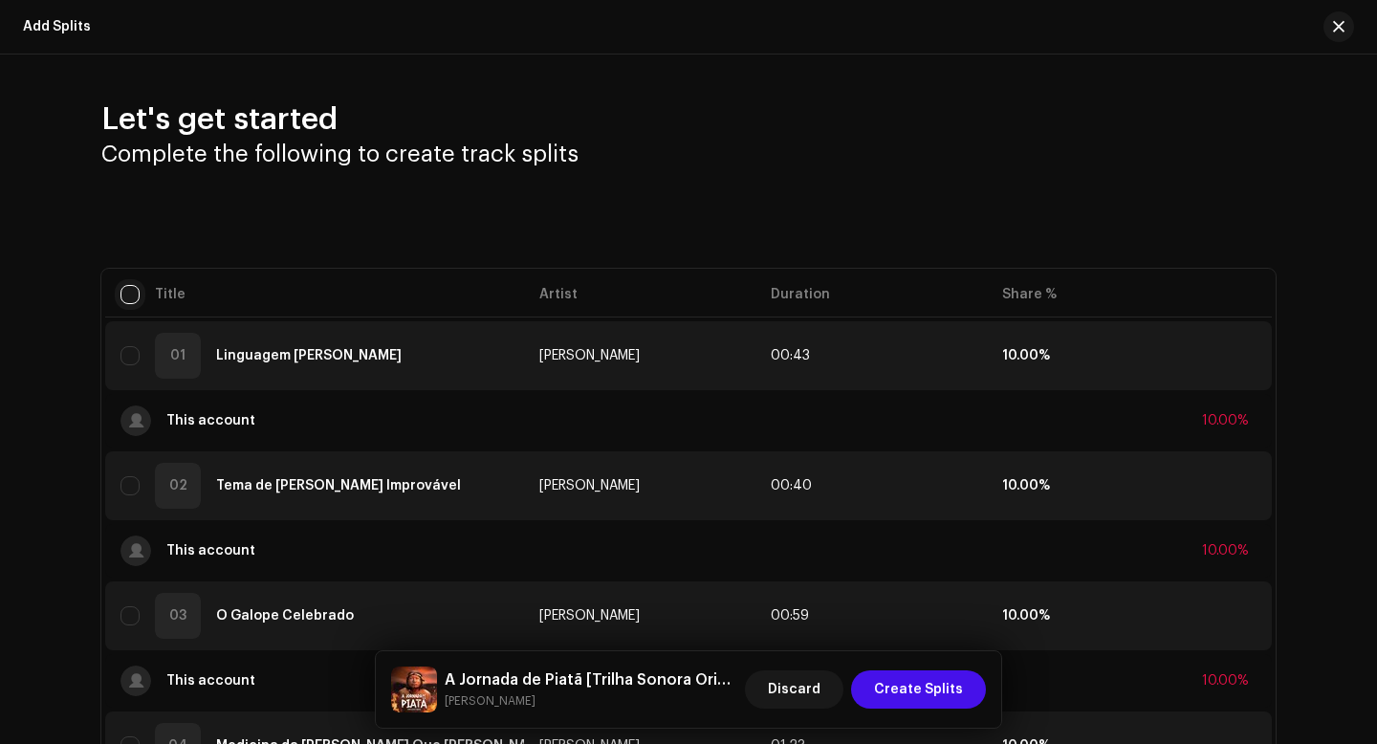
checkbox input "true"
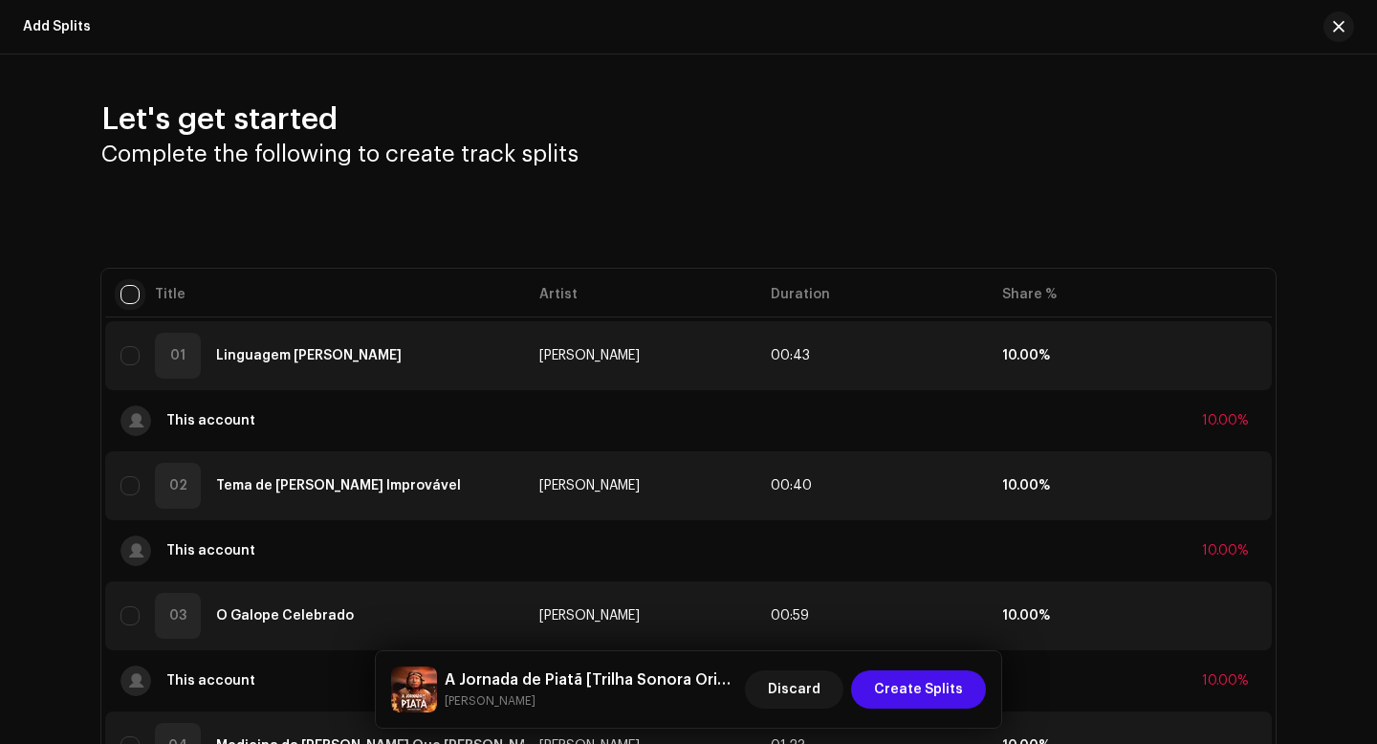
checkbox input "true"
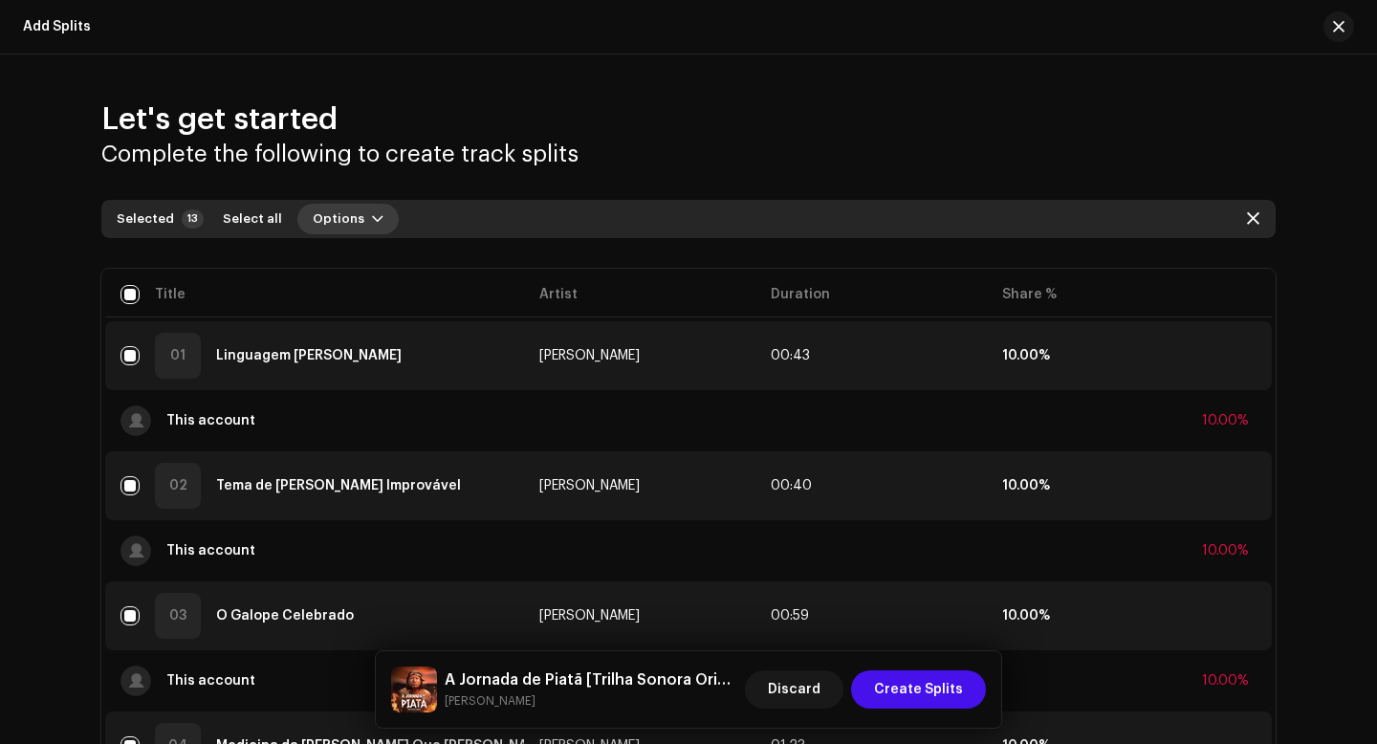
click at [345, 225] on span "Options" at bounding box center [339, 219] width 52 height 38
click at [357, 262] on span "Add splits" at bounding box center [333, 261] width 67 height 15
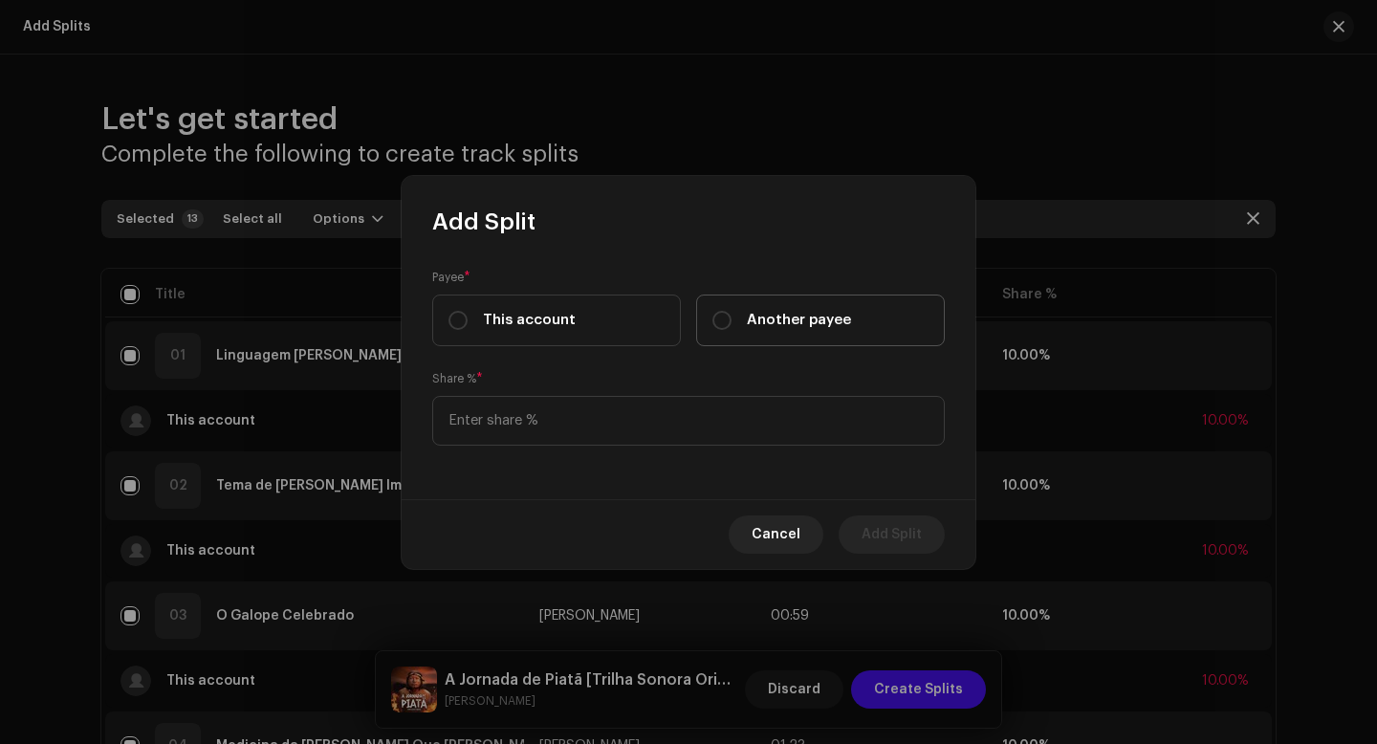
click at [733, 325] on div "Another payee" at bounding box center [781, 320] width 139 height 21
click at [732, 325] on input "Another payee" at bounding box center [721, 320] width 19 height 19
radio input "true"
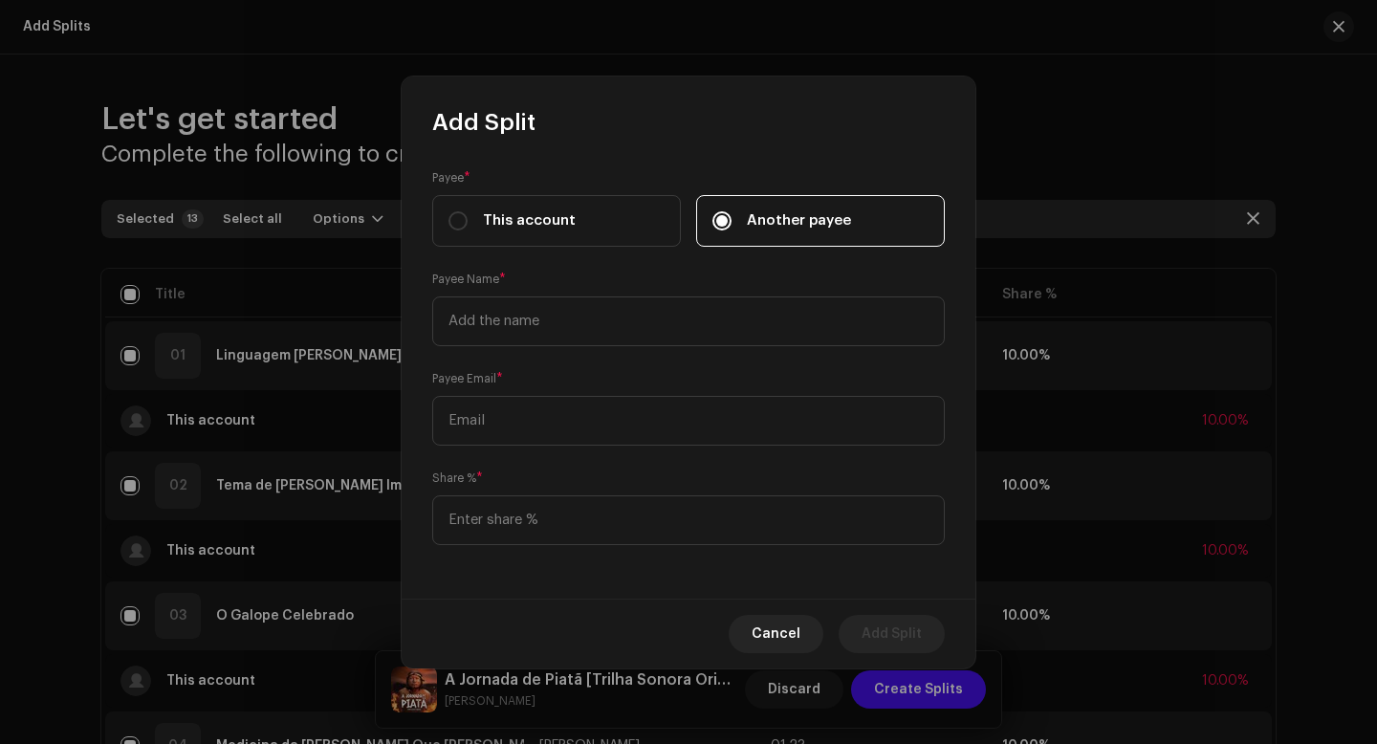
click at [745, 351] on div "Payee * This account Another payee Payee Name * Payee Email * Share % *" at bounding box center [689, 368] width 574 height 461
click at [655, 310] on input "text" at bounding box center [688, 321] width 513 height 50
type input "[PERSON_NAME]"
click at [613, 519] on input at bounding box center [688, 520] width 513 height 50
type input "90.00"
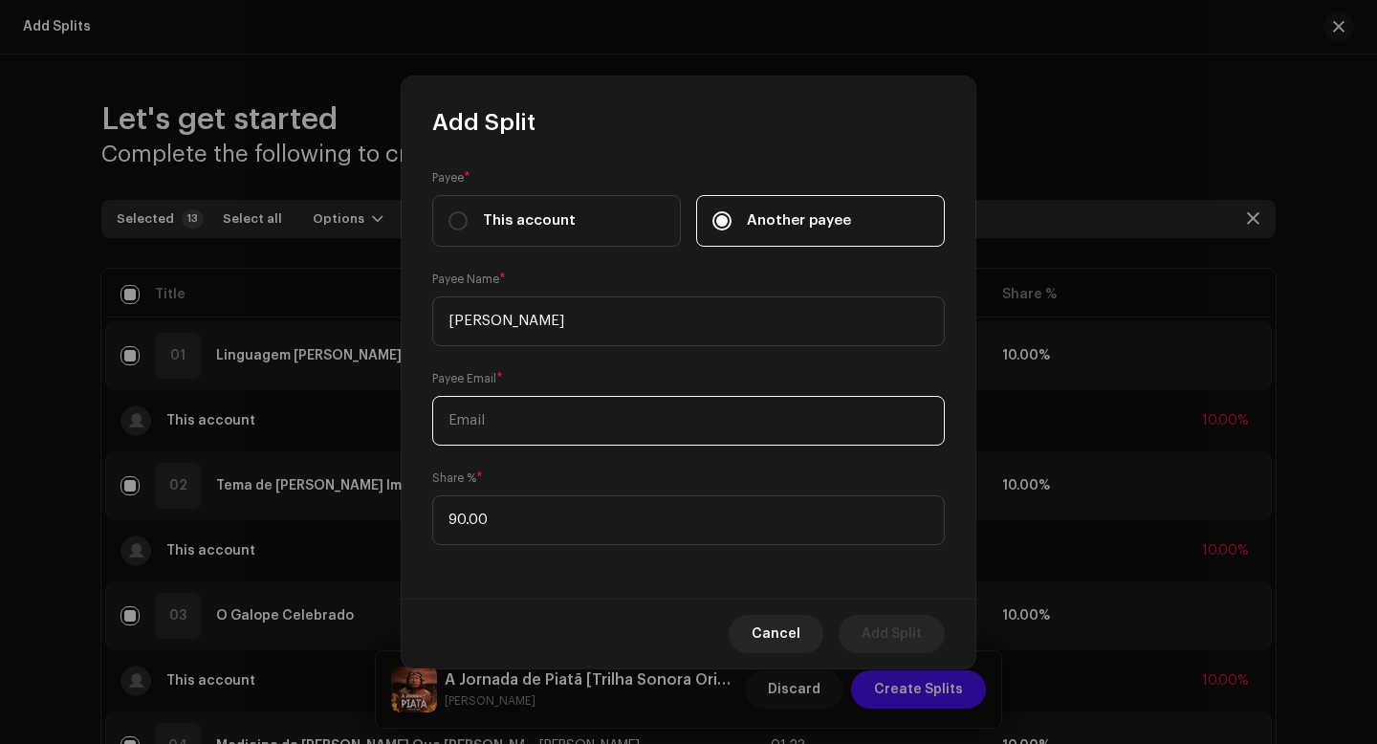
click at [570, 400] on input "text" at bounding box center [688, 421] width 513 height 50
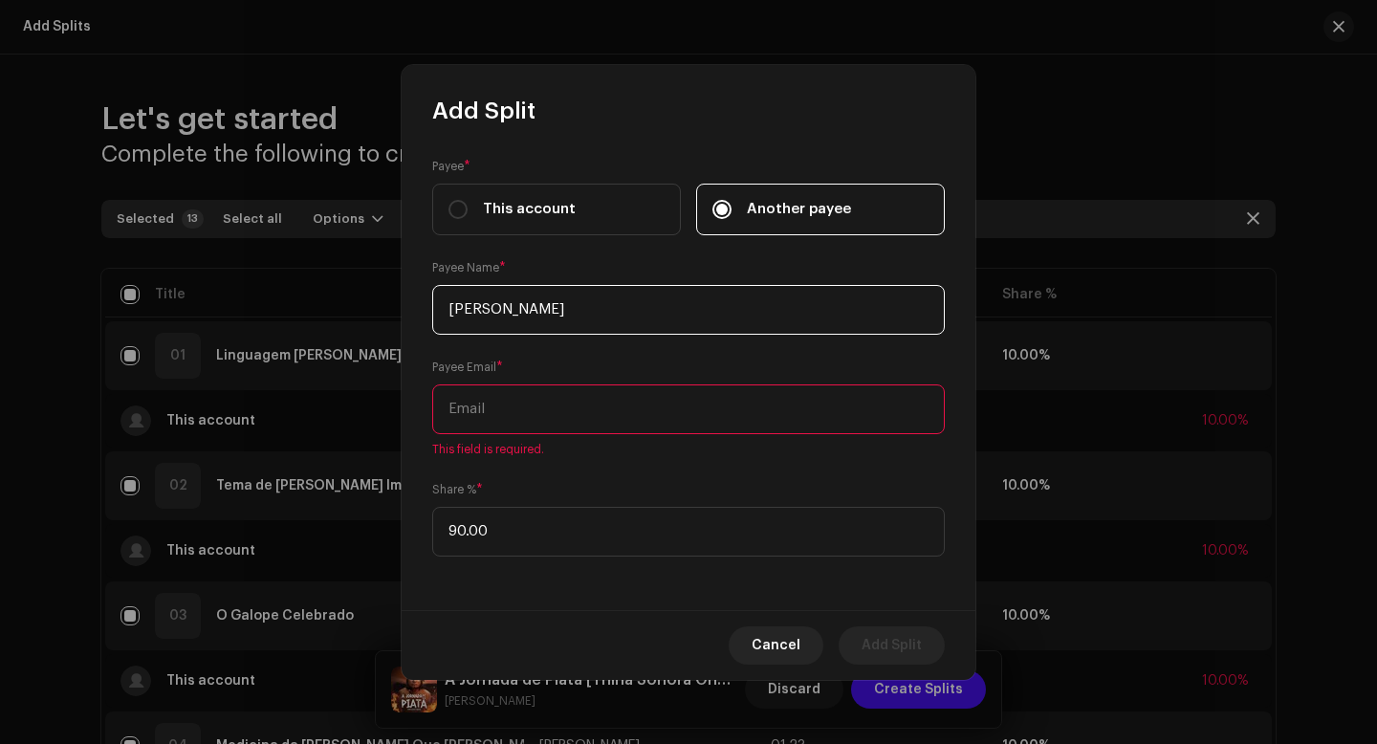
click at [556, 325] on input "[PERSON_NAME]" at bounding box center [688, 310] width 513 height 50
click at [556, 387] on input "text" at bounding box center [688, 409] width 513 height 50
paste input "[EMAIL_ADDRESS][DOMAIN_NAME]"
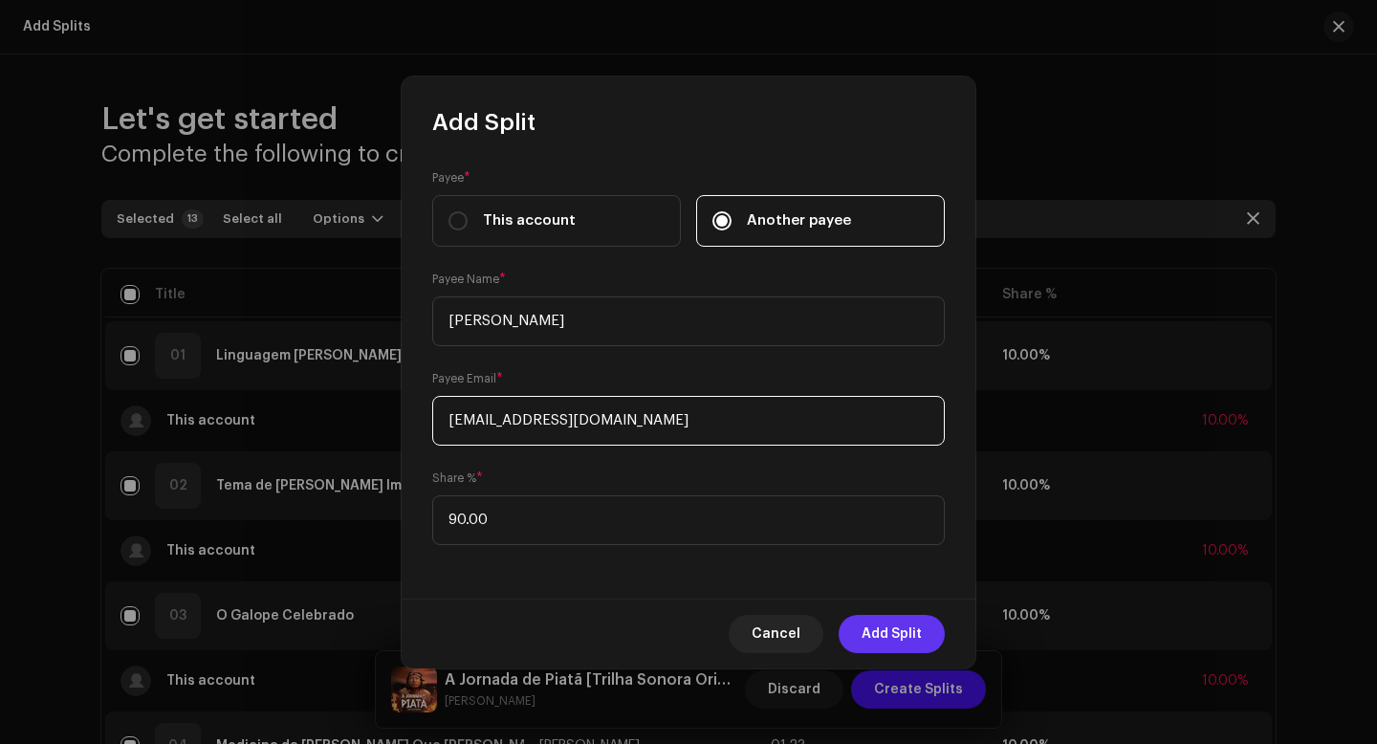
type input "[EMAIL_ADDRESS][DOMAIN_NAME]"
click at [893, 635] on span "Add Split" at bounding box center [892, 634] width 60 height 38
checkbox input "false"
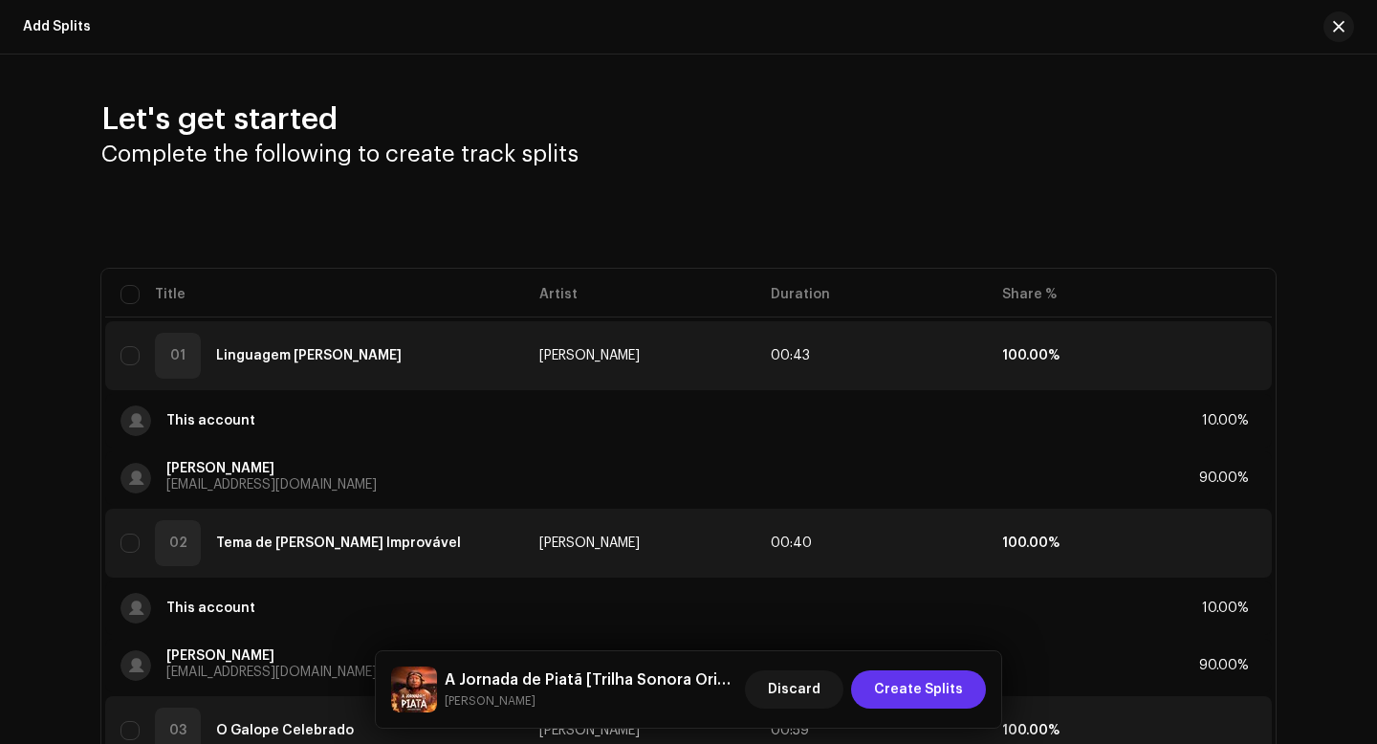
click at [929, 682] on span "Create Splits" at bounding box center [918, 689] width 89 height 38
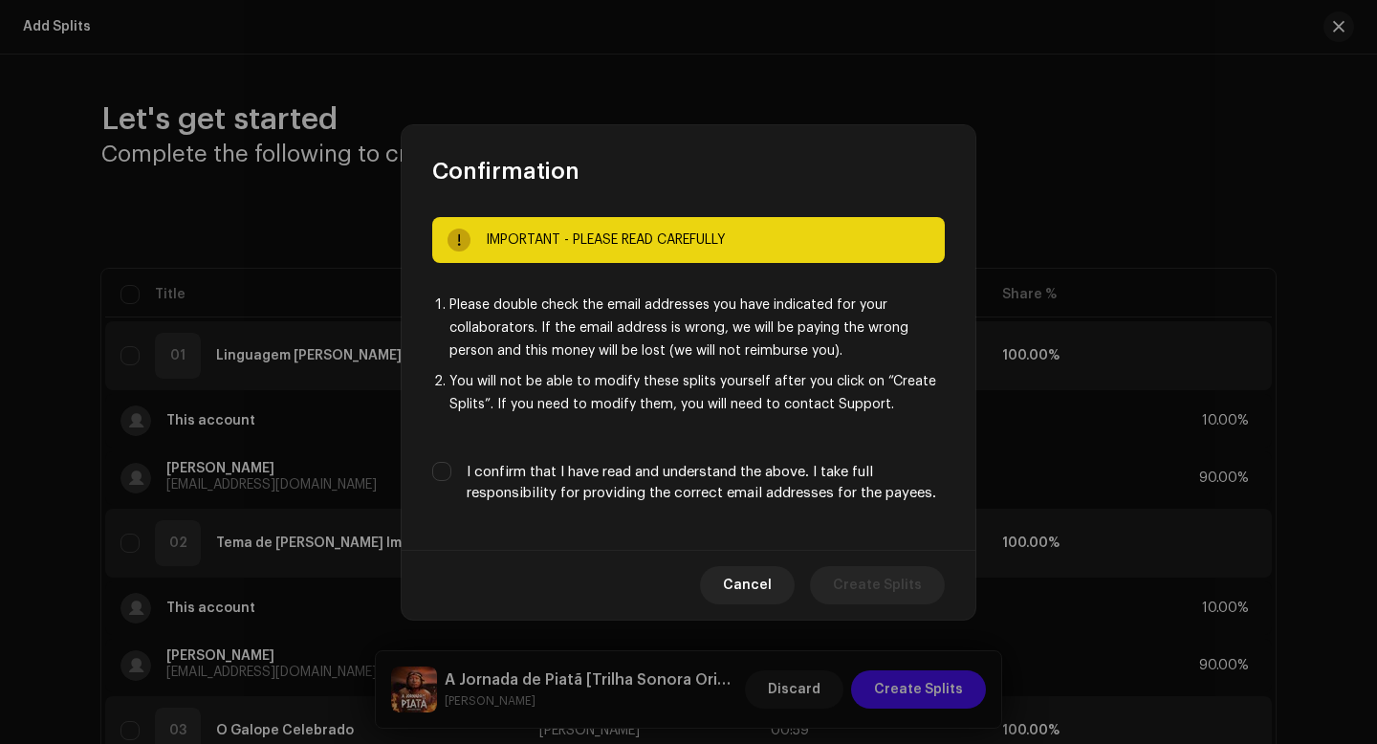
click at [752, 470] on label "I confirm that I have read and understand the above. I take full responsibility…" at bounding box center [706, 483] width 478 height 42
click at [451, 470] on input "I confirm that I have read and understand the above. I take full responsibility…" at bounding box center [441, 471] width 19 height 19
checkbox input "true"
click at [878, 592] on span "Create Splits" at bounding box center [877, 585] width 89 height 38
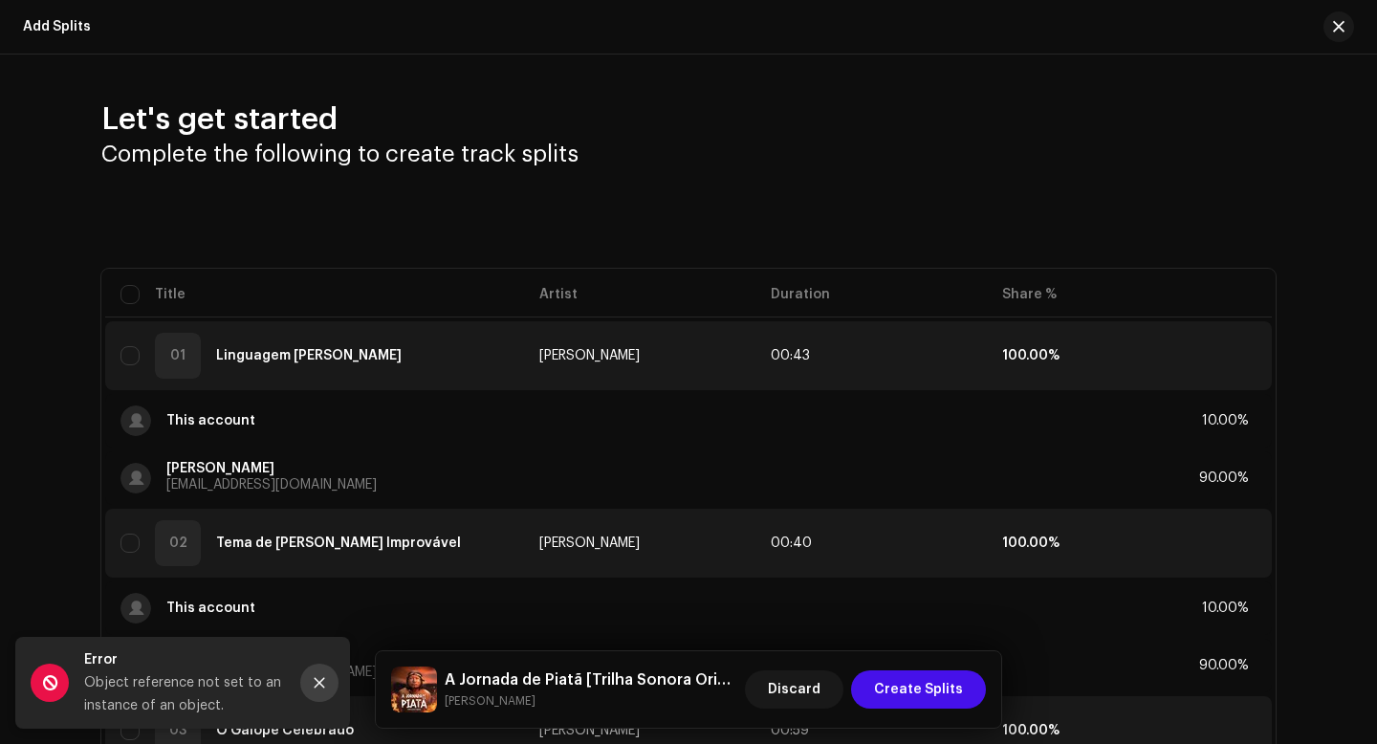
click at [322, 680] on icon "Close" at bounding box center [320, 683] width 11 height 11
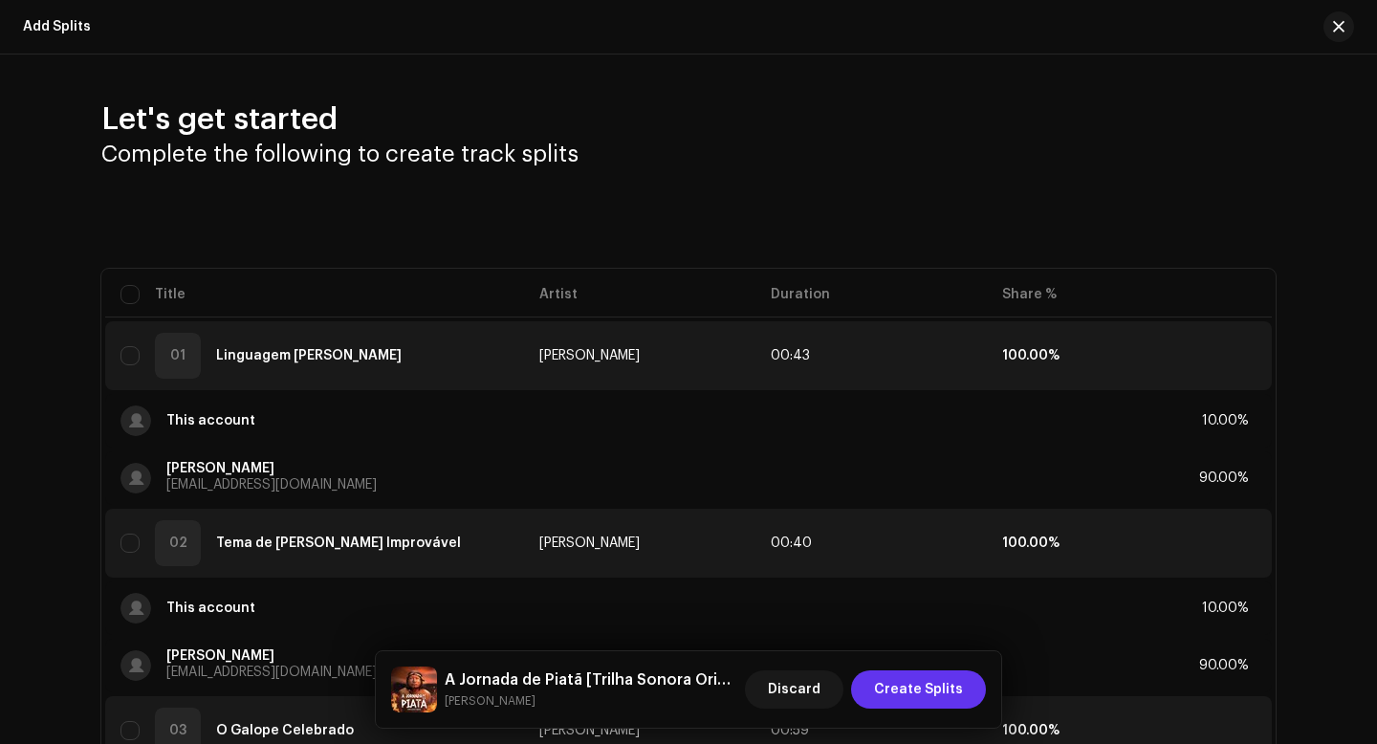
click at [905, 680] on span "Create Splits" at bounding box center [918, 689] width 89 height 38
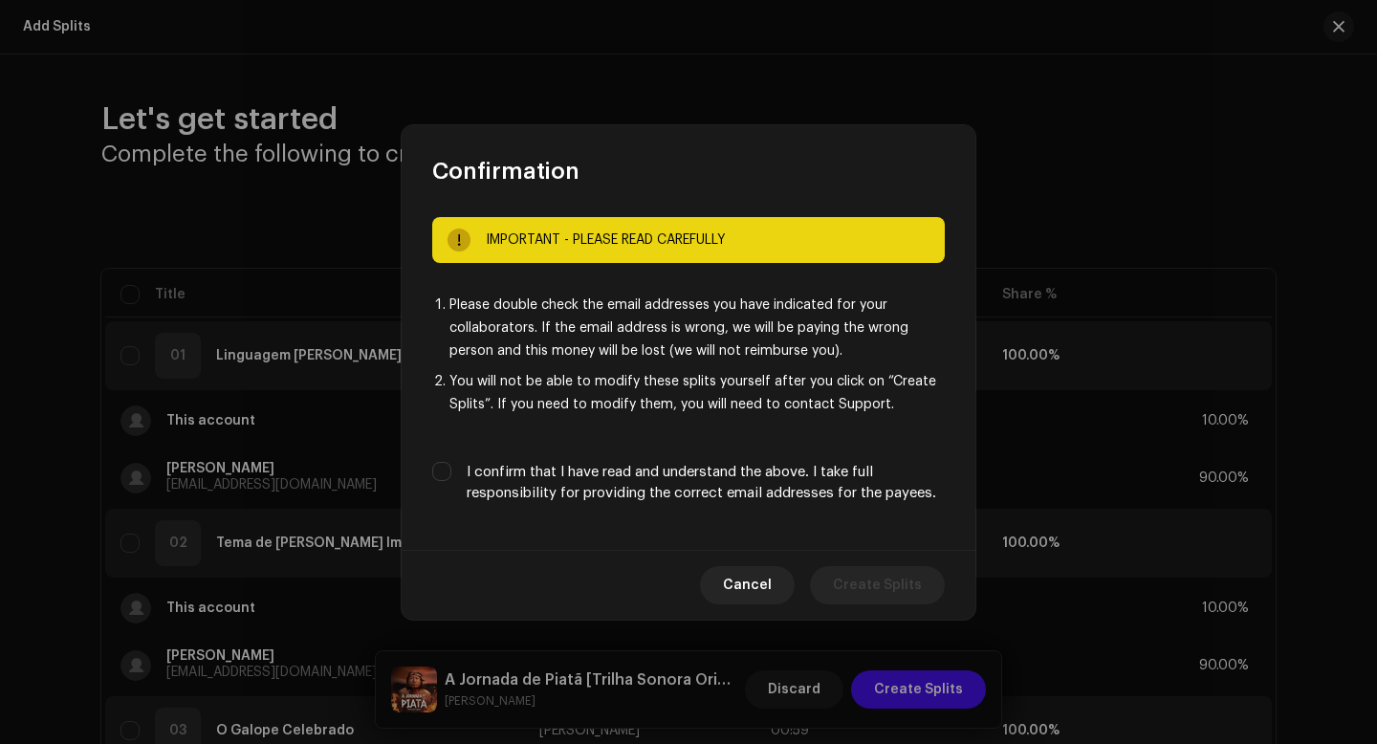
click at [810, 488] on label "I confirm that I have read and understand the above. I take full responsibility…" at bounding box center [706, 483] width 478 height 42
click at [451, 481] on input "I confirm that I have read and understand the above. I take full responsibility…" at bounding box center [441, 471] width 19 height 19
checkbox input "true"
click at [877, 592] on span "Create Splits" at bounding box center [877, 585] width 89 height 38
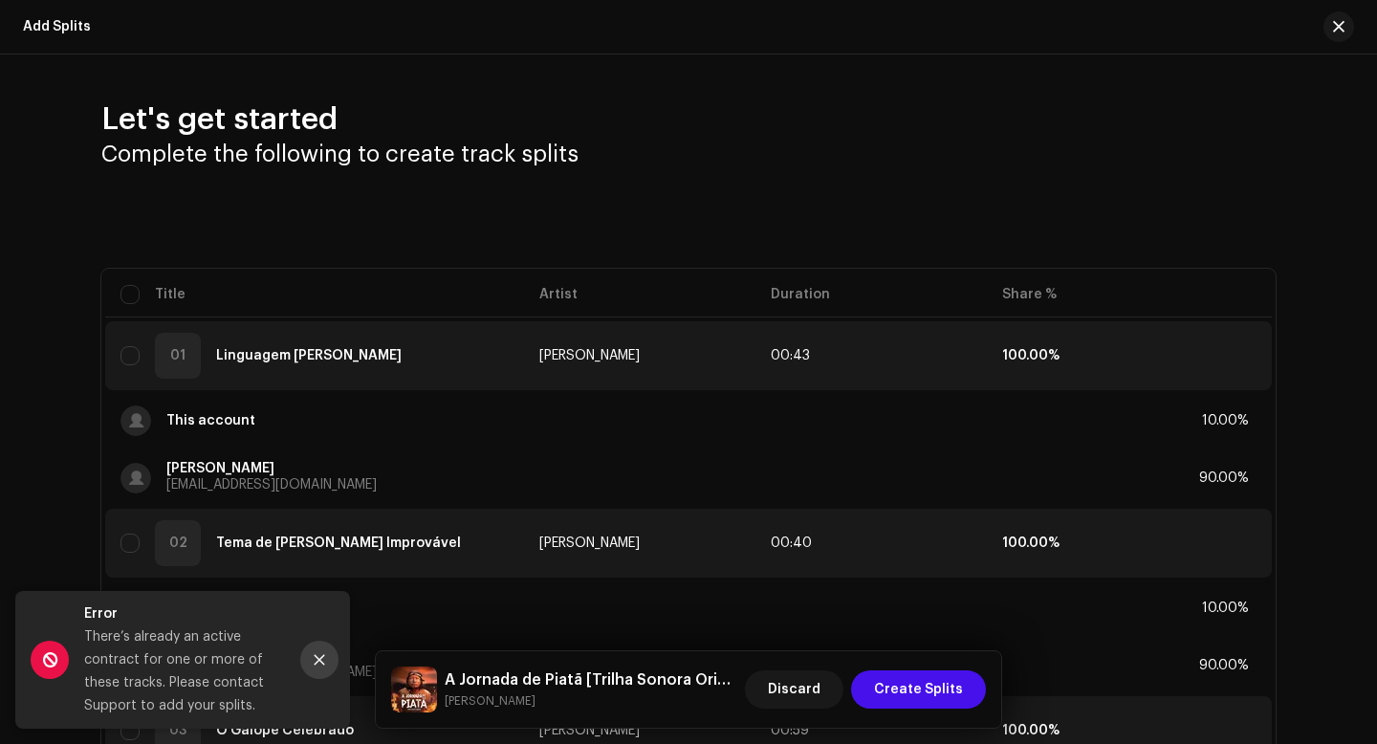
click at [320, 665] on icon "Close" at bounding box center [319, 659] width 13 height 13
